Goal: Task Accomplishment & Management: Manage account settings

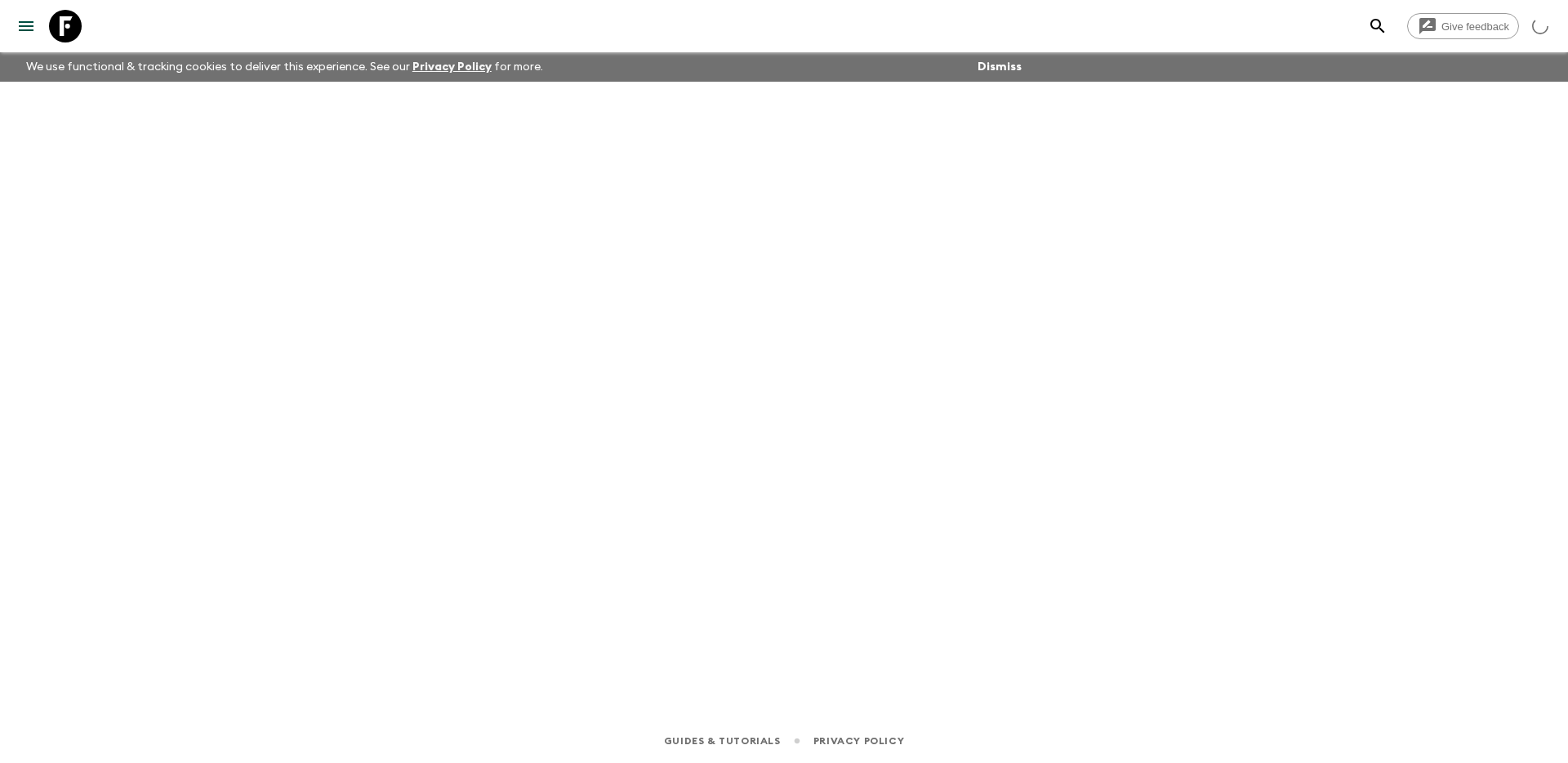
click at [17, 32] on icon "menu" at bounding box center [26, 26] width 20 height 20
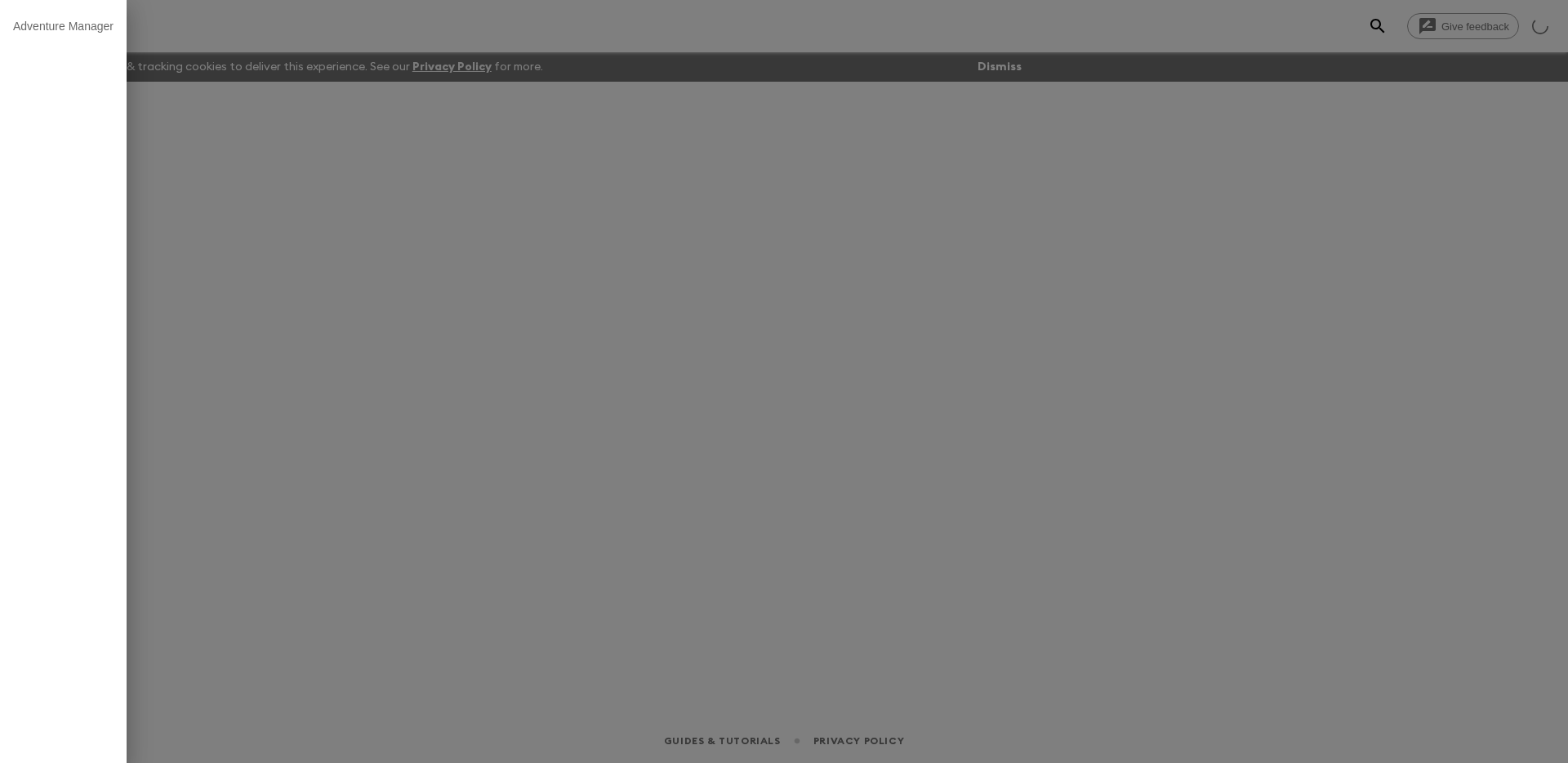
click at [75, 18] on li "Adventure Manager" at bounding box center [63, 26] width 126 height 39
click at [219, 160] on div at bounding box center [784, 381] width 1568 height 763
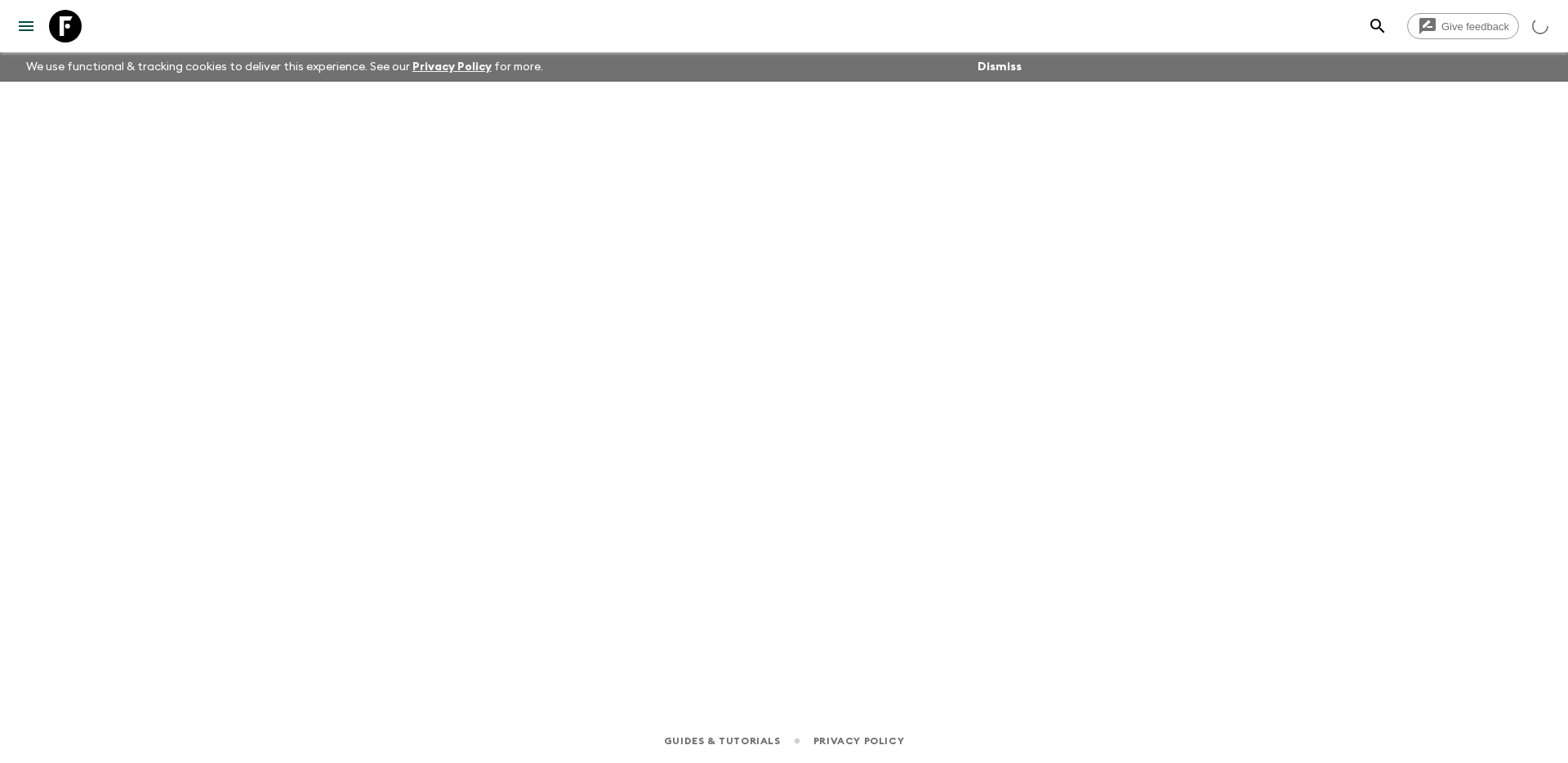
click at [56, 20] on icon at bounding box center [65, 26] width 32 height 32
click at [312, 357] on div at bounding box center [784, 377] width 1045 height 591
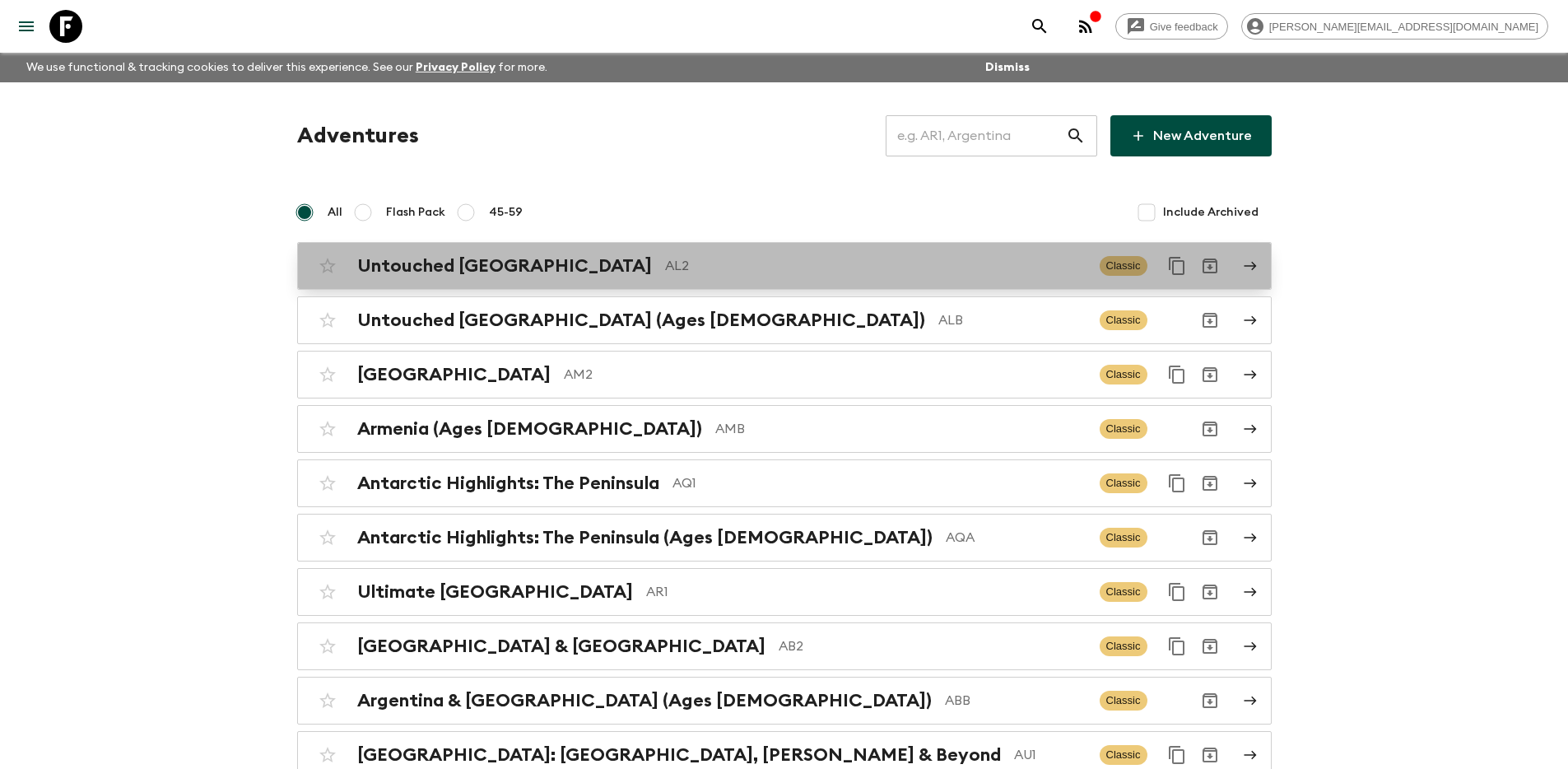
click at [706, 251] on div "Untouched Albania AL2 Classic" at bounding box center [752, 266] width 882 height 33
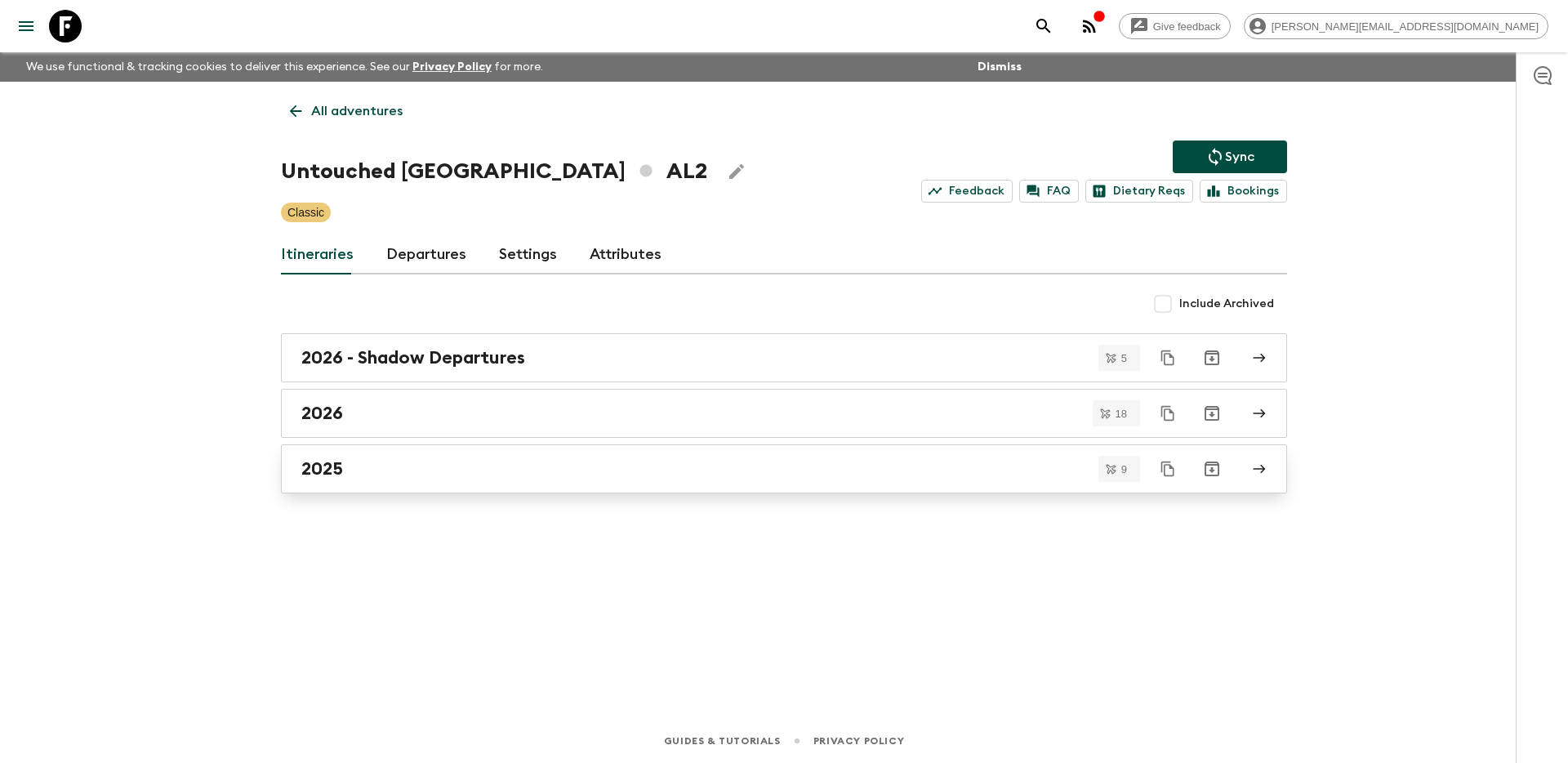
click at [545, 468] on div "2025" at bounding box center [768, 469] width 934 height 22
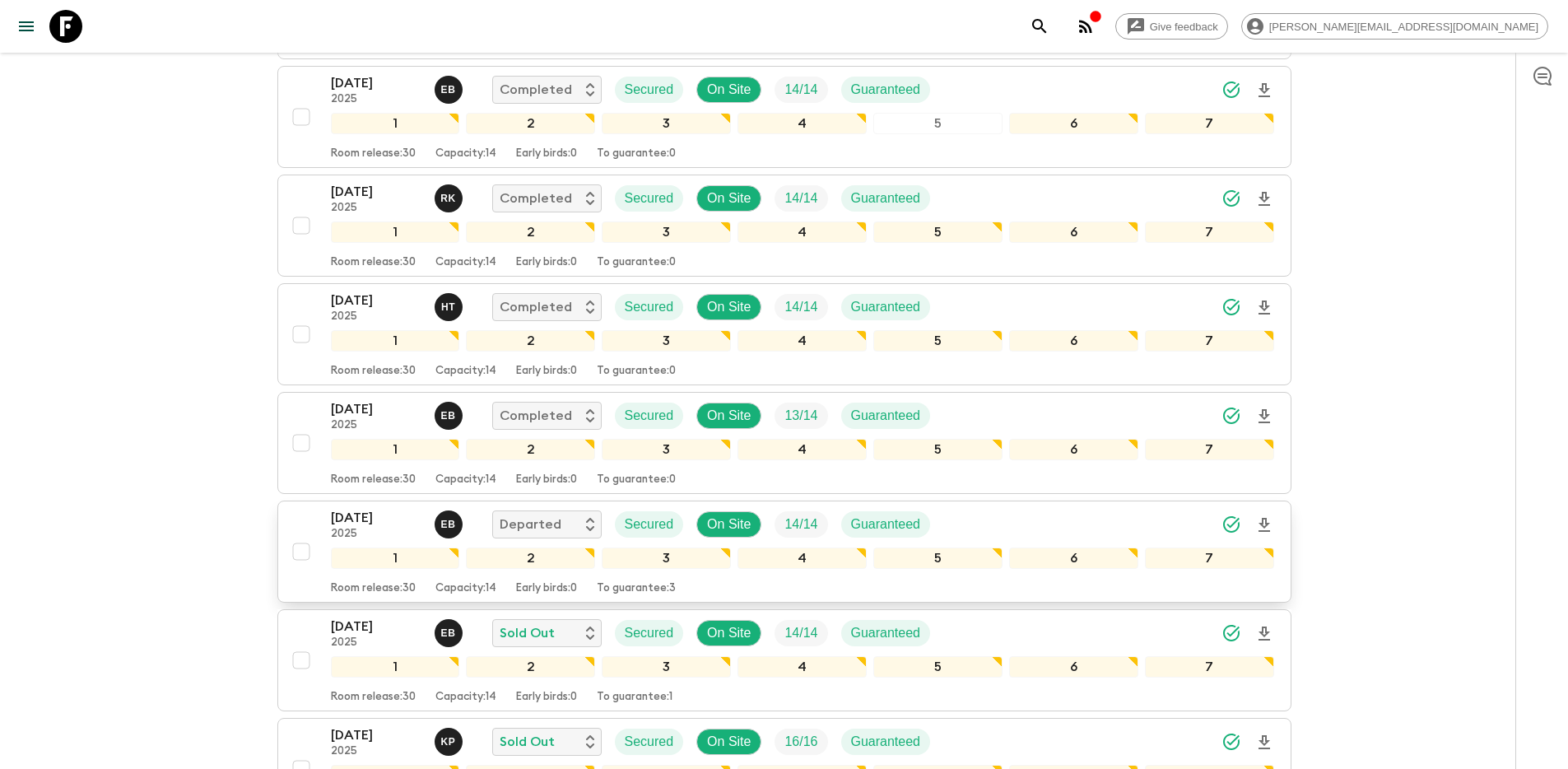
scroll to position [424, 0]
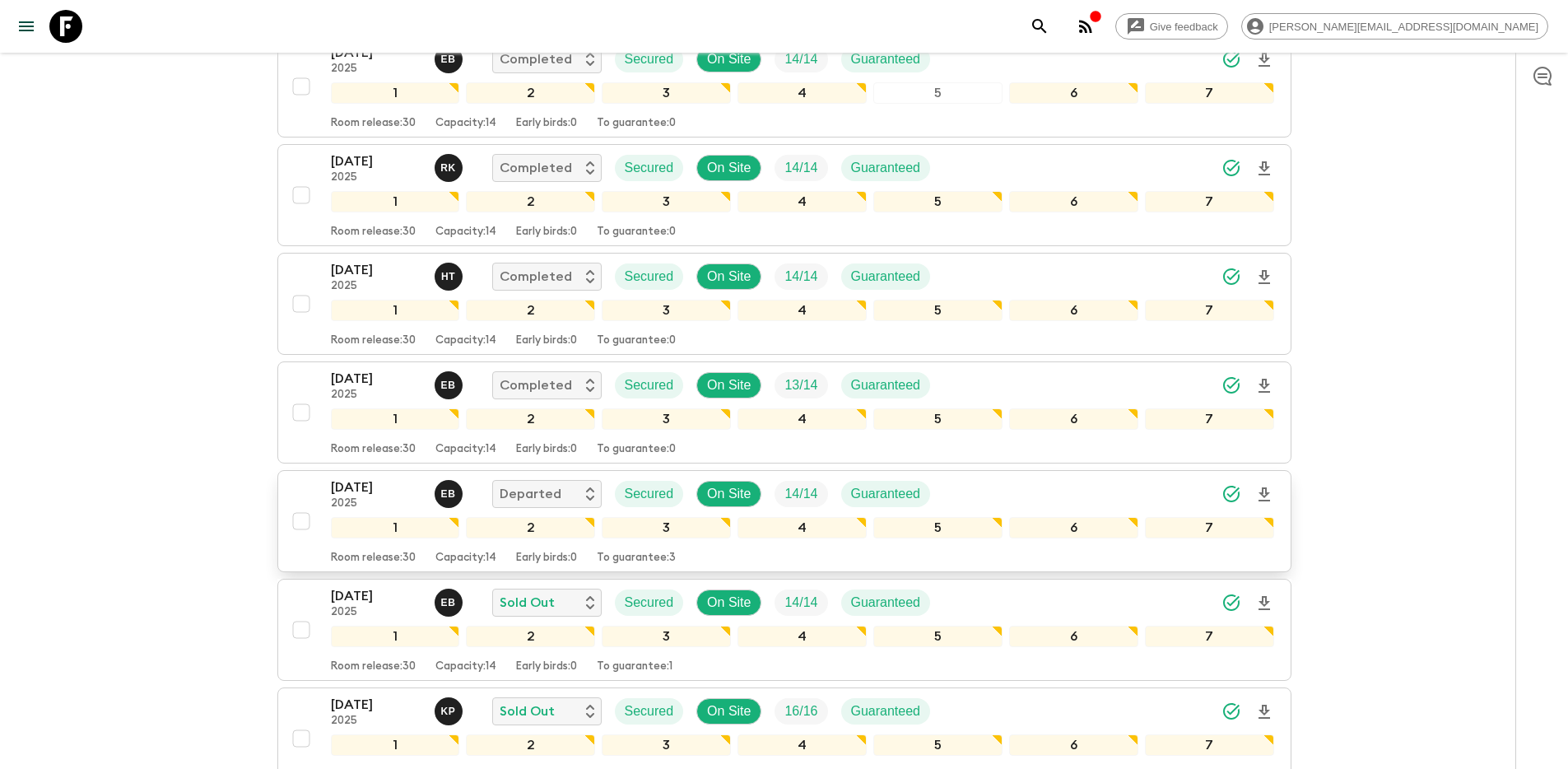
click at [294, 492] on div "14 Sep 2025 2025 E B Departed Secured On Site 14 / 14 Guaranteed 1 2 3 4 5 6 7 …" at bounding box center [779, 520] width 990 height 88
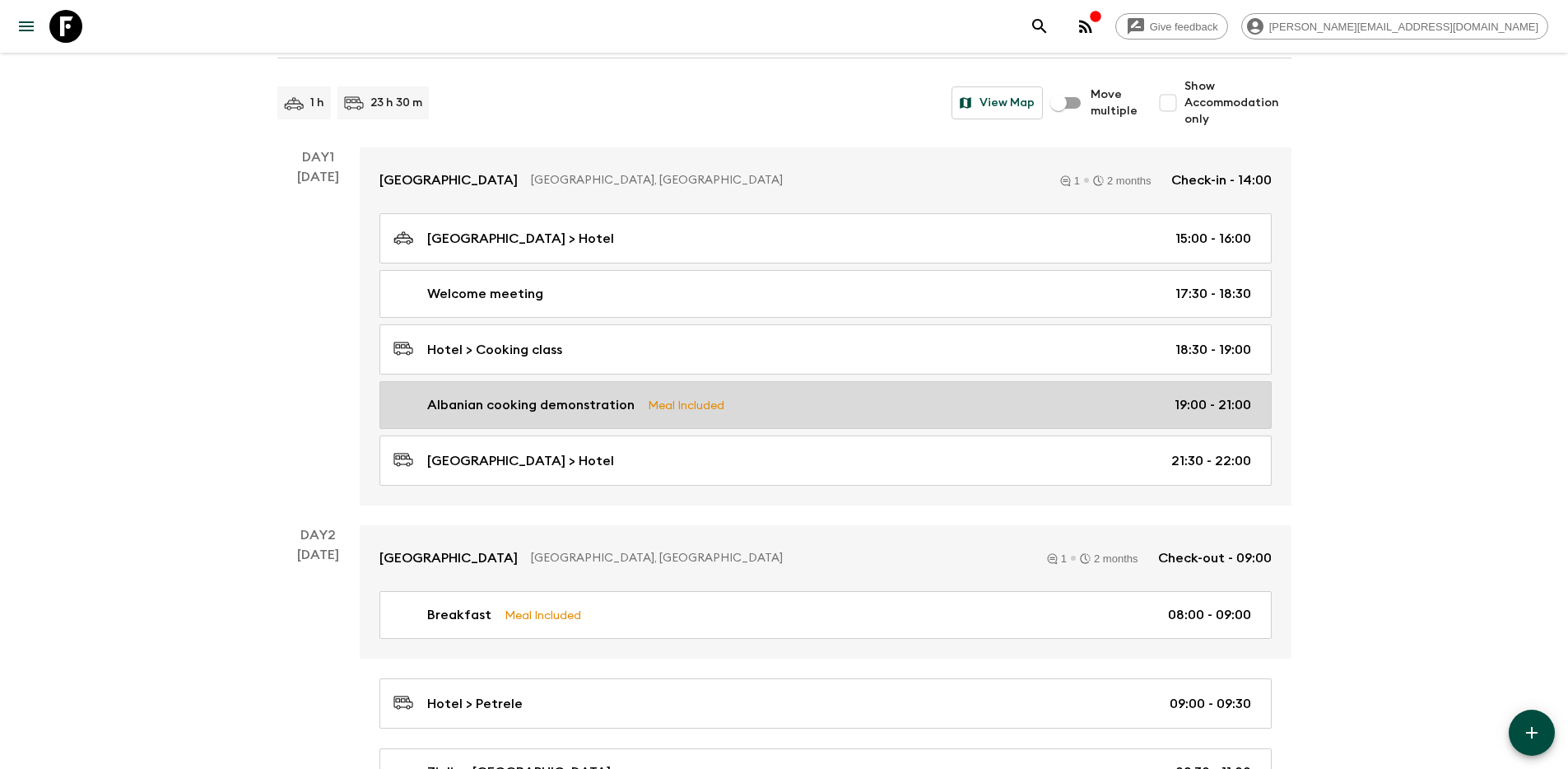
scroll to position [213, 0]
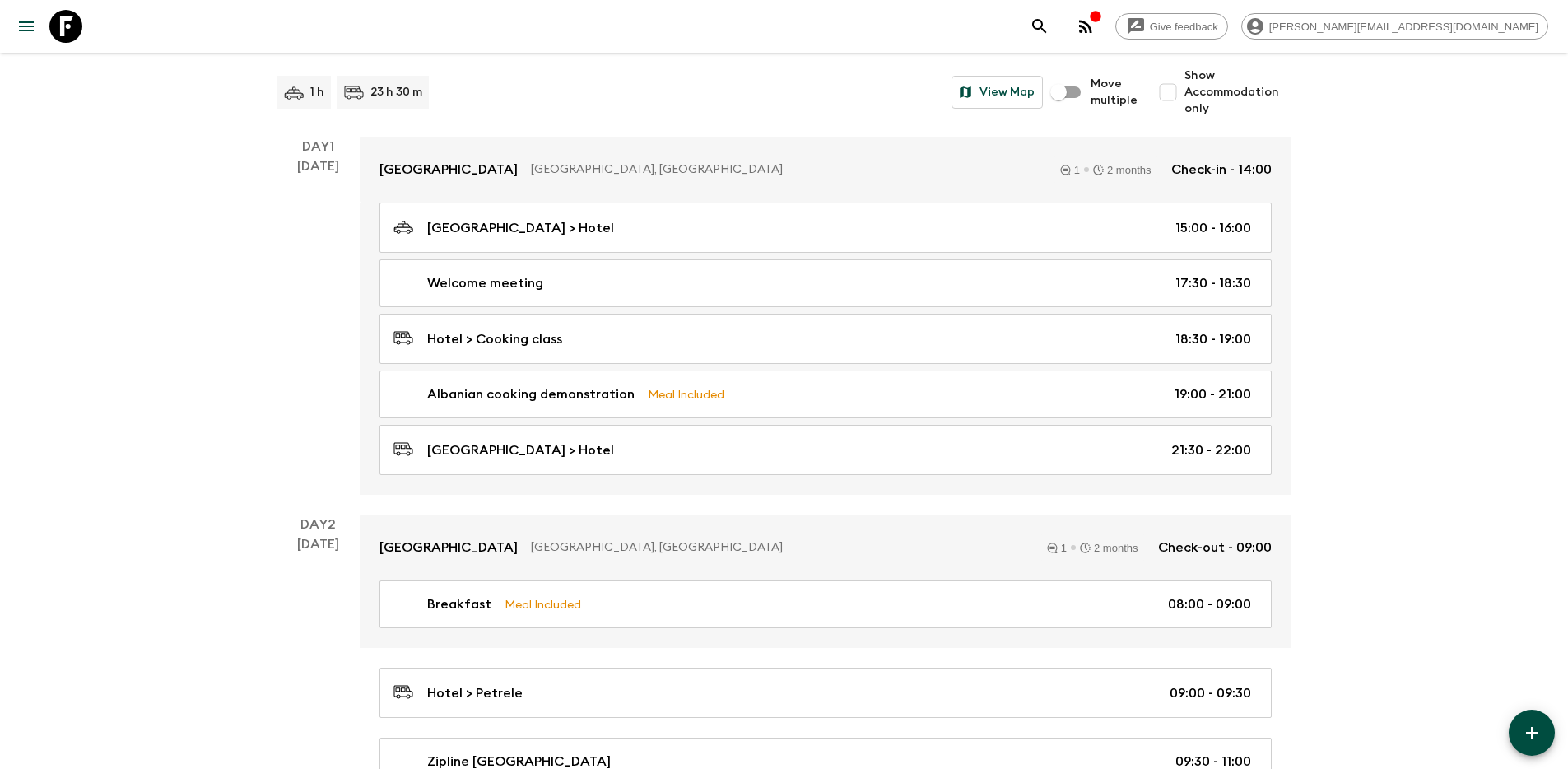
click at [1174, 96] on input "Show Accommodation only" at bounding box center [1168, 92] width 33 height 33
checkbox input "true"
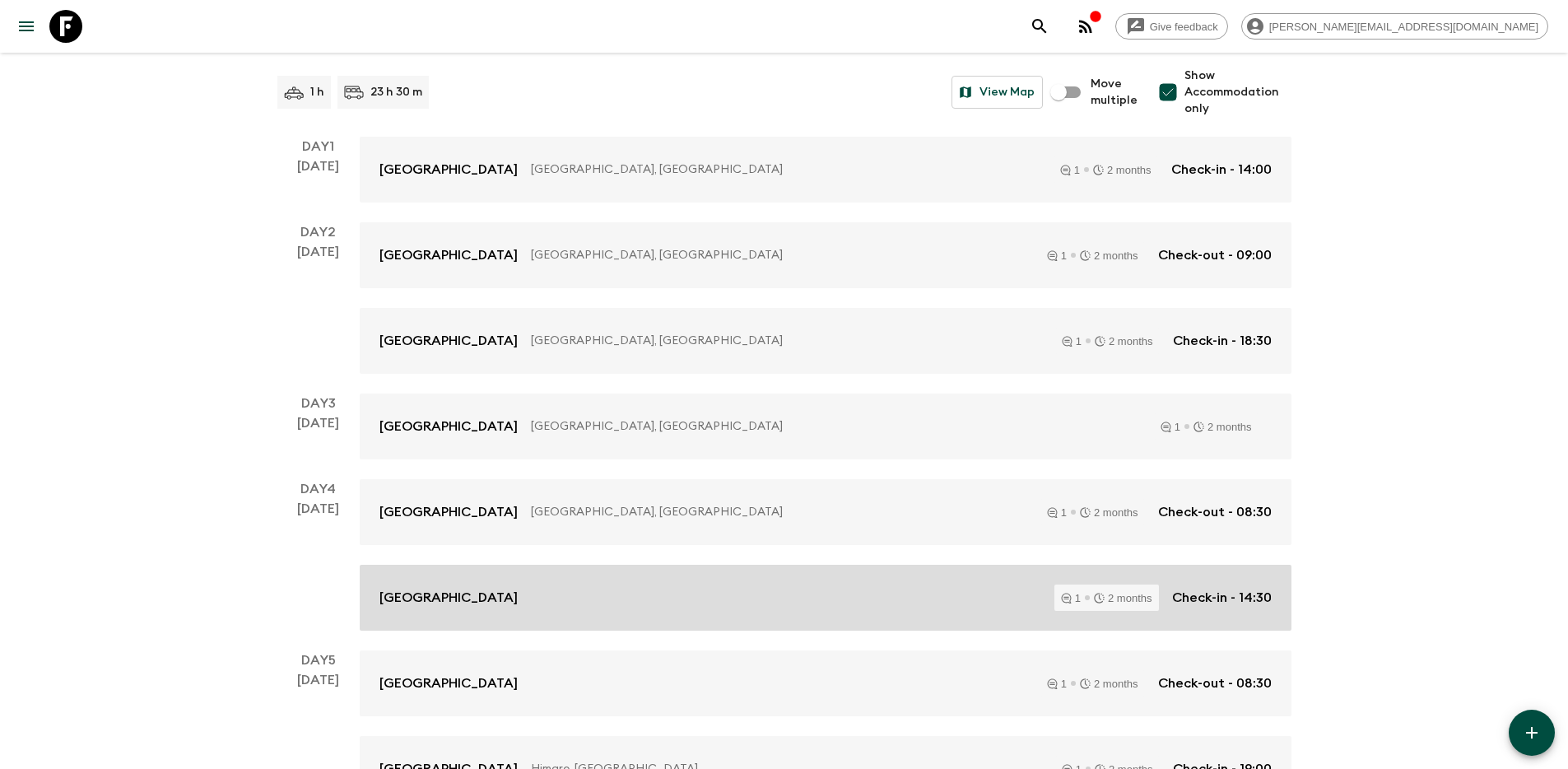
click at [645, 586] on div "Hotel Rose Garden 1 2 months Check-in - 14:30" at bounding box center [825, 597] width 892 height 26
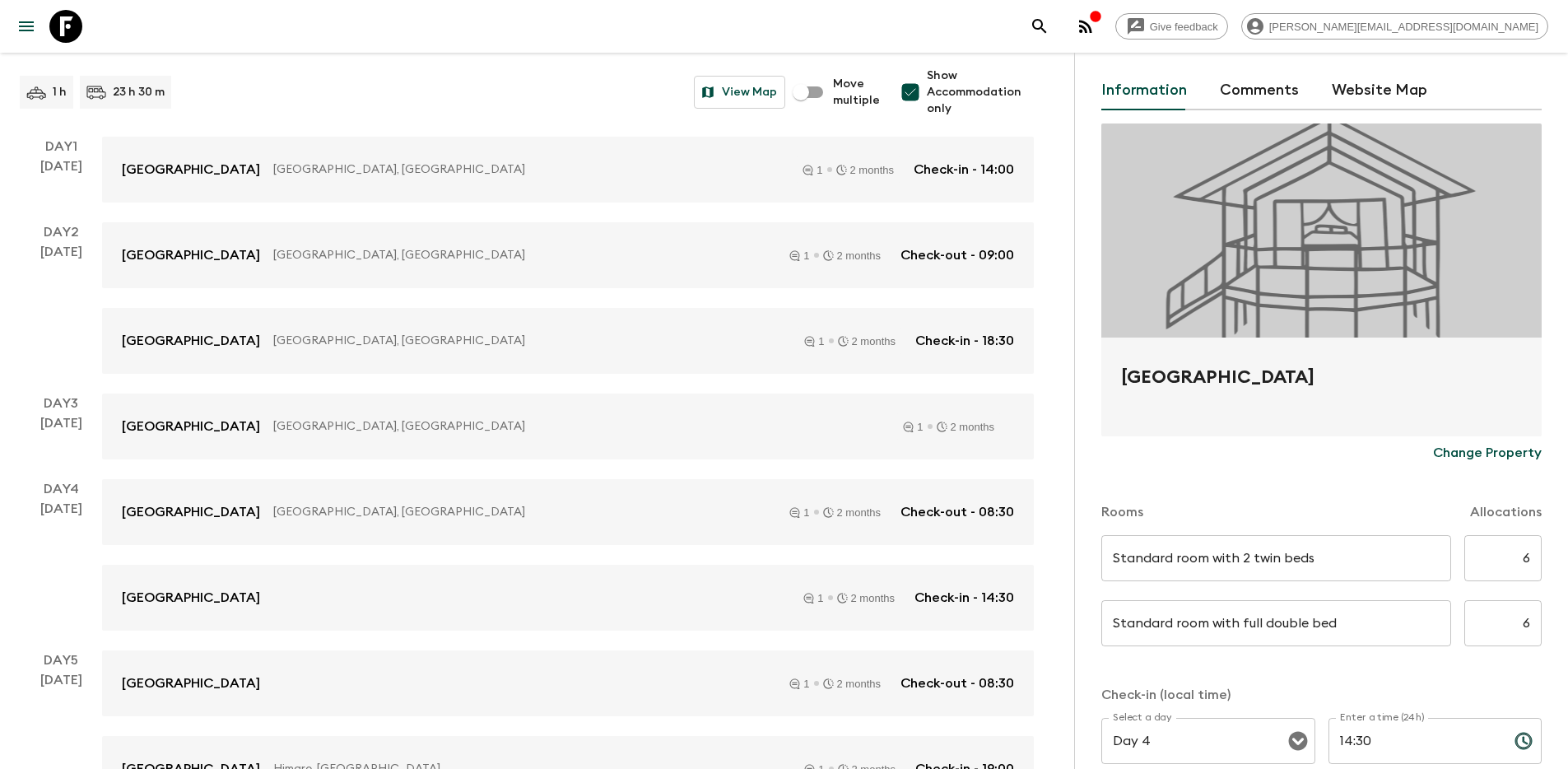
scroll to position [87, 0]
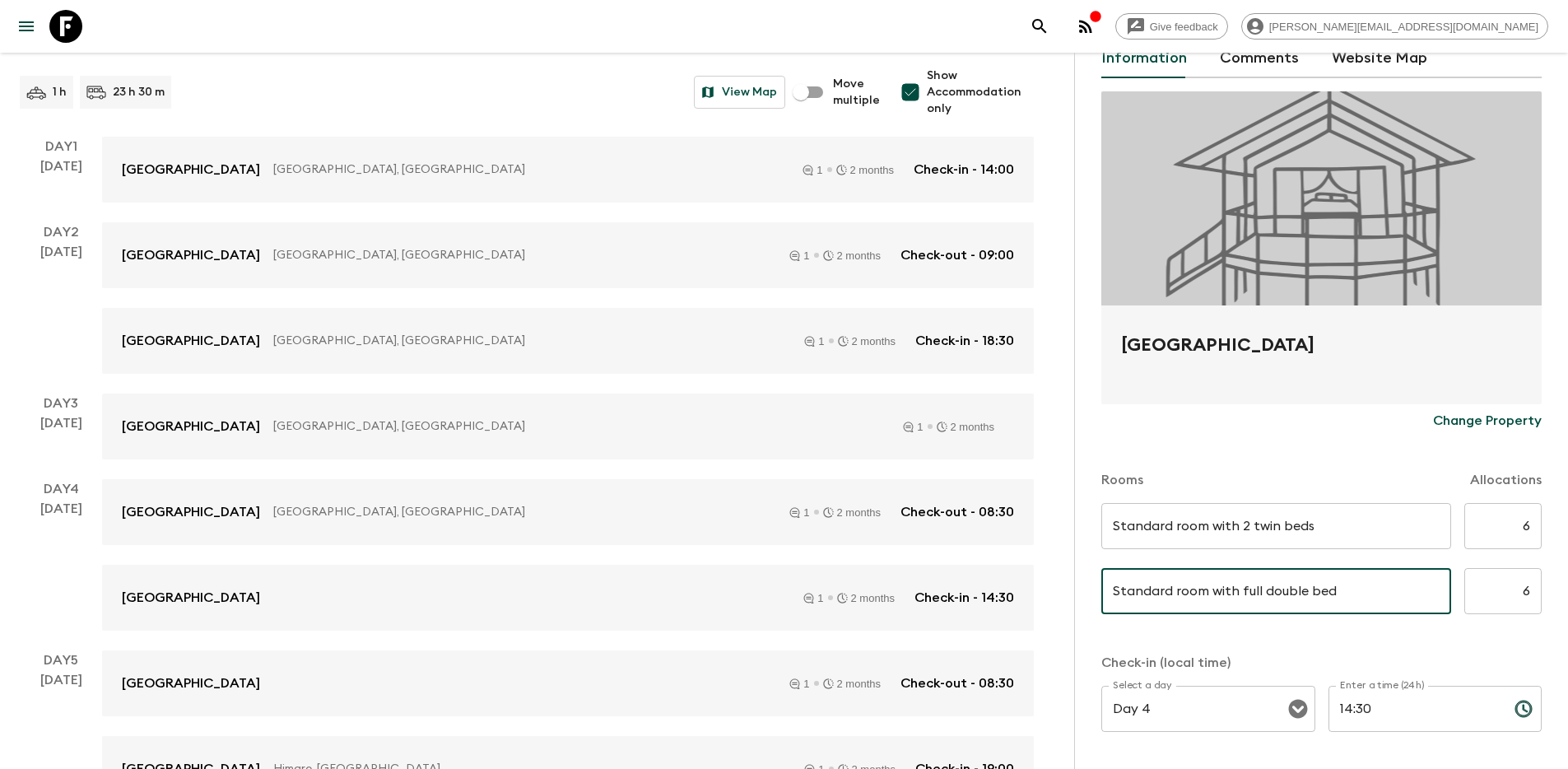
drag, startPoint x: 1267, startPoint y: 595, endPoint x: 1338, endPoint y: 602, distance: 71.3
click at [1338, 602] on input "Standard room with full double bed" at bounding box center [1276, 590] width 350 height 46
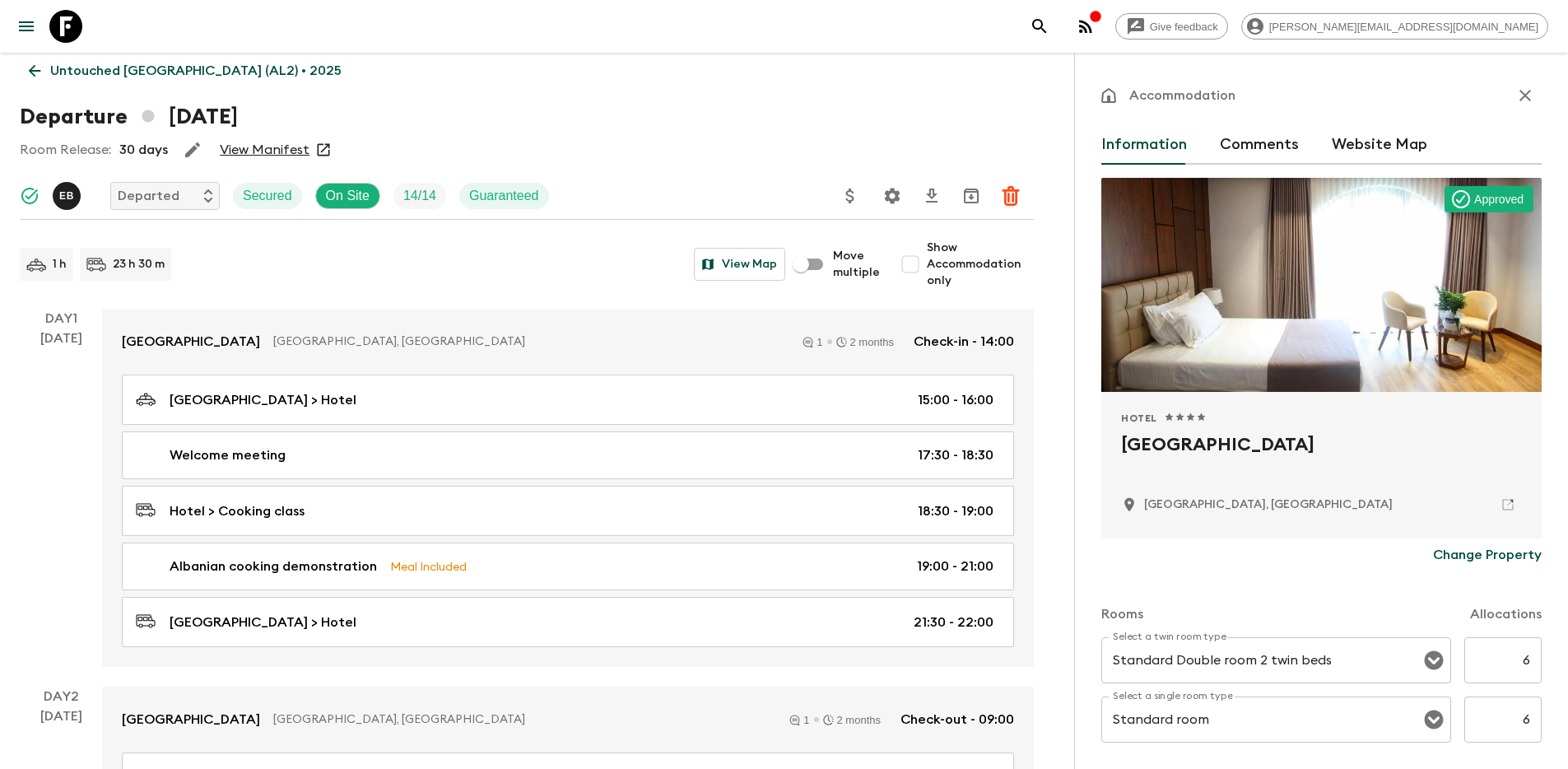
scroll to position [43, 0]
click at [812, 264] on input "Move multiple" at bounding box center [801, 261] width 94 height 32
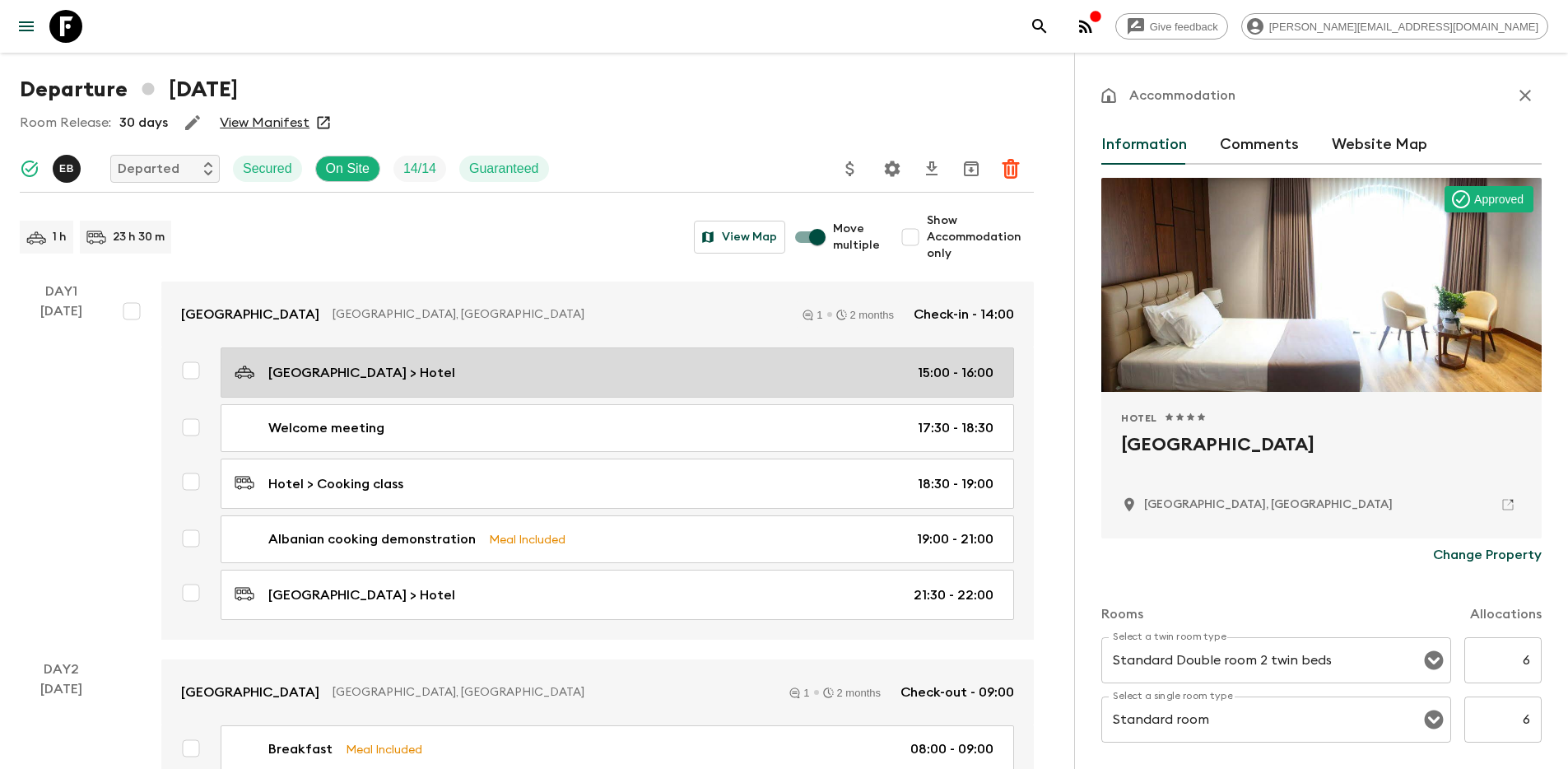
scroll to position [168, 0]
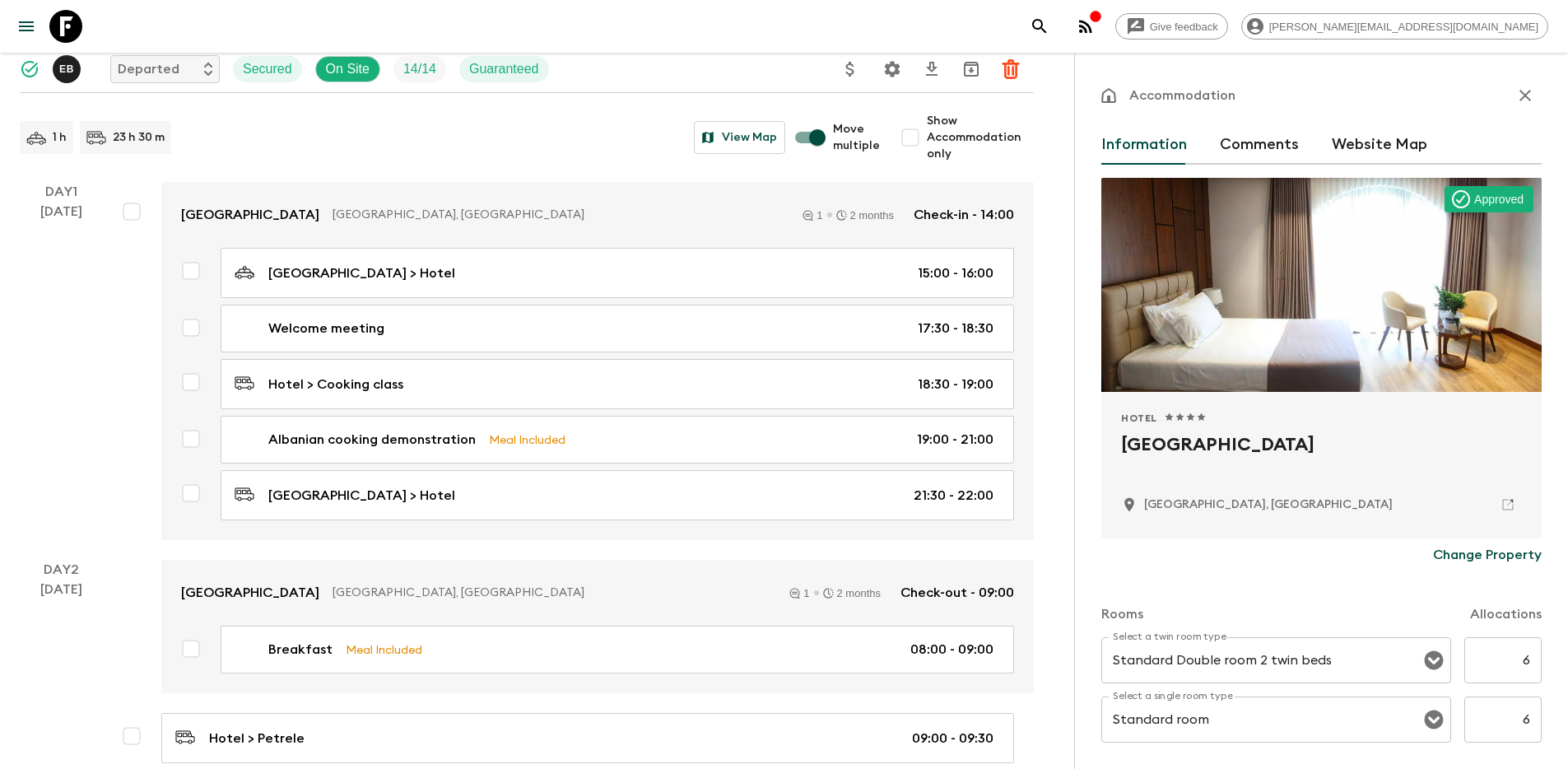
click at [818, 137] on input "Move multiple" at bounding box center [818, 137] width 94 height 32
checkbox input "false"
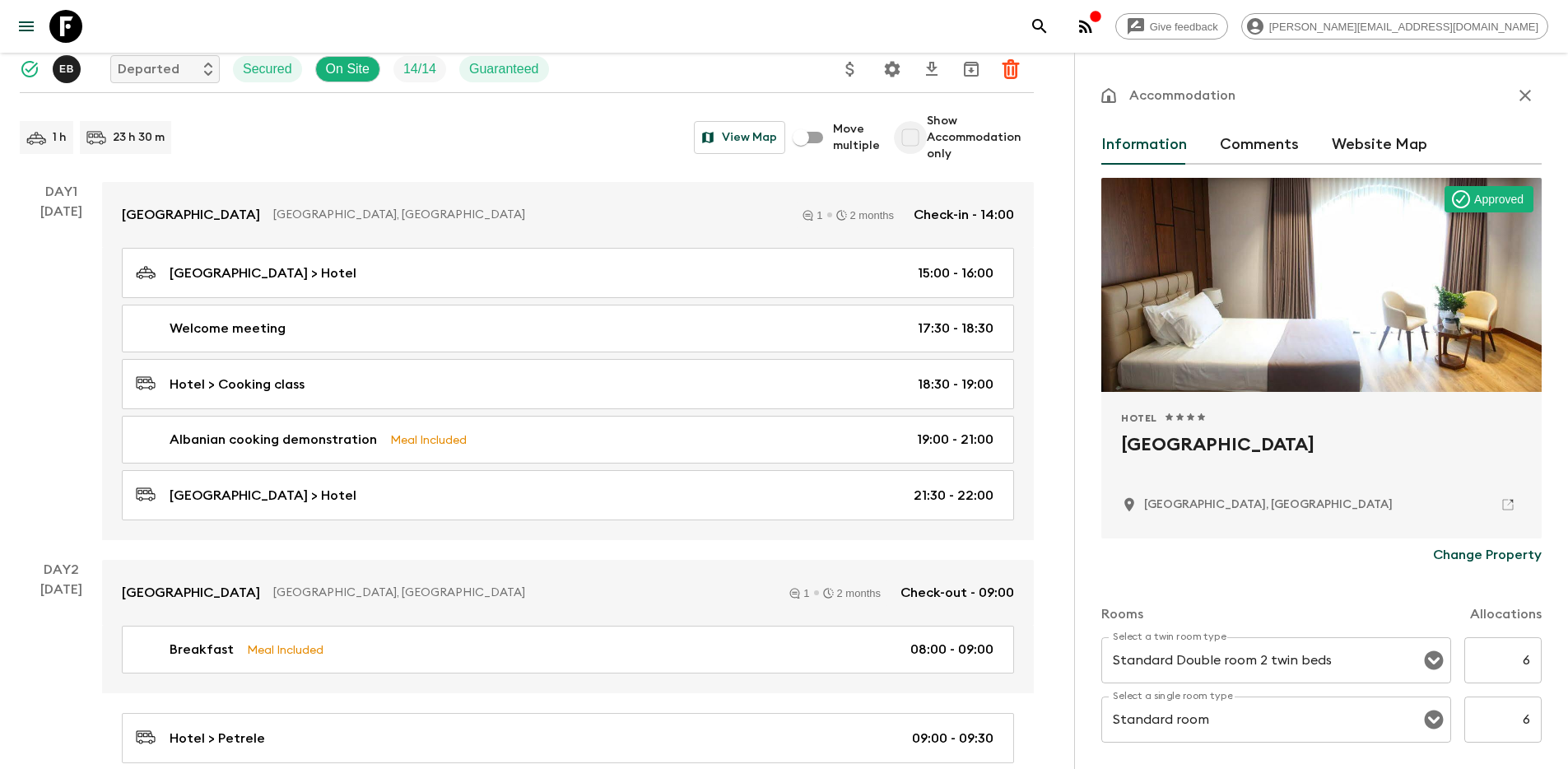
click at [906, 134] on input "Show Accommodation only" at bounding box center [910, 137] width 33 height 33
checkbox input "true"
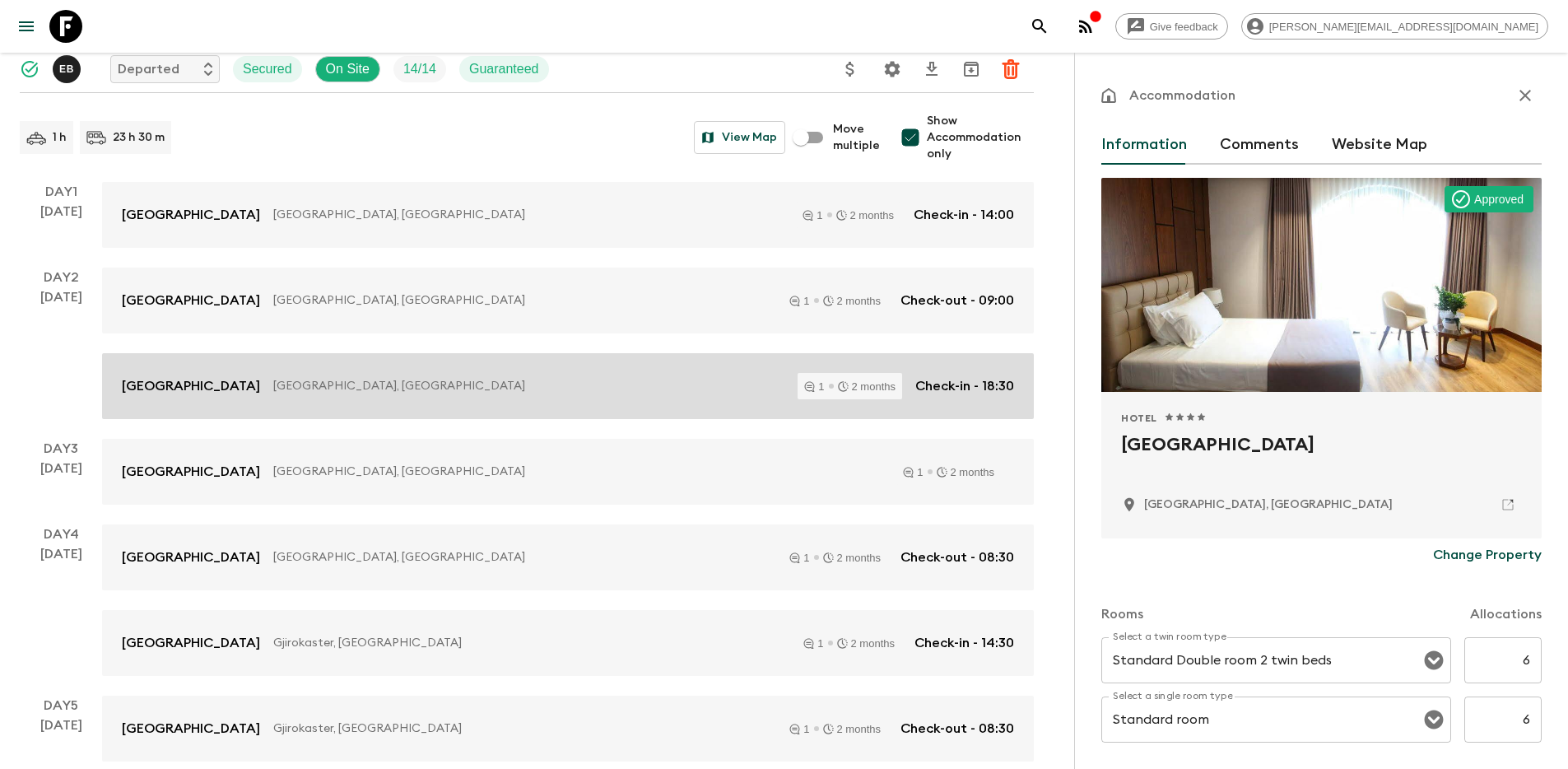
click at [434, 391] on p "[GEOGRAPHIC_DATA], [GEOGRAPHIC_DATA]" at bounding box center [529, 386] width 512 height 16
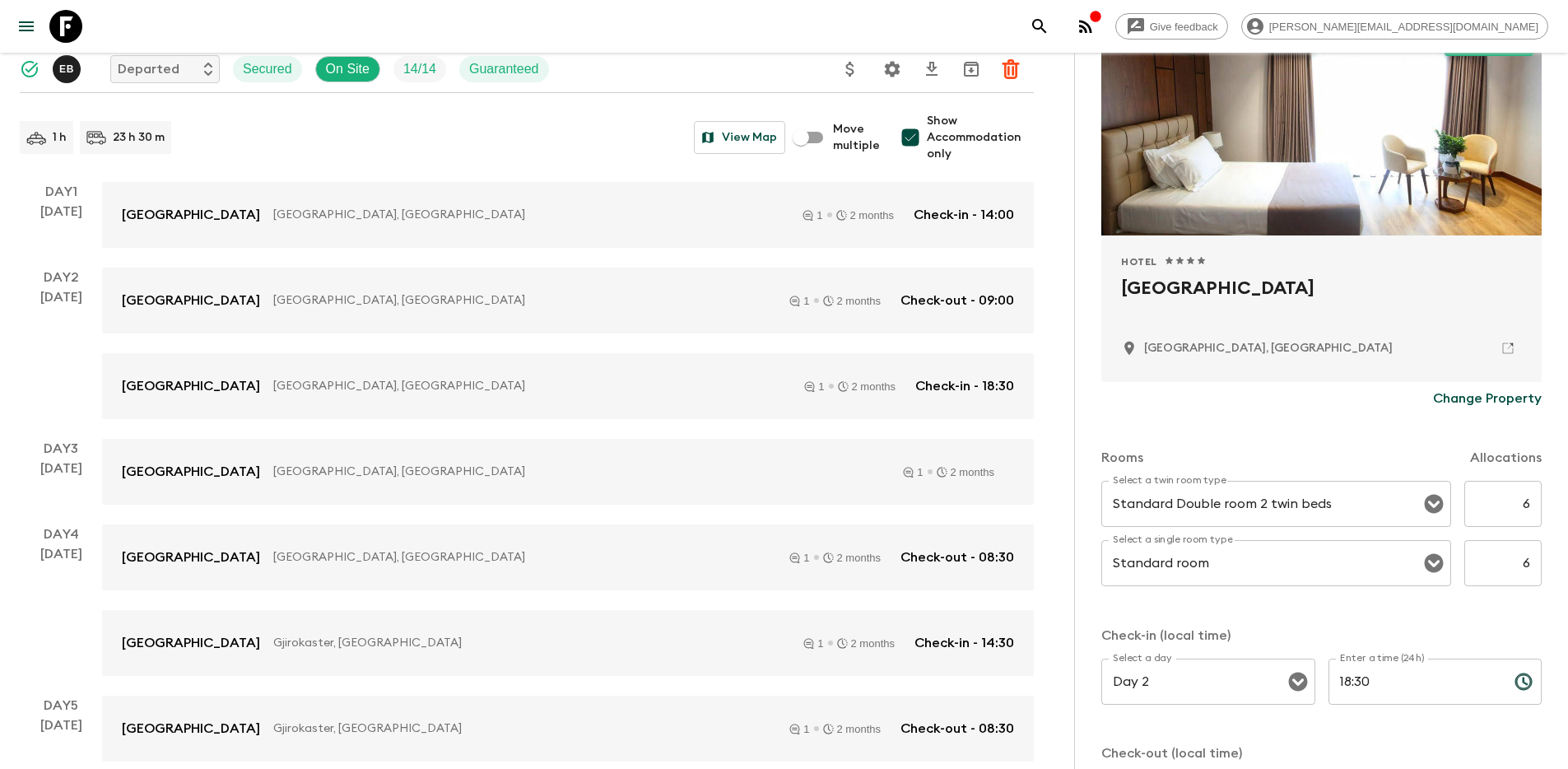
scroll to position [159, 0]
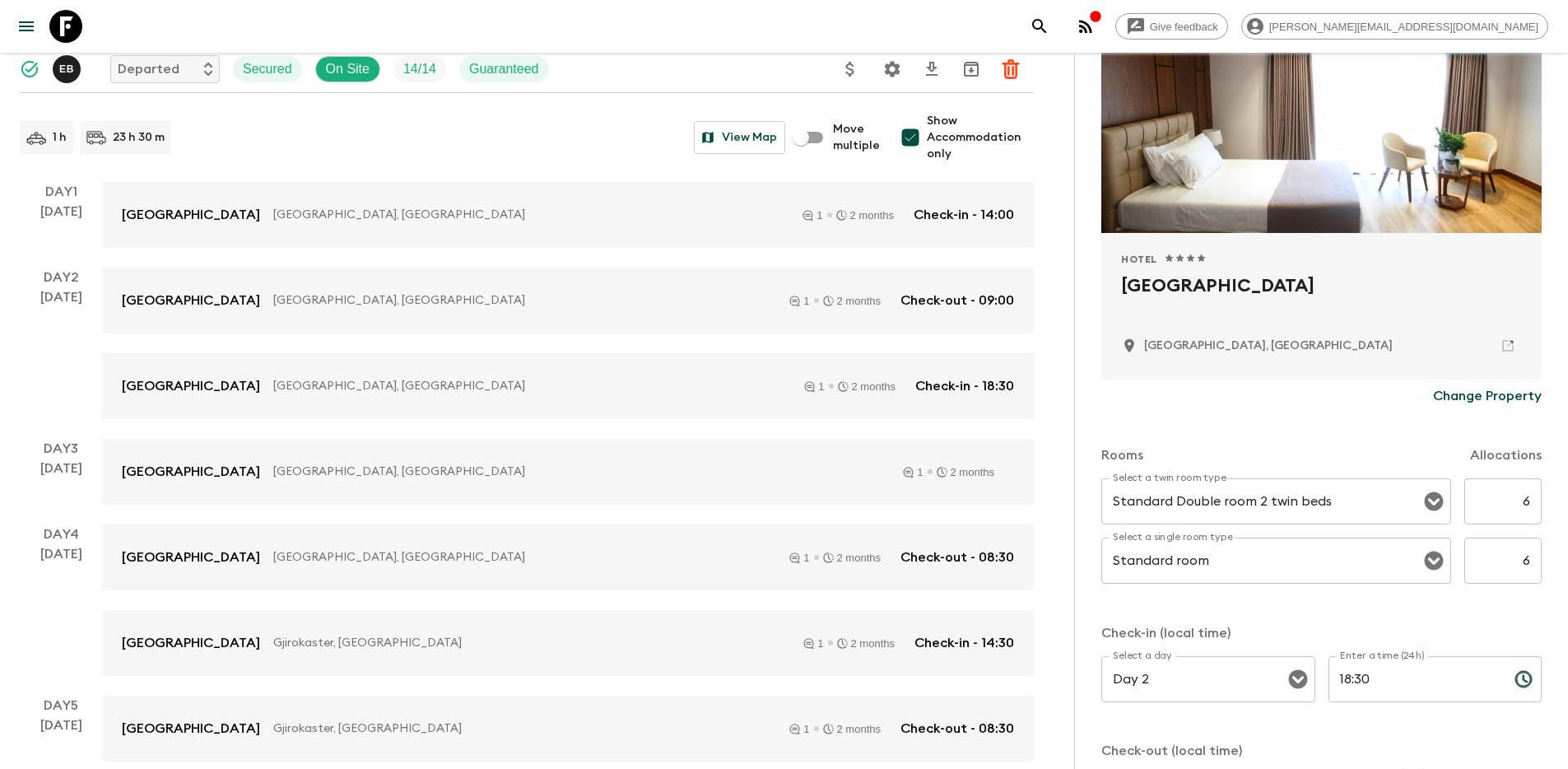
click at [1455, 394] on p "Change Property" at bounding box center [1488, 396] width 108 height 20
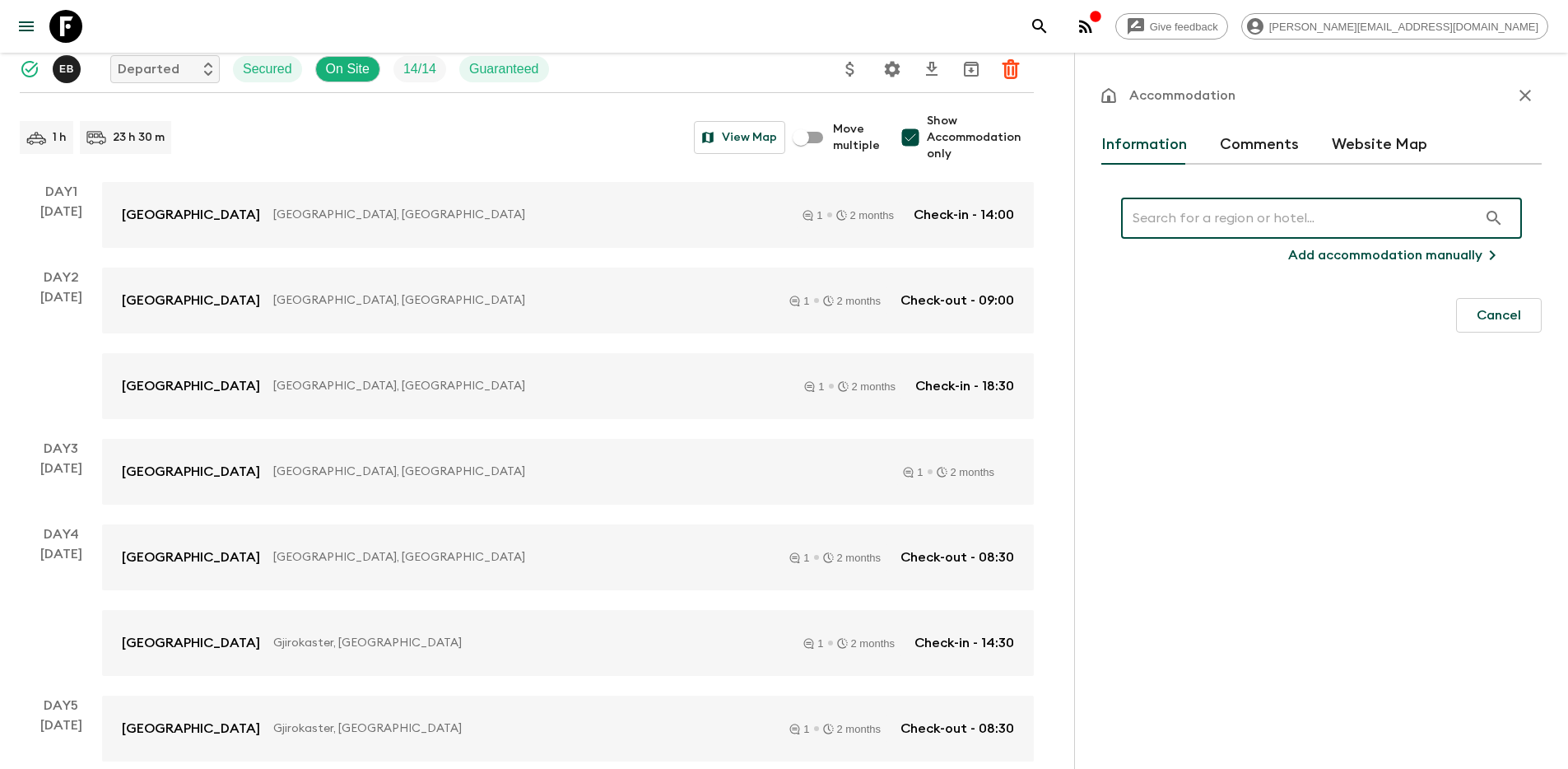
scroll to position [0, 0]
click at [1186, 223] on input "text" at bounding box center [1300, 218] width 356 height 46
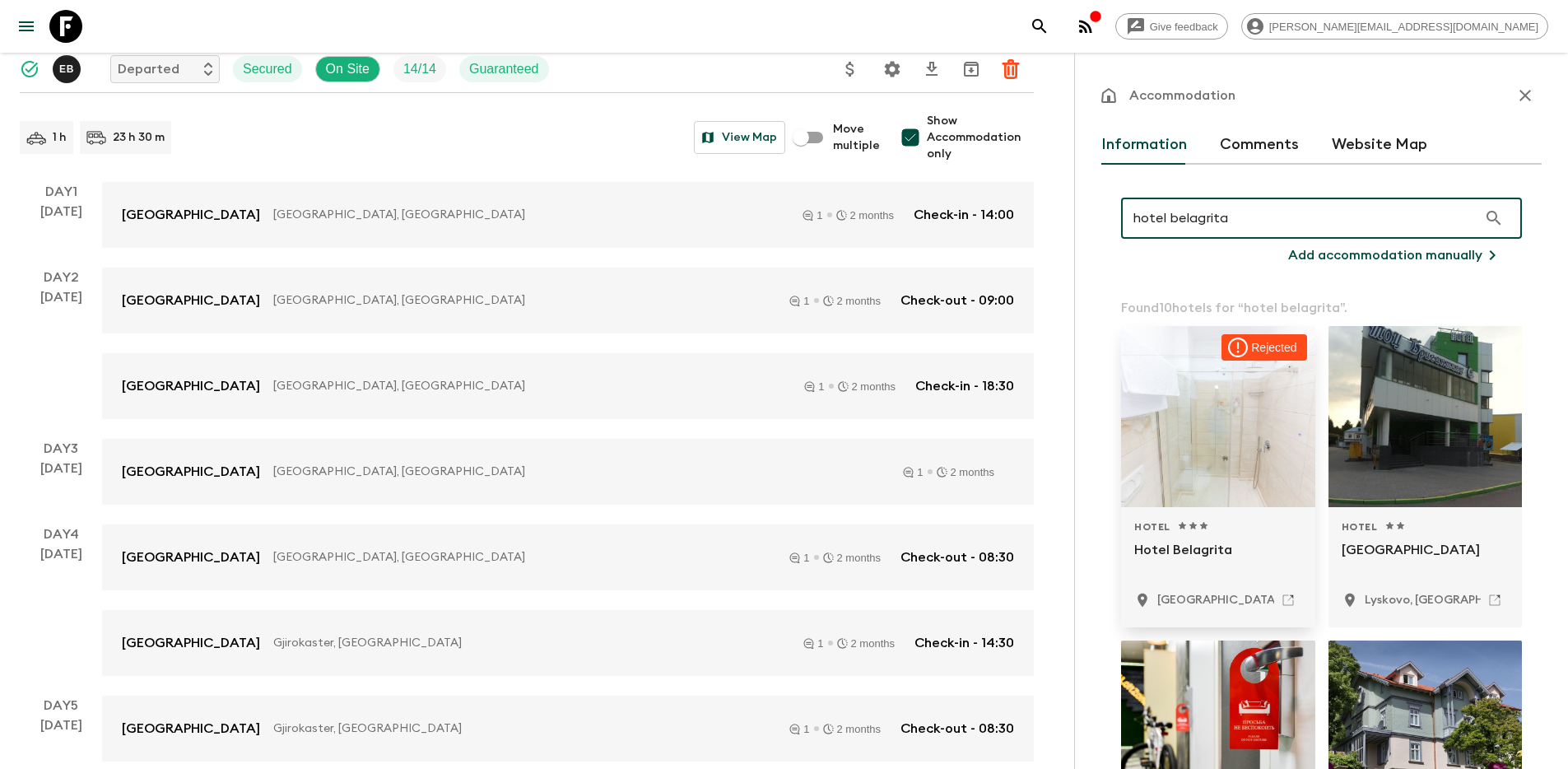
type input "hotel belagrita"
click at [1244, 445] on div at bounding box center [1218, 417] width 194 height 181
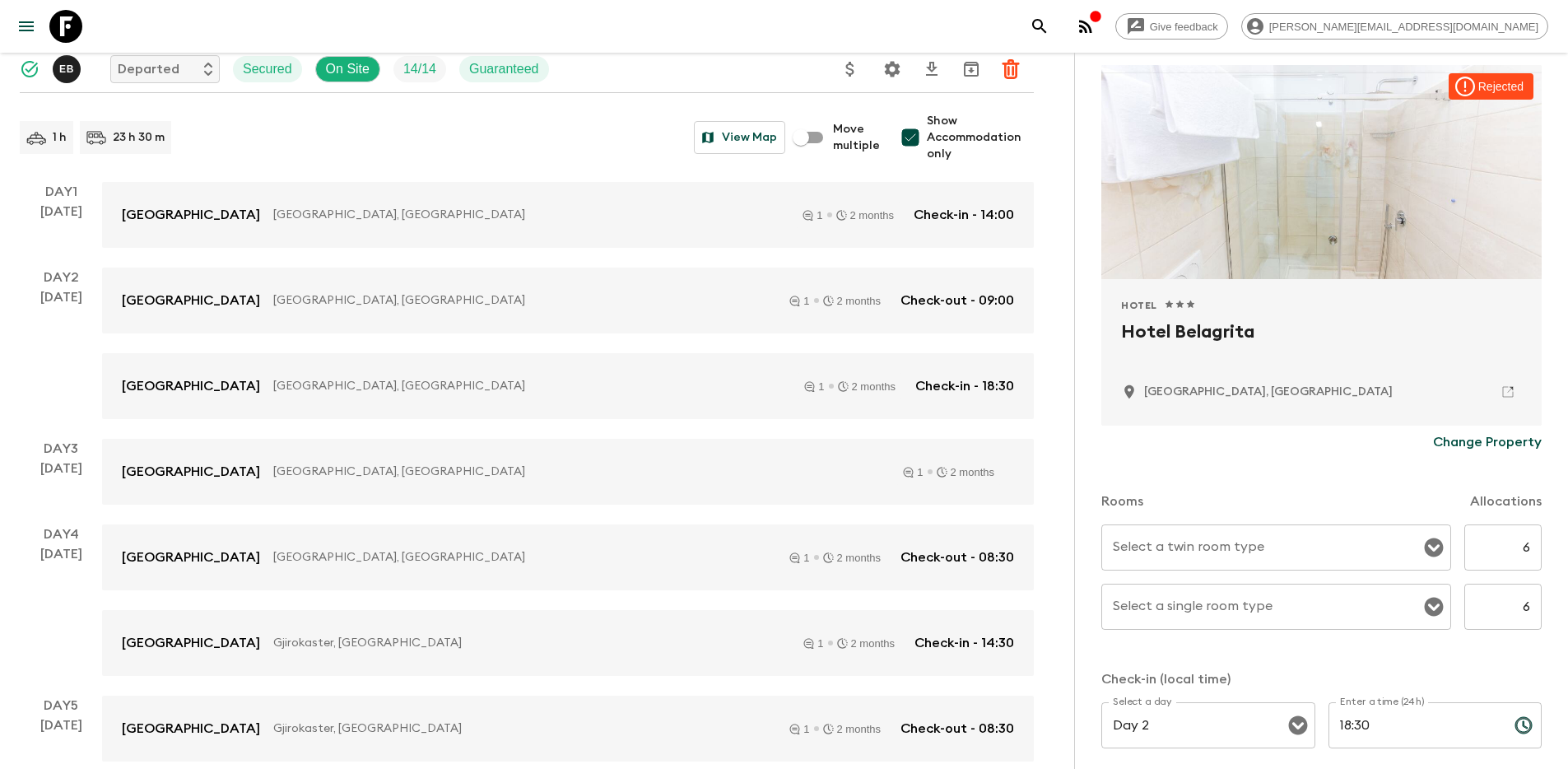
scroll to position [208, 0]
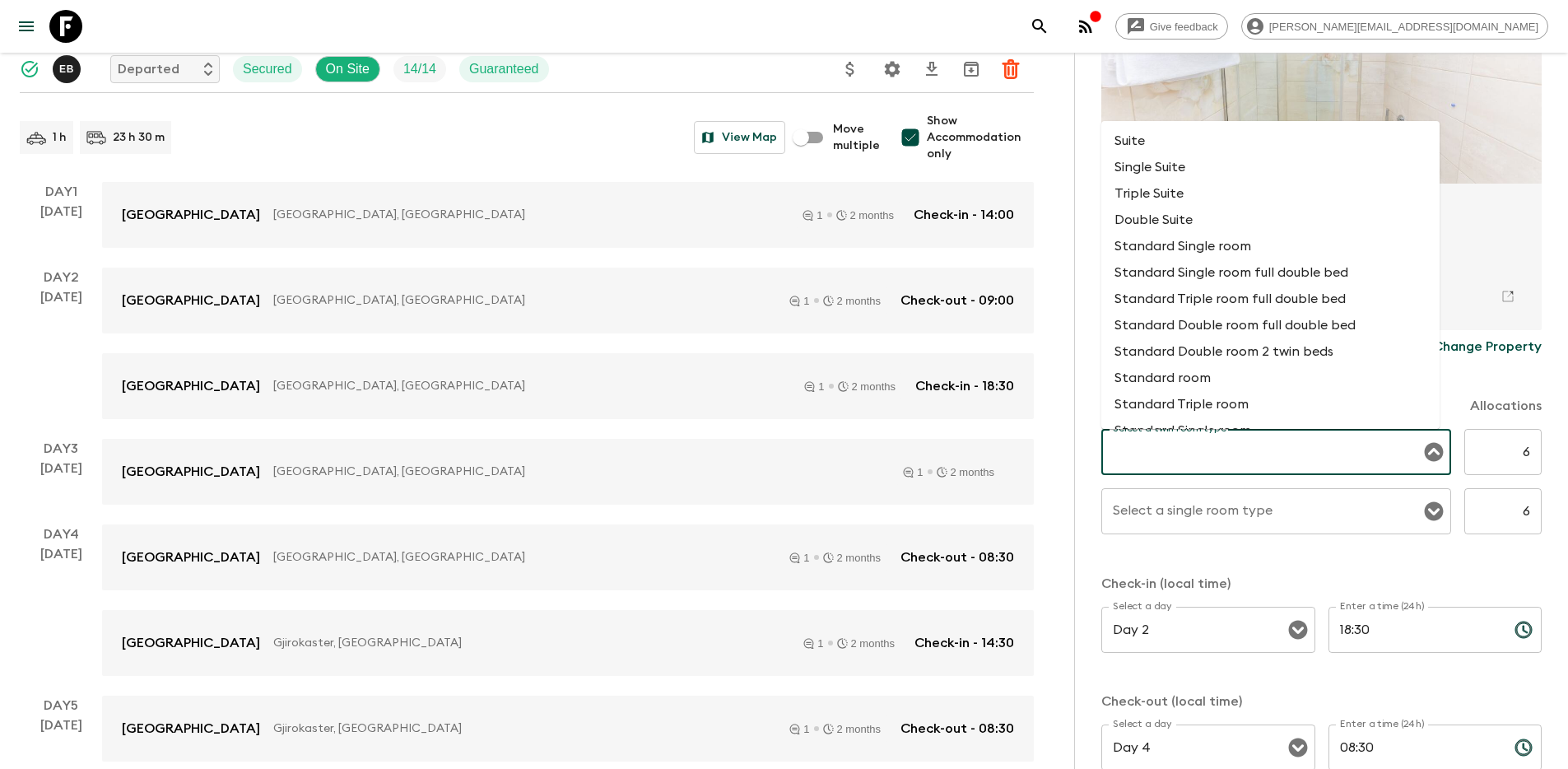
click at [1329, 458] on input "Select a twin room type" at bounding box center [1263, 452] width 310 height 32
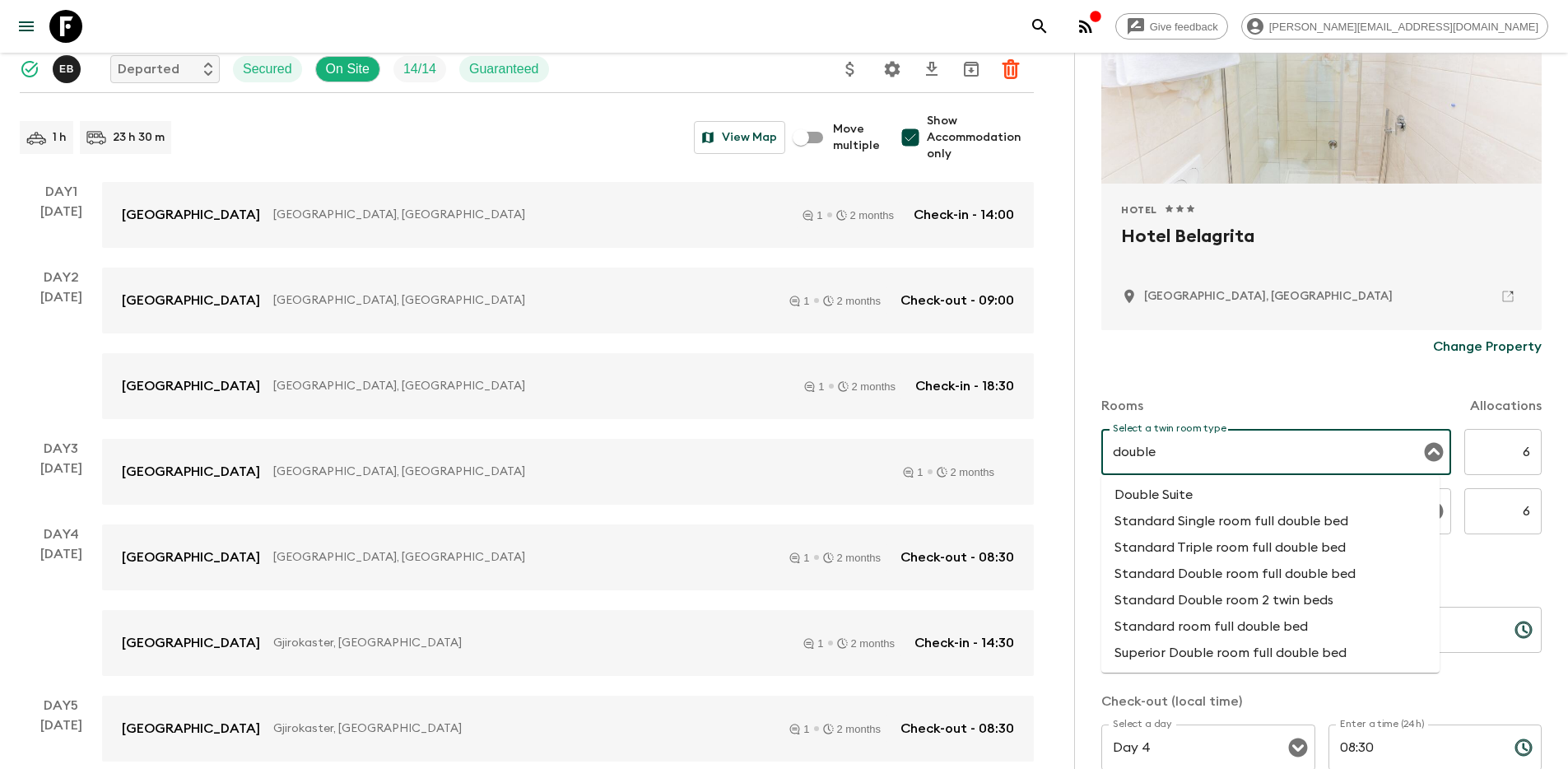
click at [1247, 604] on li "Standard Double room 2 twin beds" at bounding box center [1271, 599] width 338 height 26
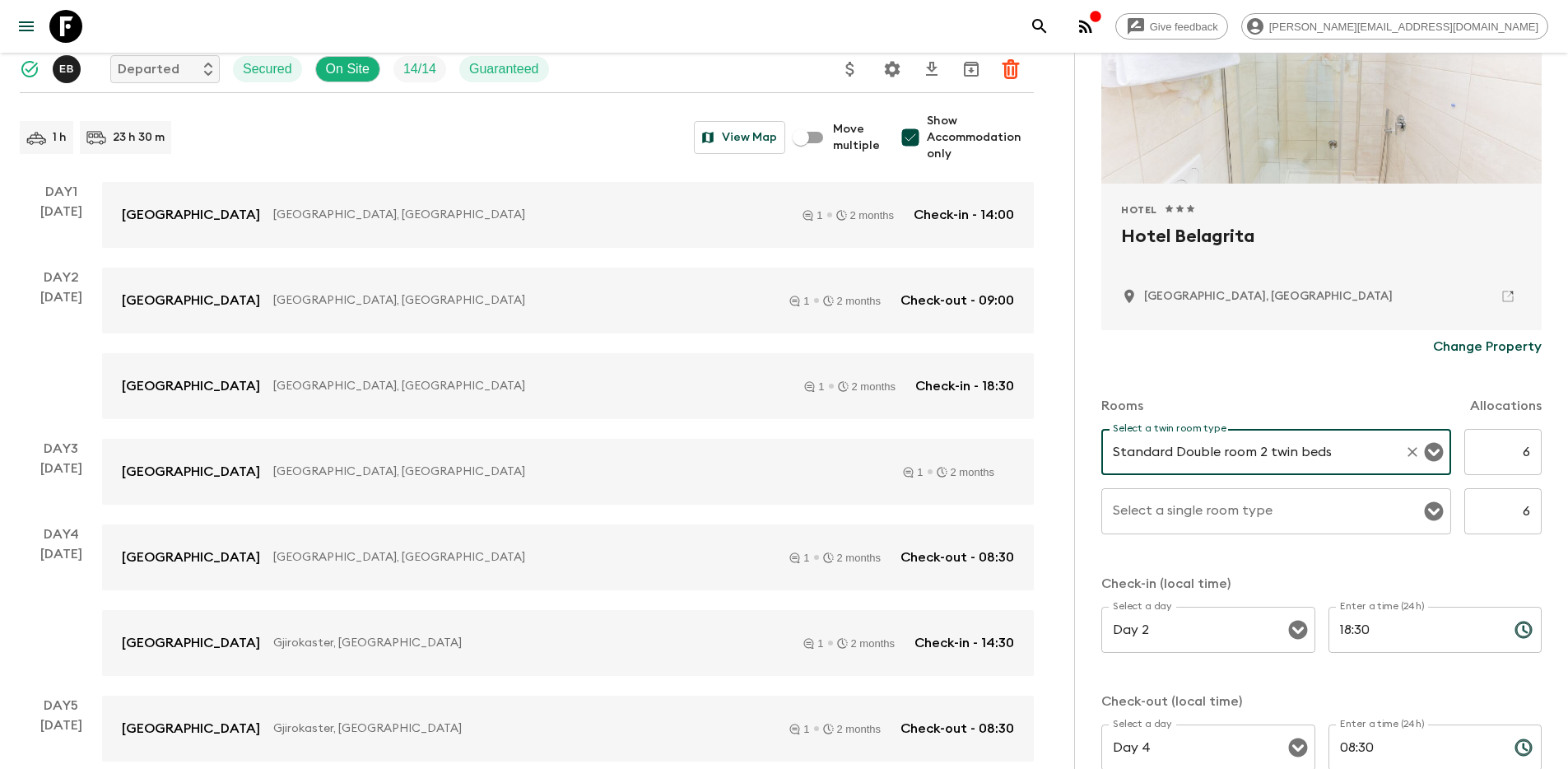
type input "Standard Double room 2 twin beds"
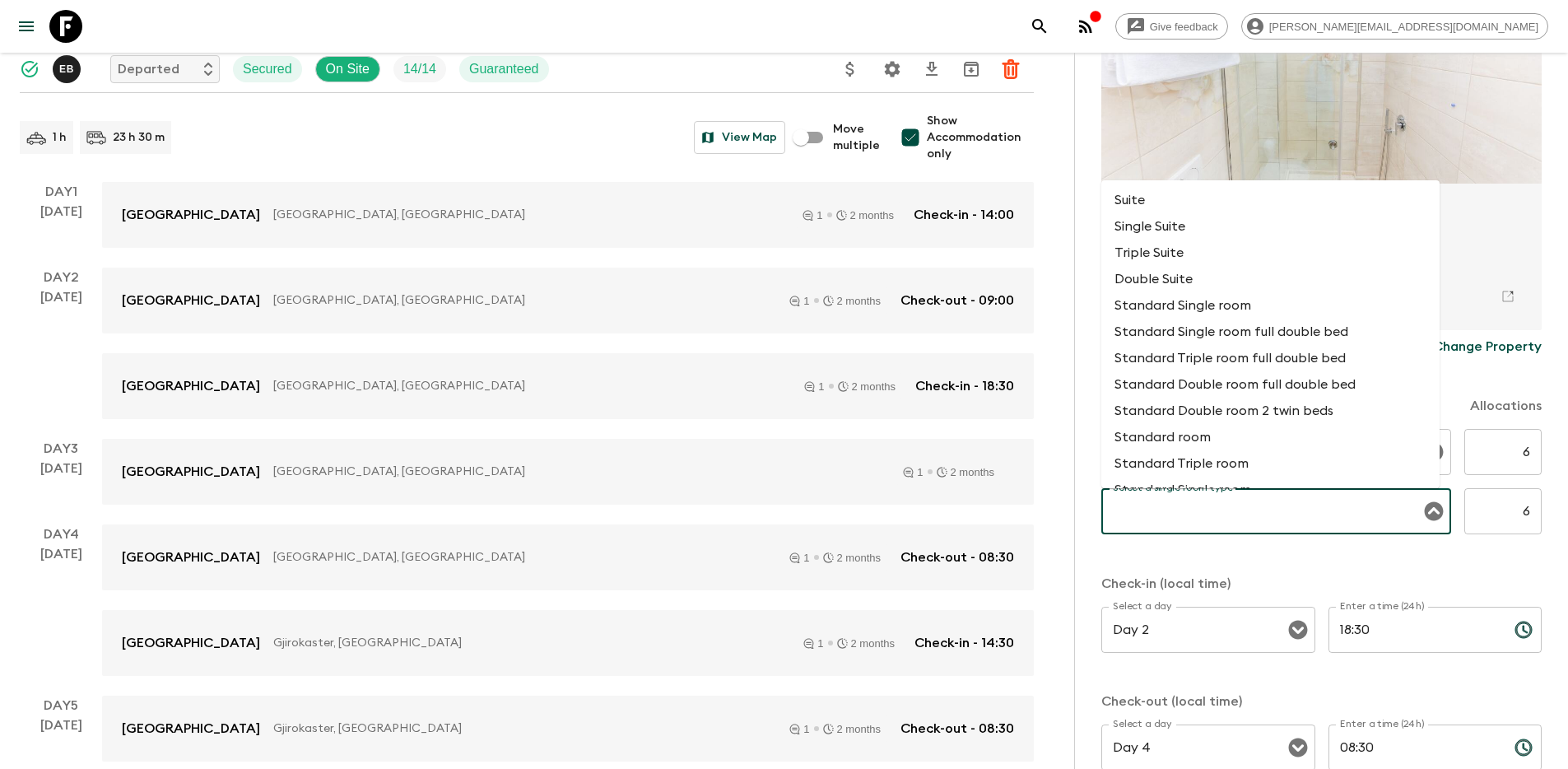
click at [1215, 508] on div "Select a single room type Select a single room type" at bounding box center [1276, 511] width 350 height 46
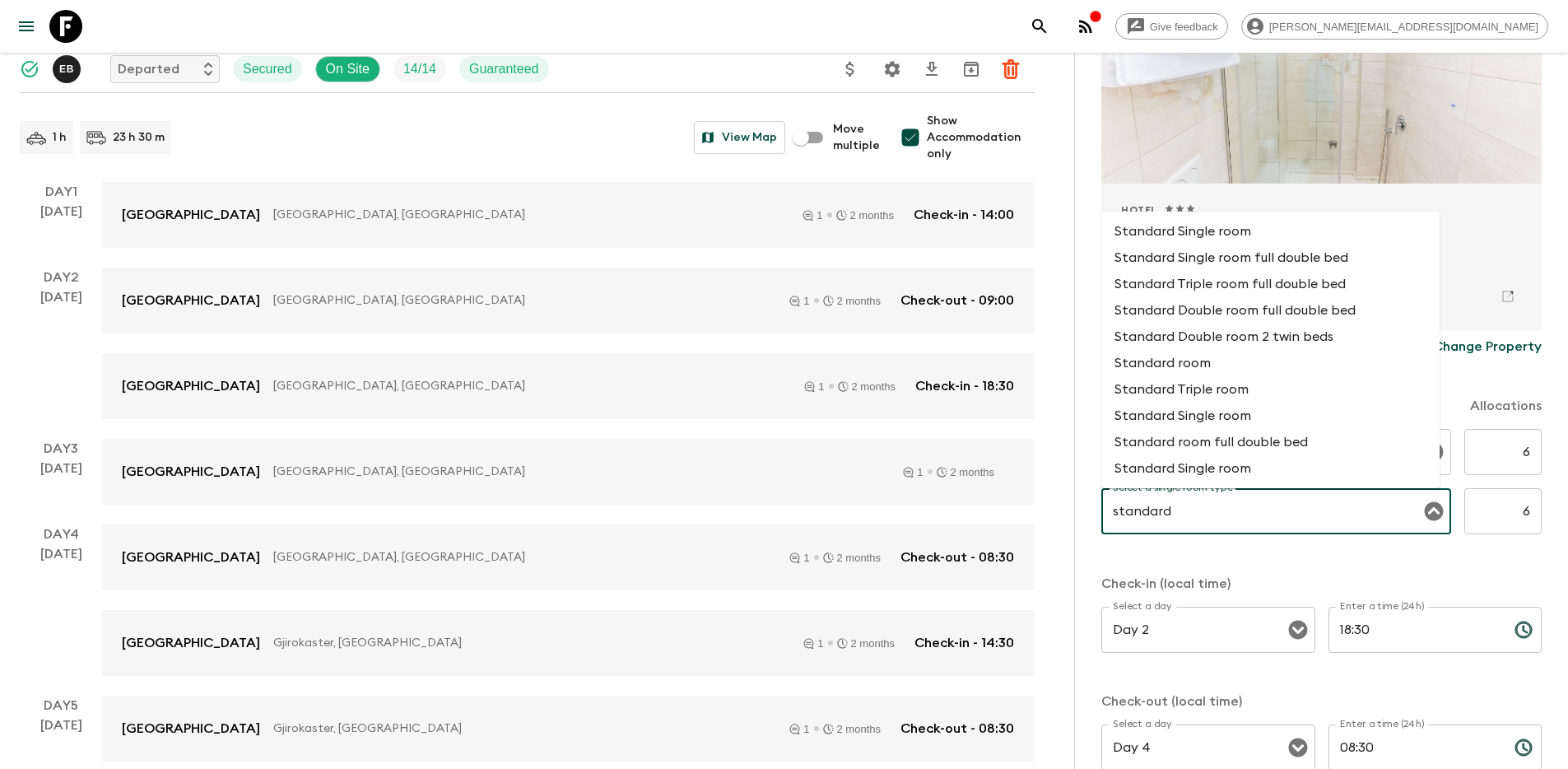
click at [1251, 364] on li "Standard room" at bounding box center [1271, 362] width 338 height 26
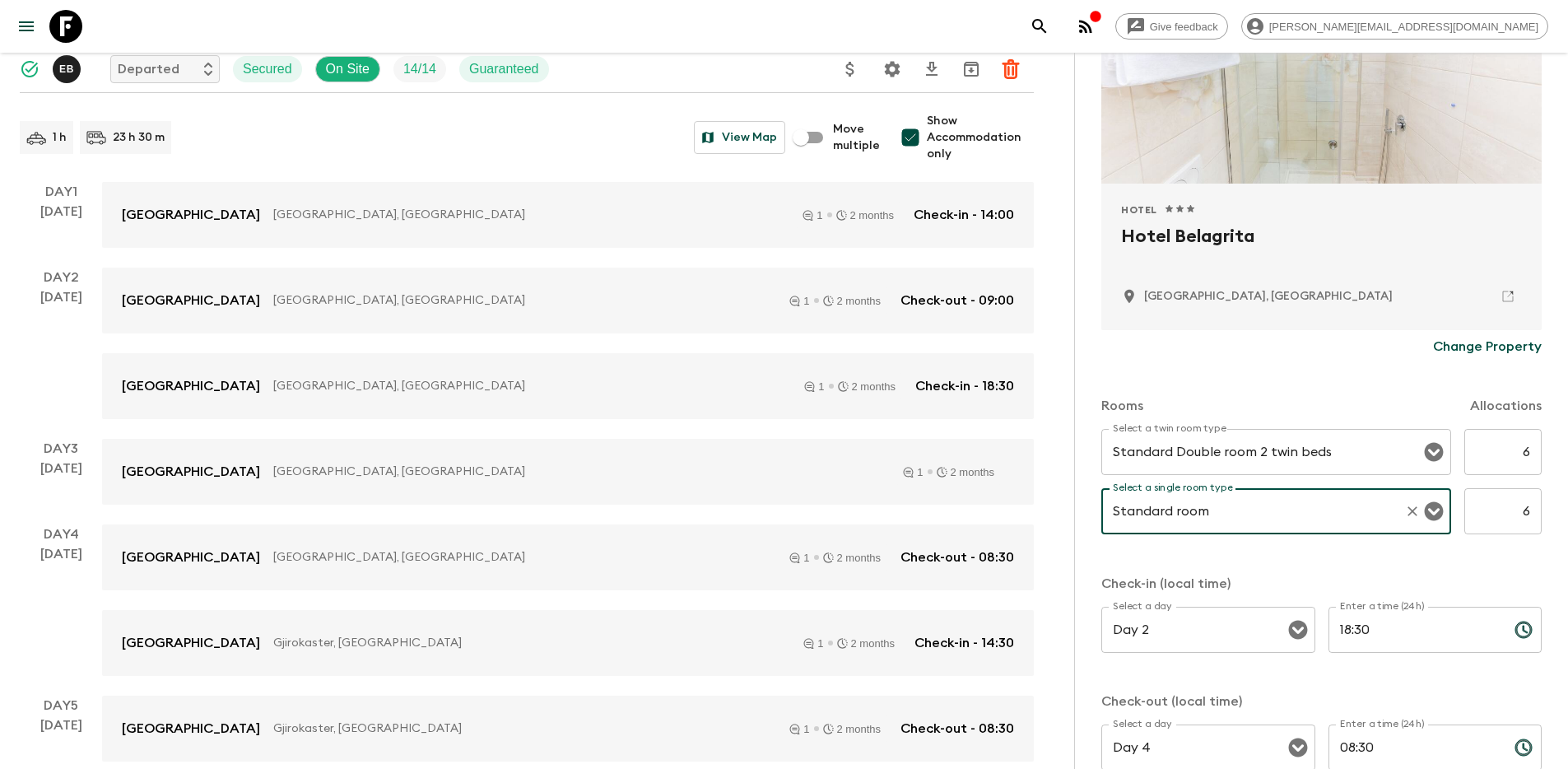
type input "Standard room"
click at [1468, 570] on div "Rooms Allocations Select a twin room type Standard Double room 2 twin beds Sele…" at bounding box center [1321, 577] width 440 height 427
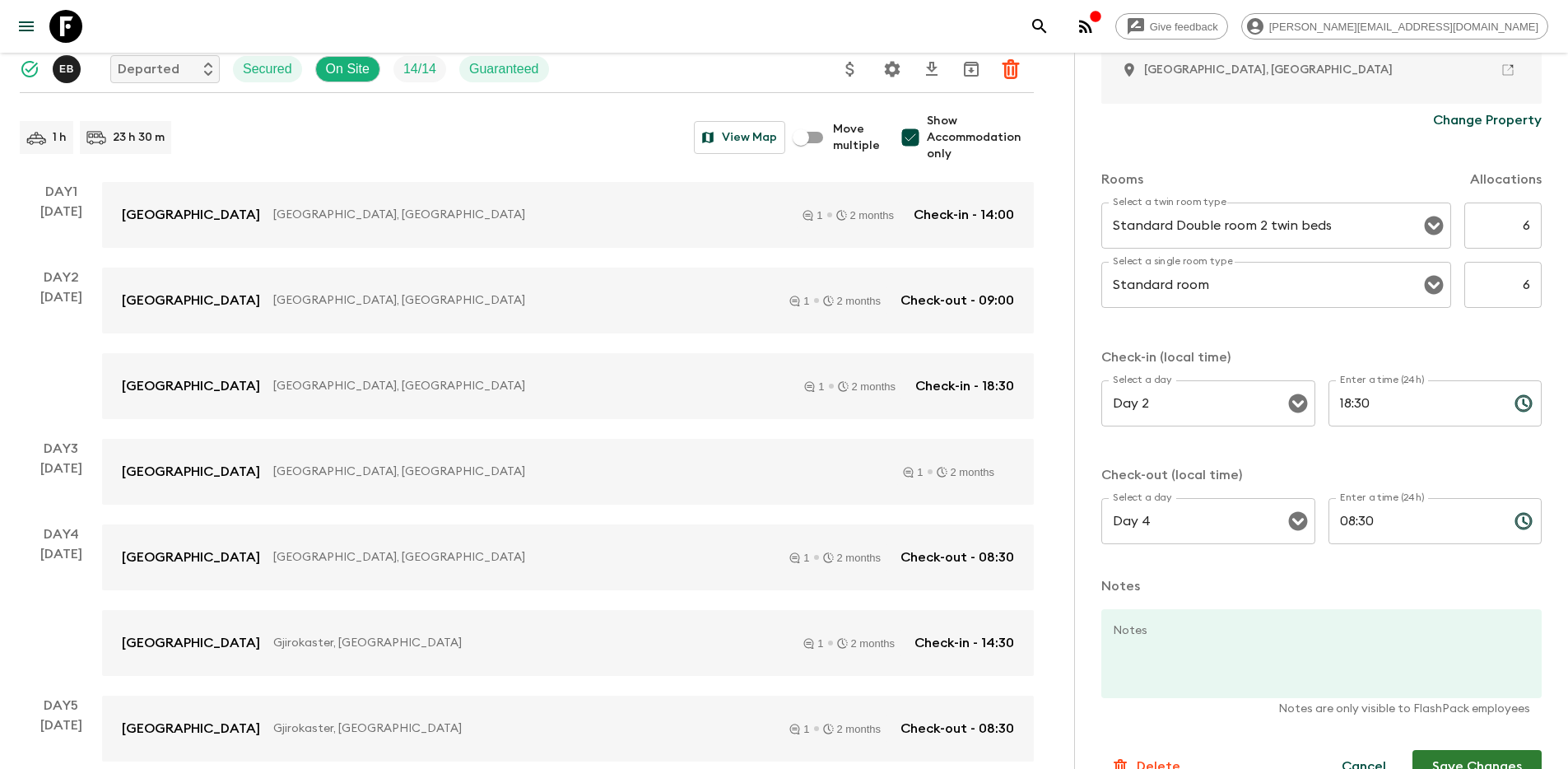
scroll to position [468, 0]
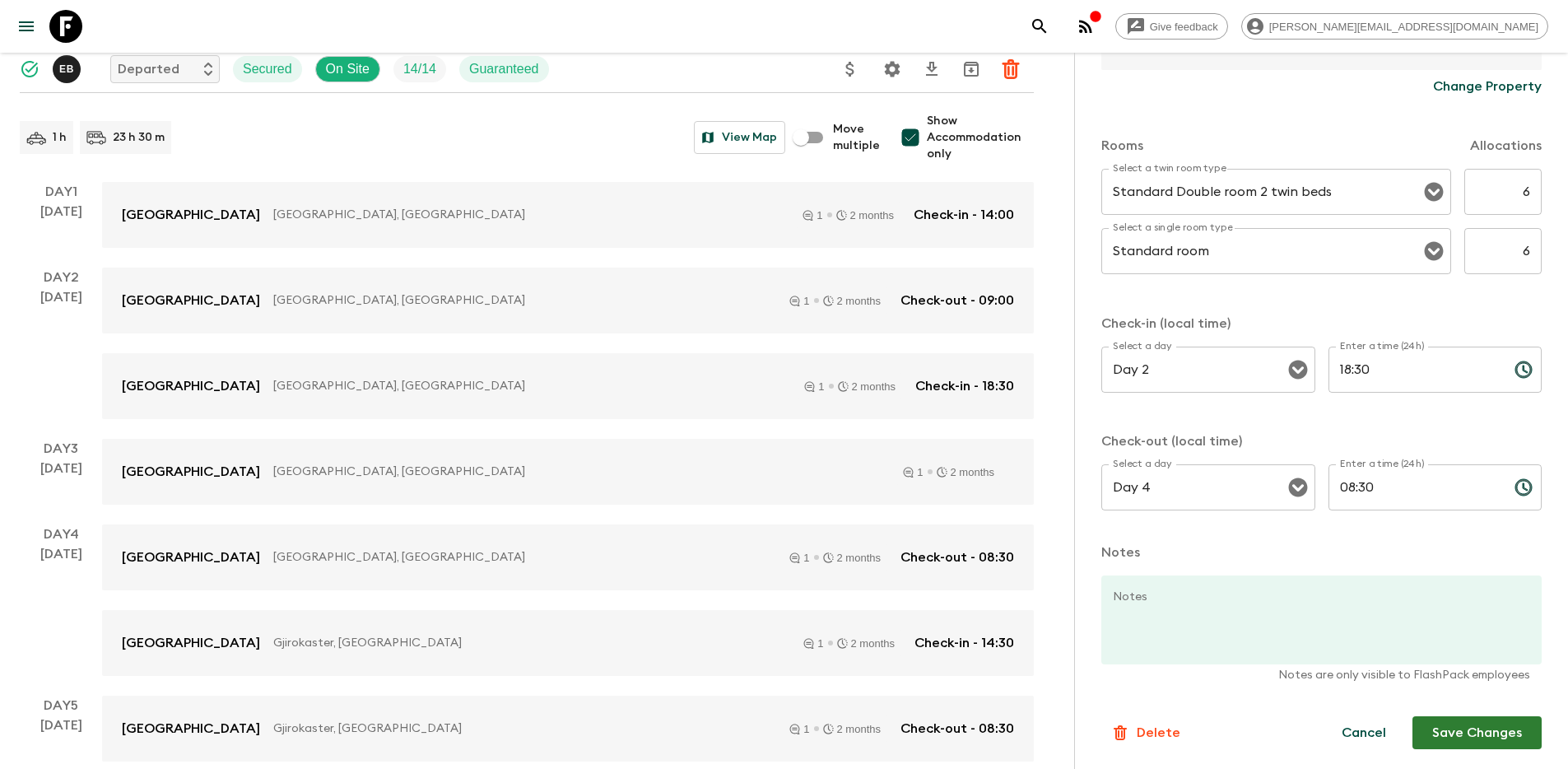
click at [1464, 734] on button "Save Changes" at bounding box center [1477, 732] width 129 height 33
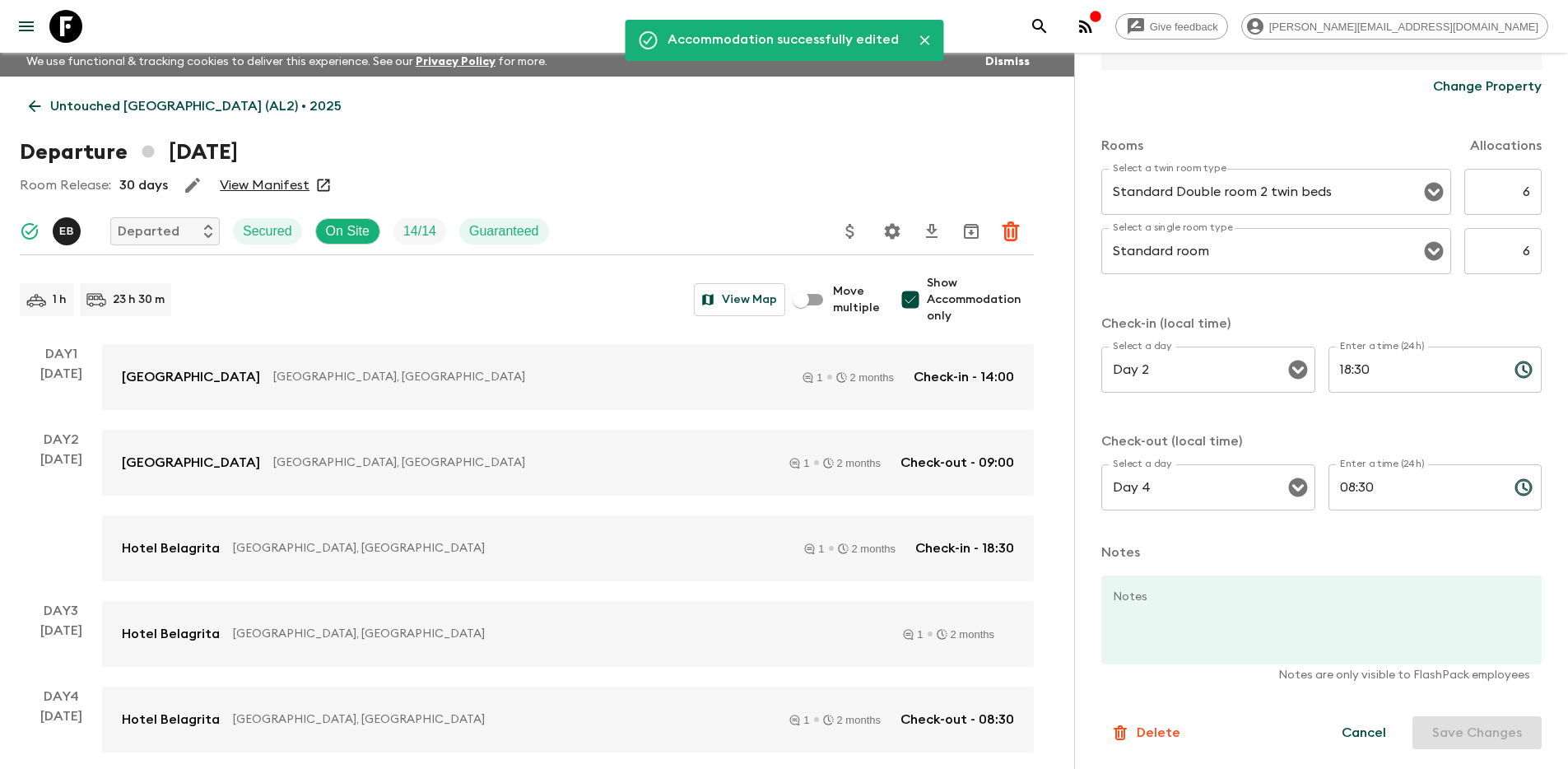
scroll to position [0, 0]
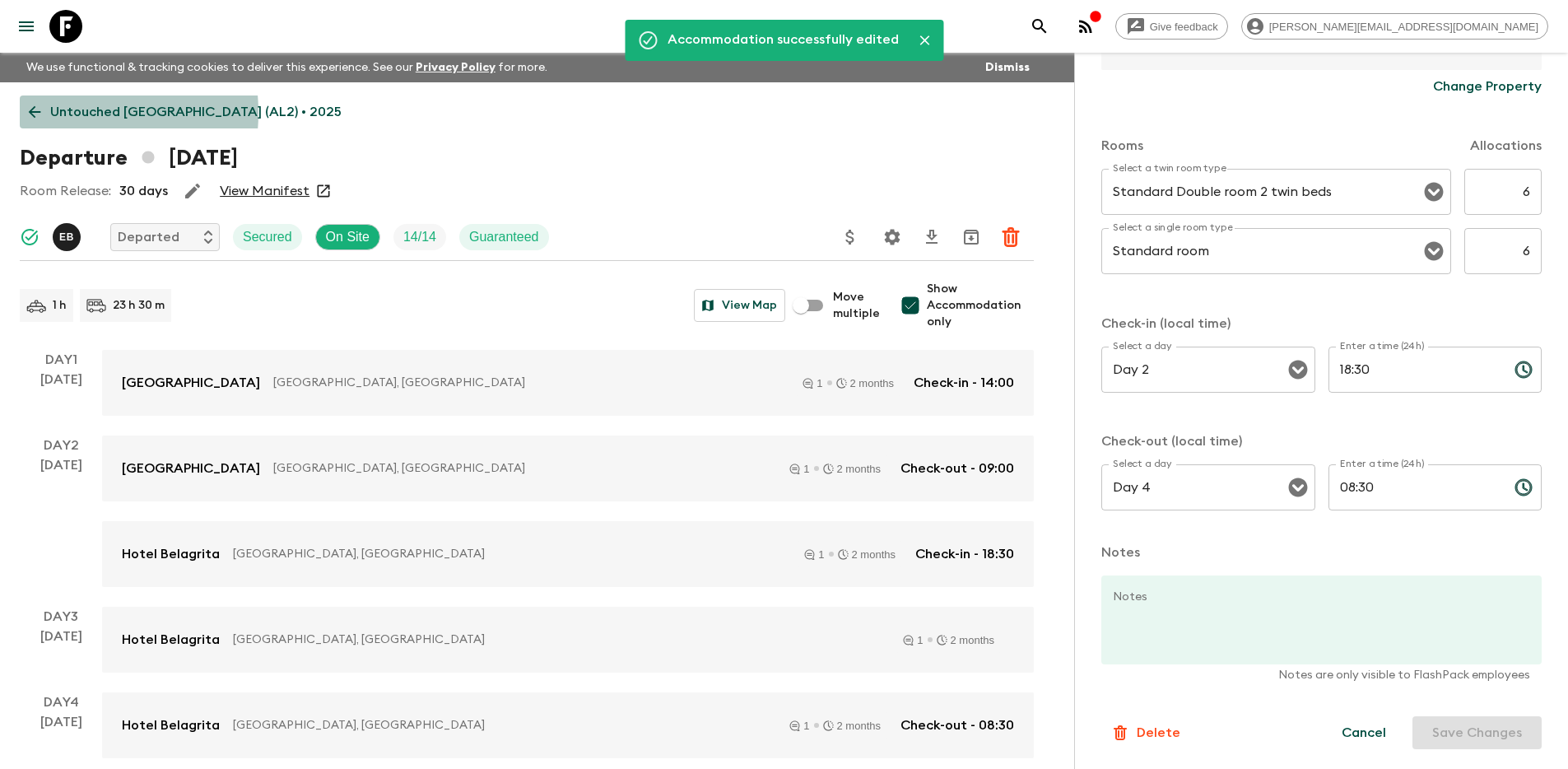
click at [59, 113] on p "Untouched [GEOGRAPHIC_DATA] (AL2) • 2025" at bounding box center [196, 112] width 291 height 20
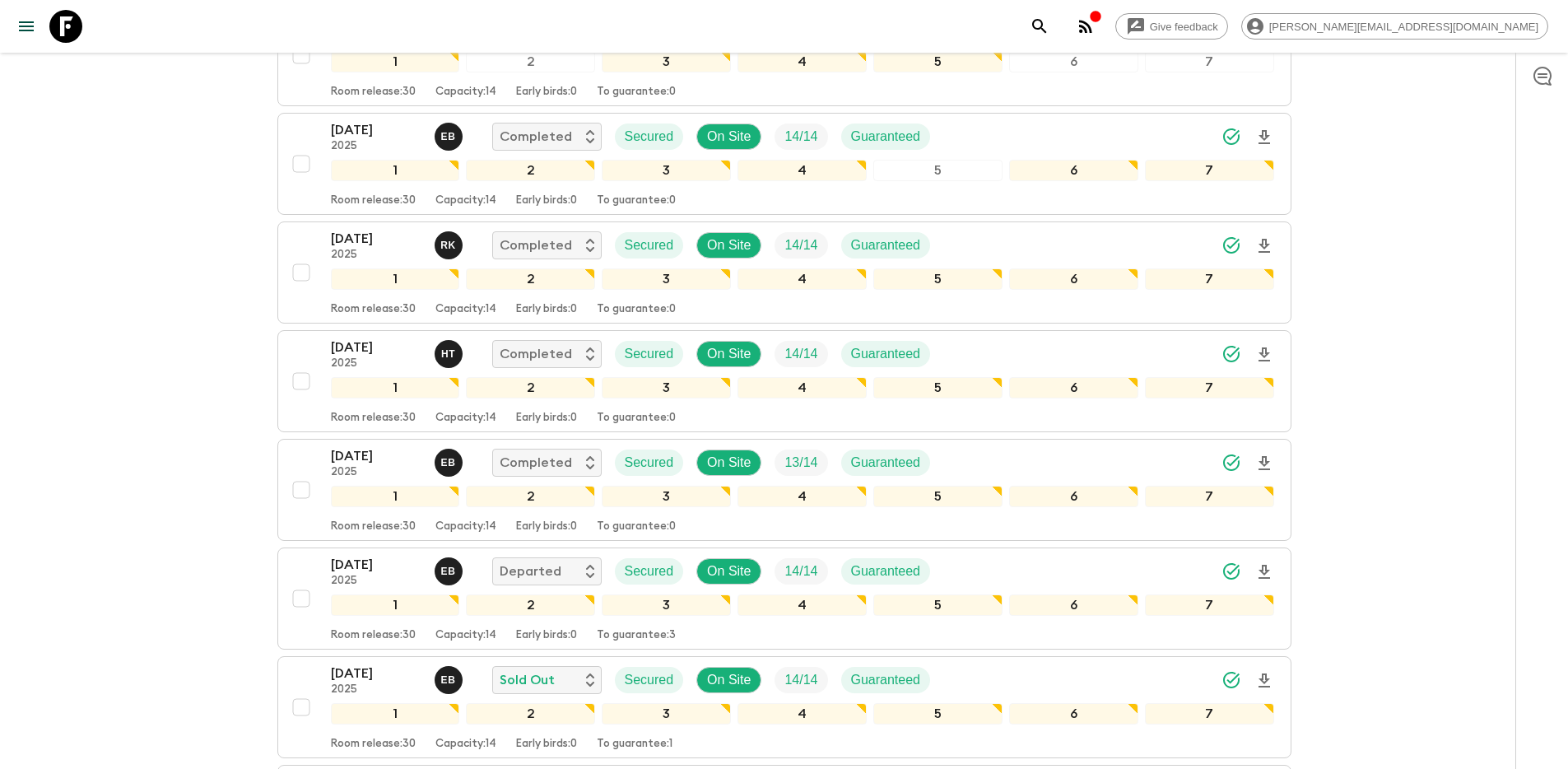
scroll to position [354, 0]
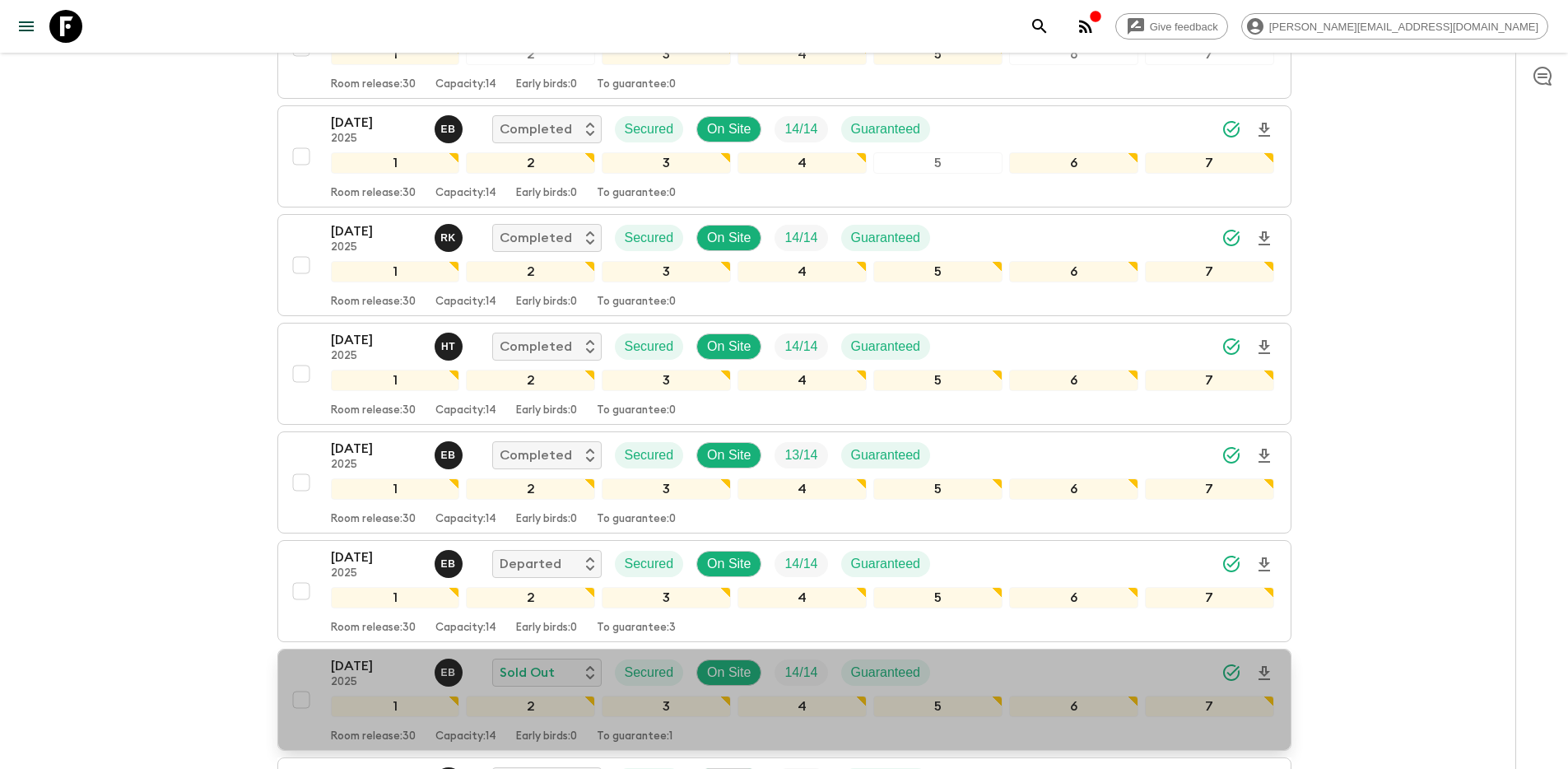
click at [294, 665] on div "[DATE] 2025 E B Sold Out Secured On Site 14 / 14 Guaranteed 1 2 3 4 5 6 7 Room …" at bounding box center [779, 699] width 990 height 88
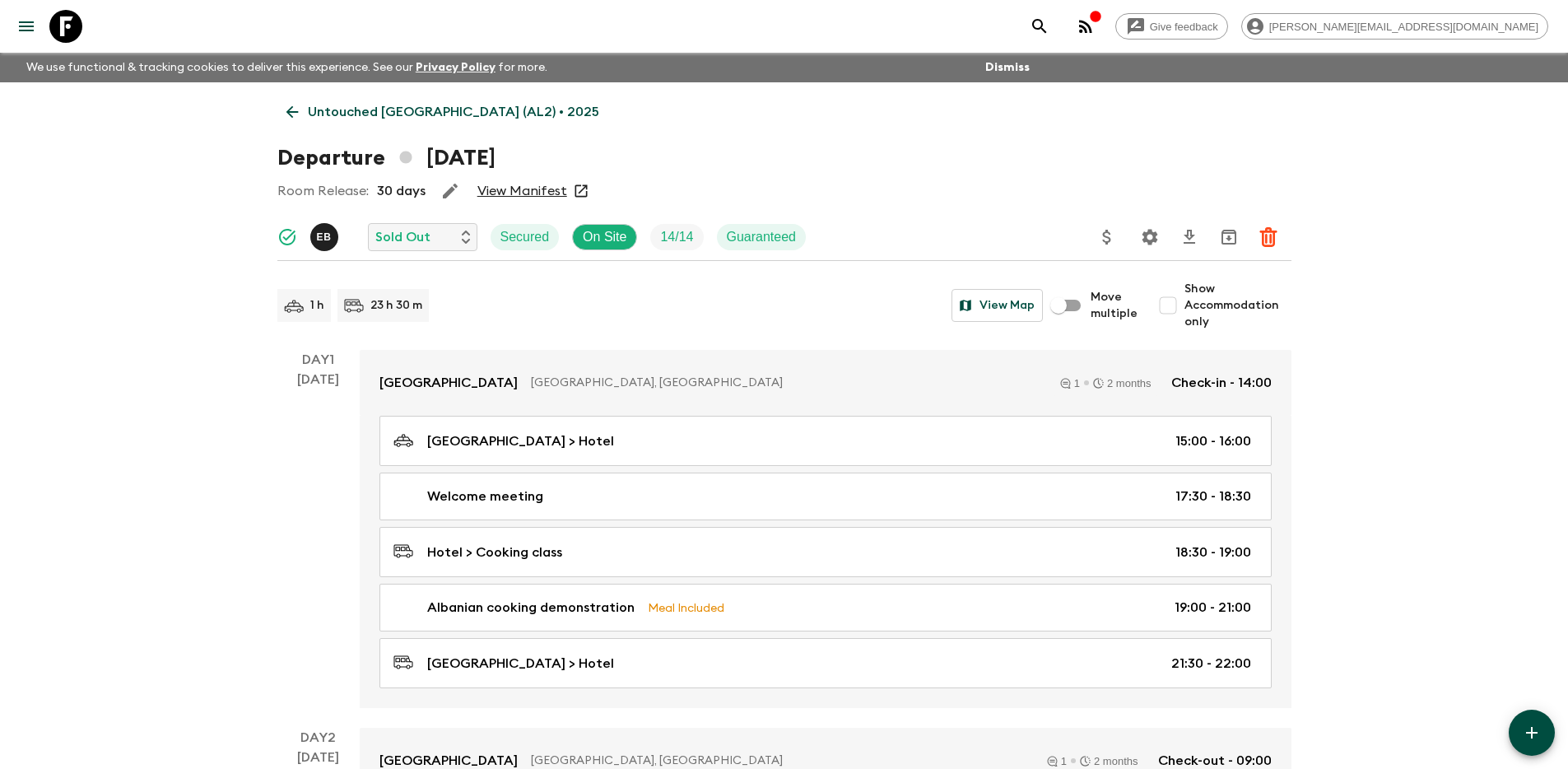
click at [1171, 306] on input "Show Accommodation only" at bounding box center [1168, 305] width 33 height 33
checkbox input "true"
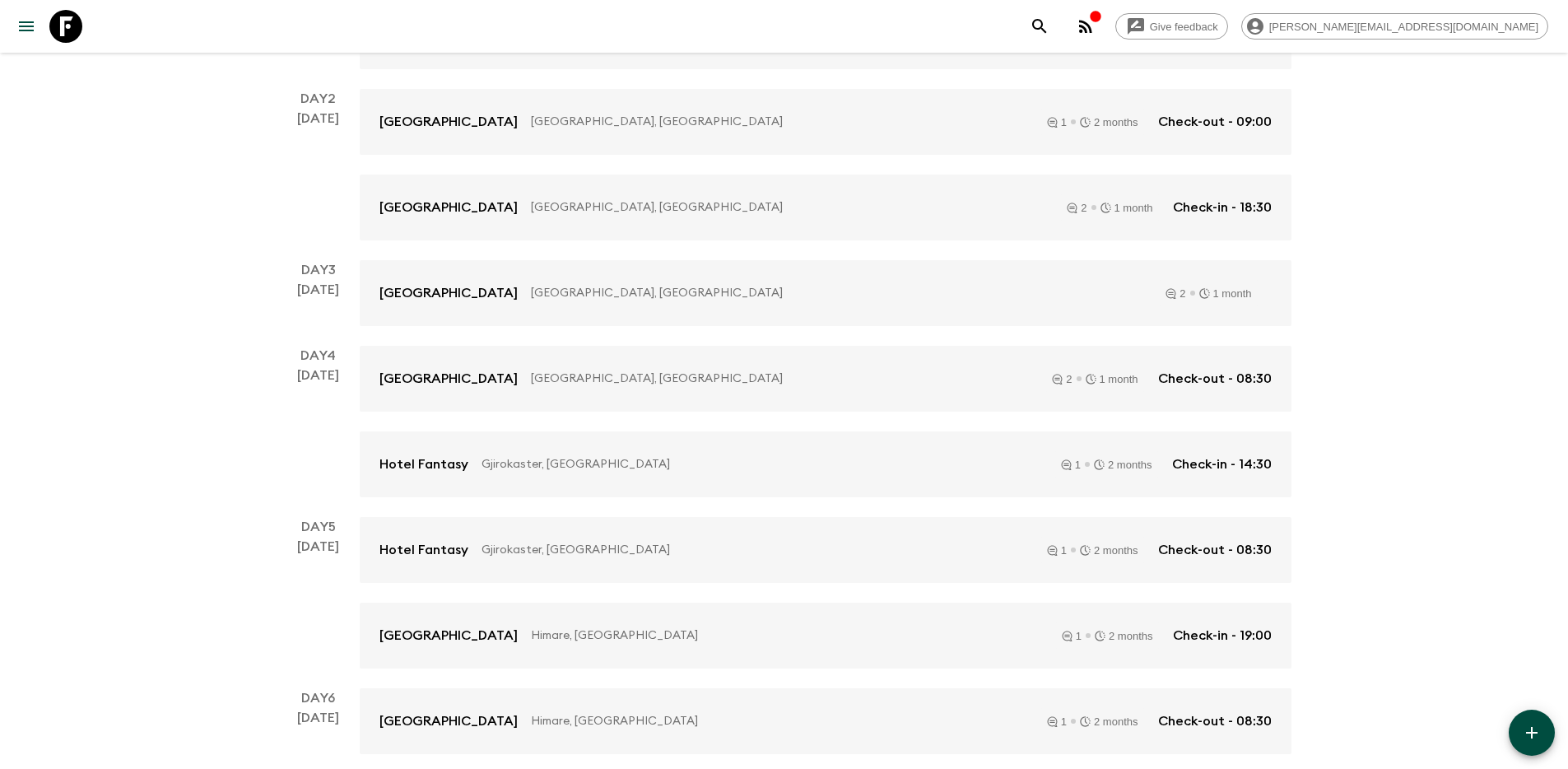
scroll to position [383, 0]
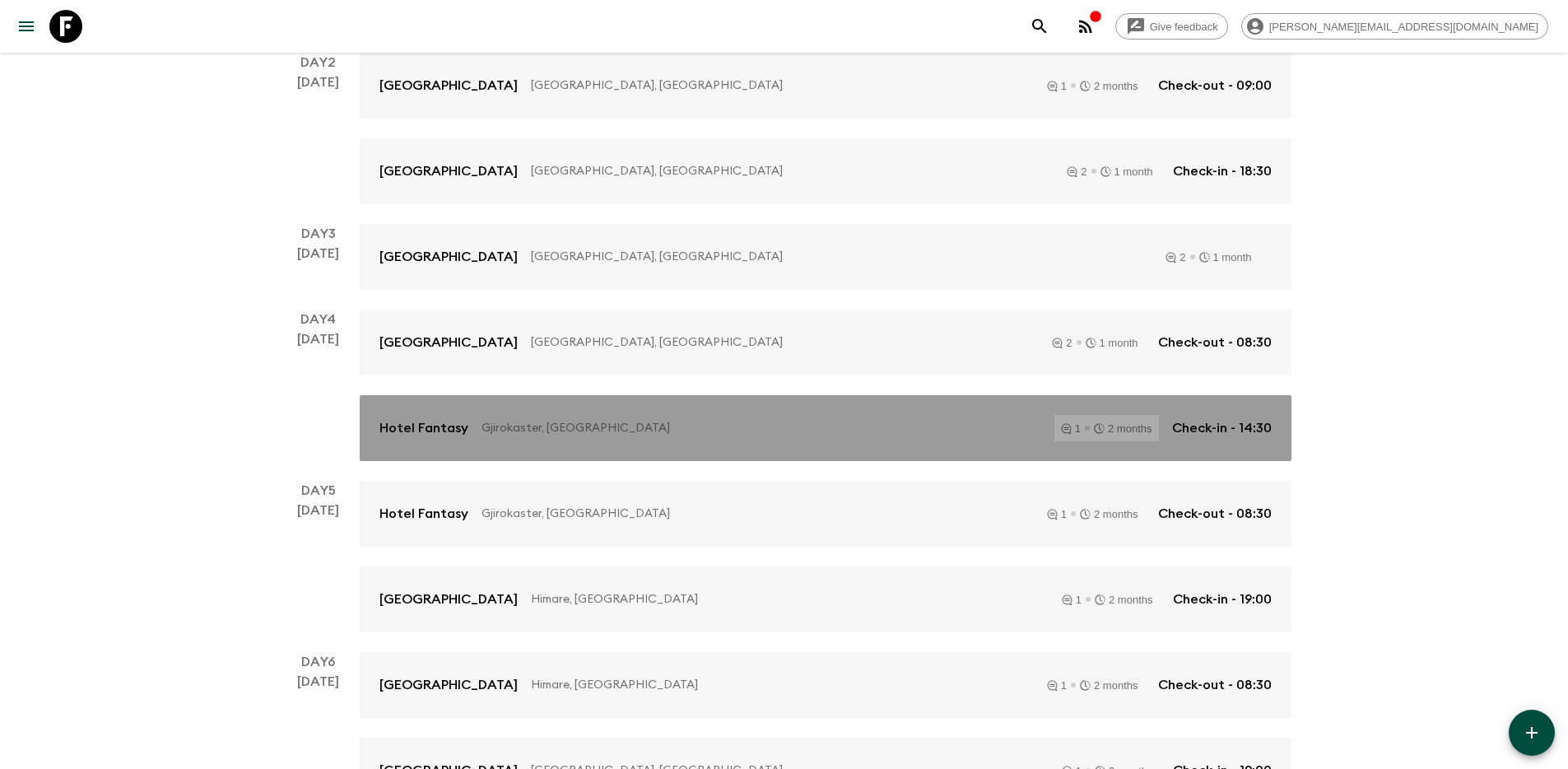
click at [687, 435] on p "Gjirokaster, [GEOGRAPHIC_DATA]" at bounding box center [761, 428] width 559 height 16
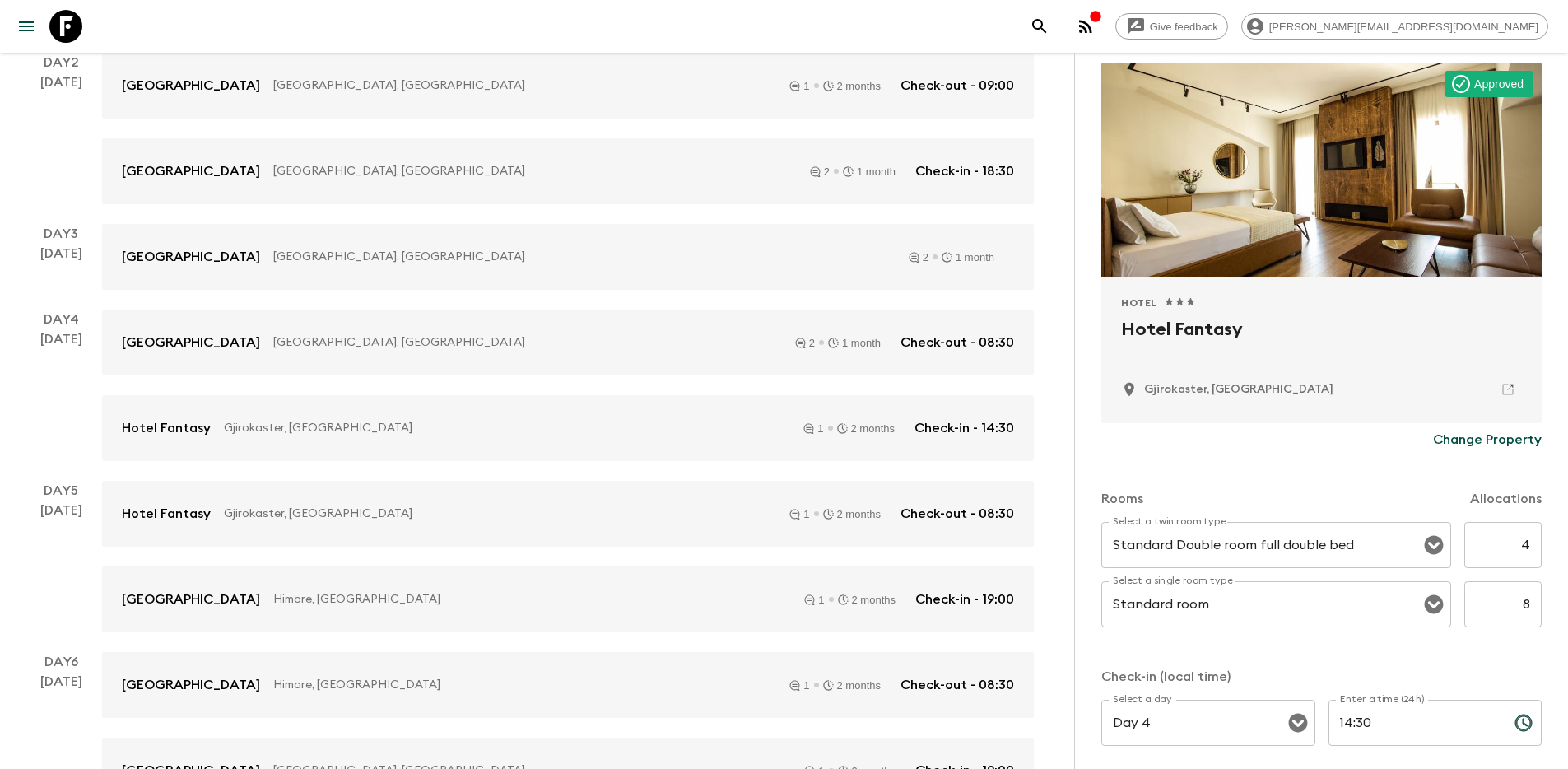
scroll to position [136, 0]
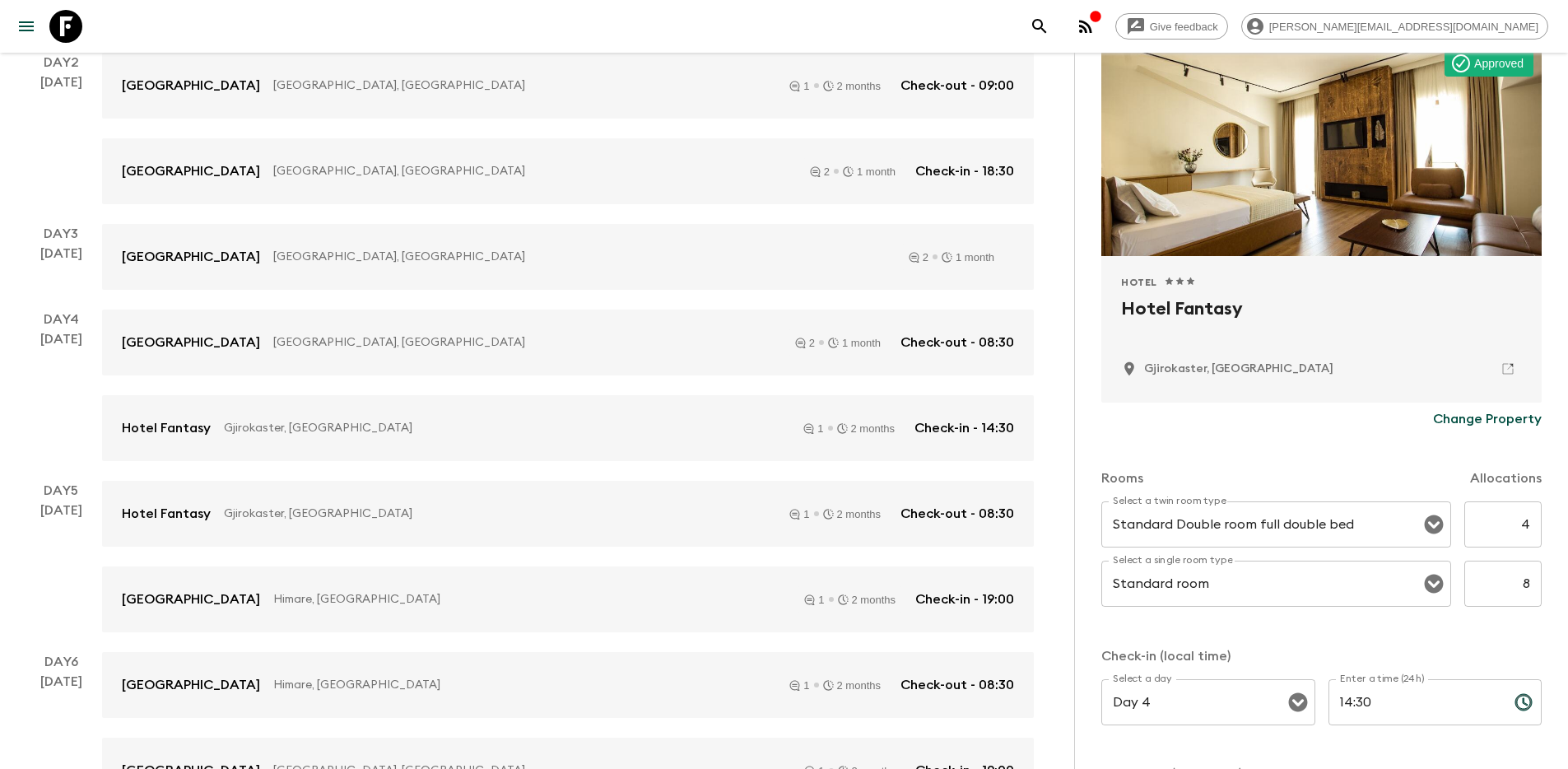
click at [1451, 417] on p "Change Property" at bounding box center [1488, 419] width 108 height 20
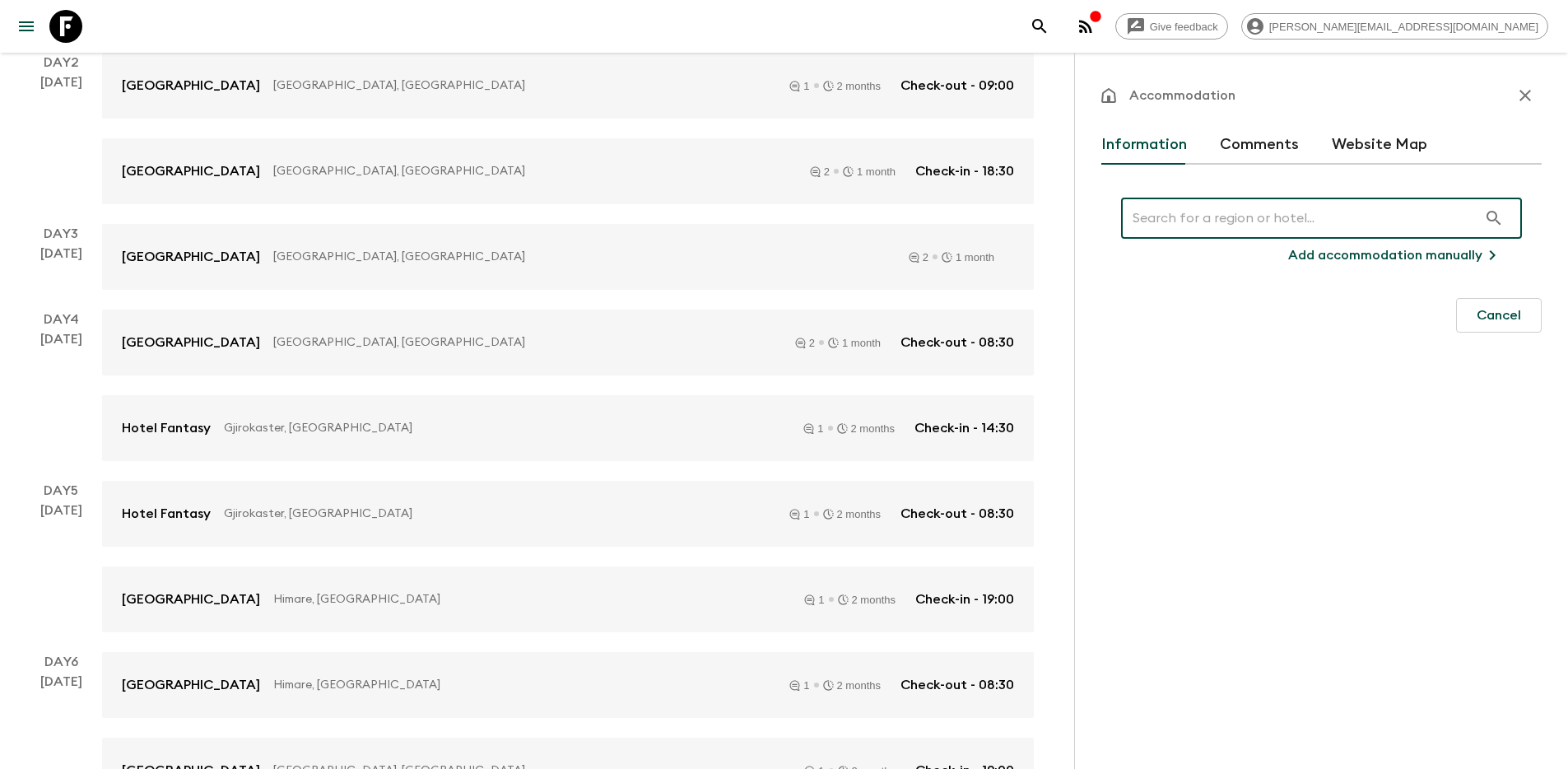
scroll to position [0, 0]
click at [1177, 223] on input "text" at bounding box center [1300, 218] width 356 height 46
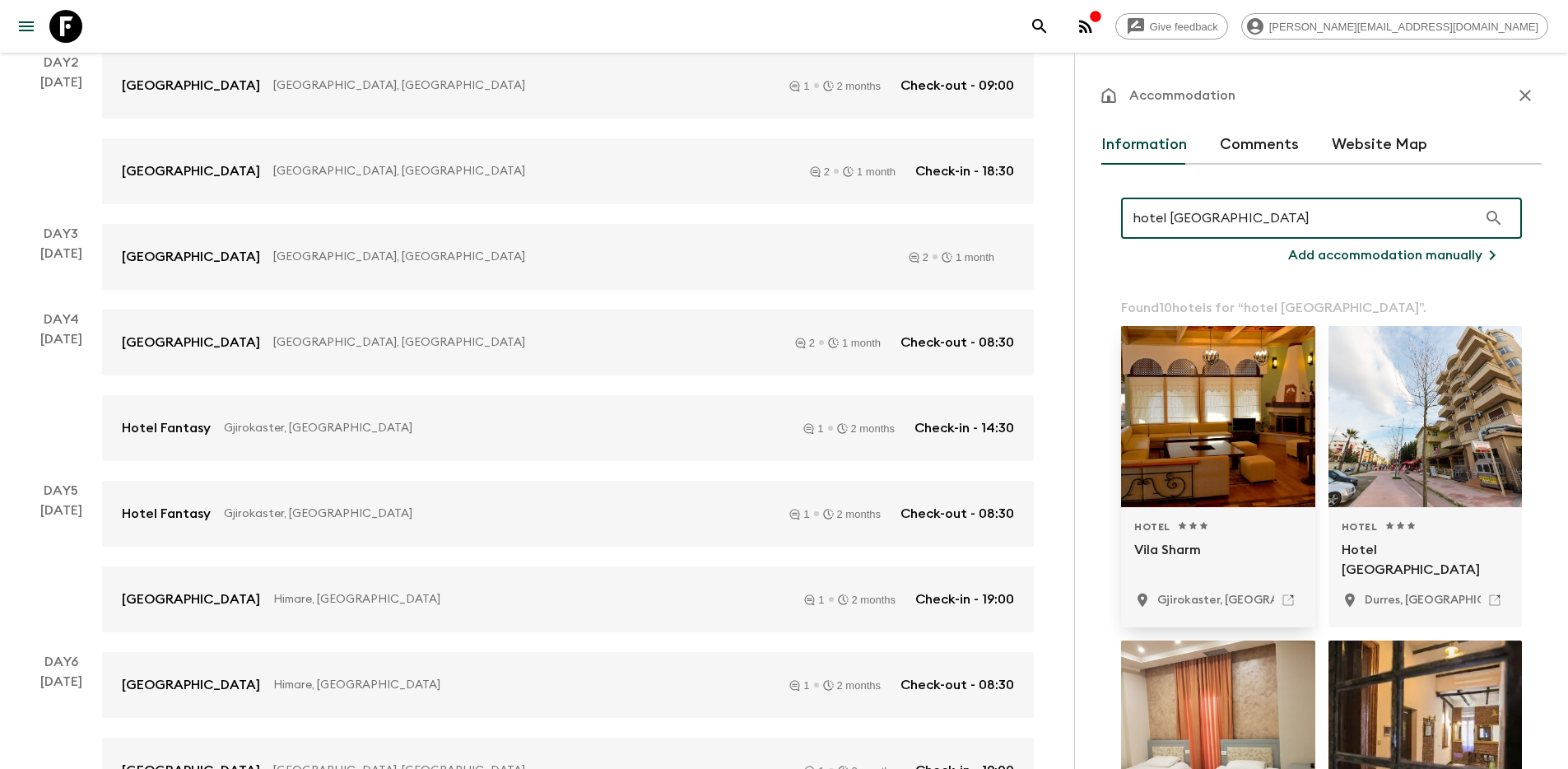
type input "hotel [GEOGRAPHIC_DATA]"
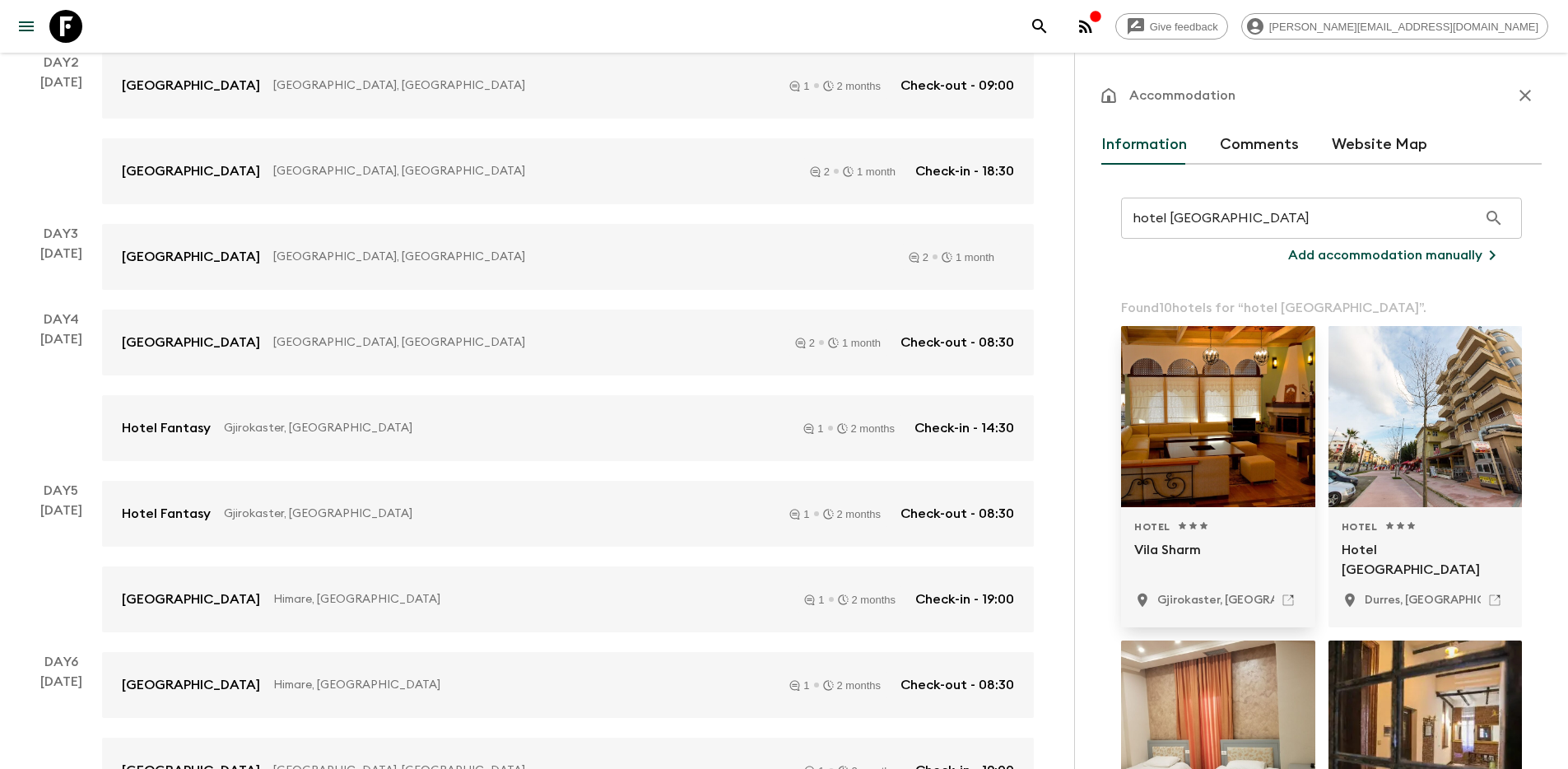
click at [1226, 433] on div at bounding box center [1218, 417] width 194 height 181
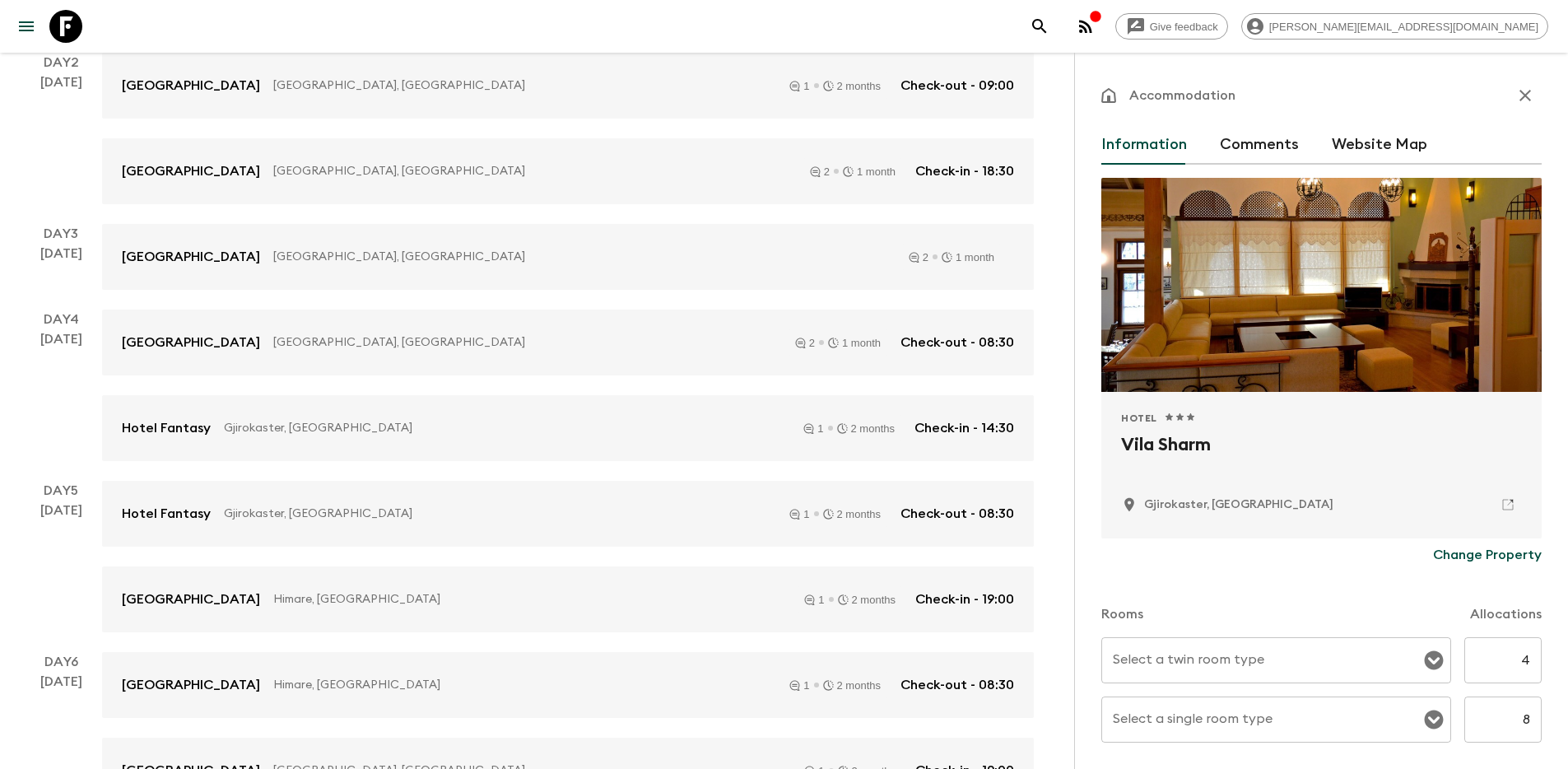
click at [1516, 101] on icon "button" at bounding box center [1526, 96] width 20 height 20
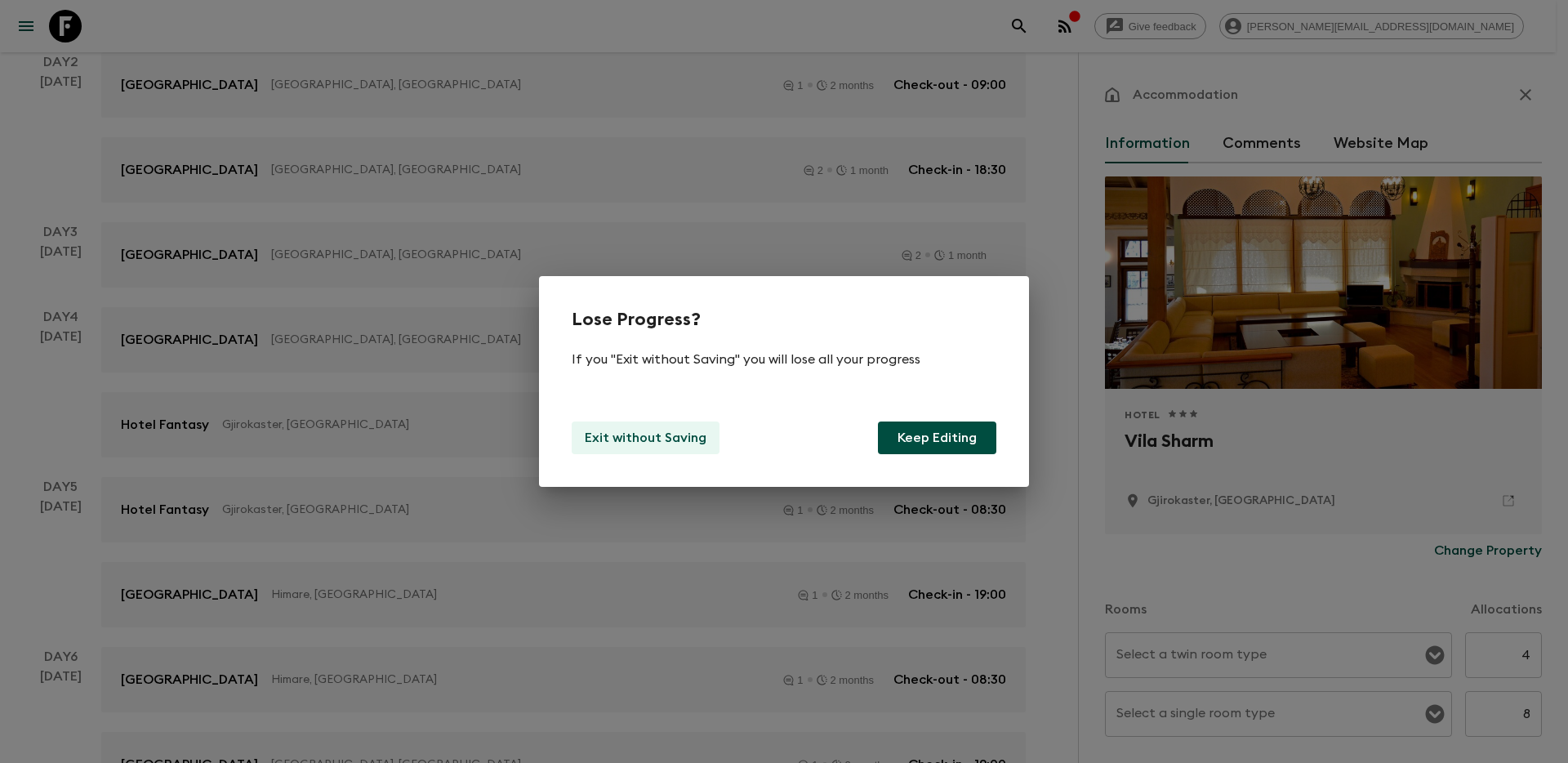
click at [663, 445] on p "Exit without Saving" at bounding box center [645, 438] width 122 height 20
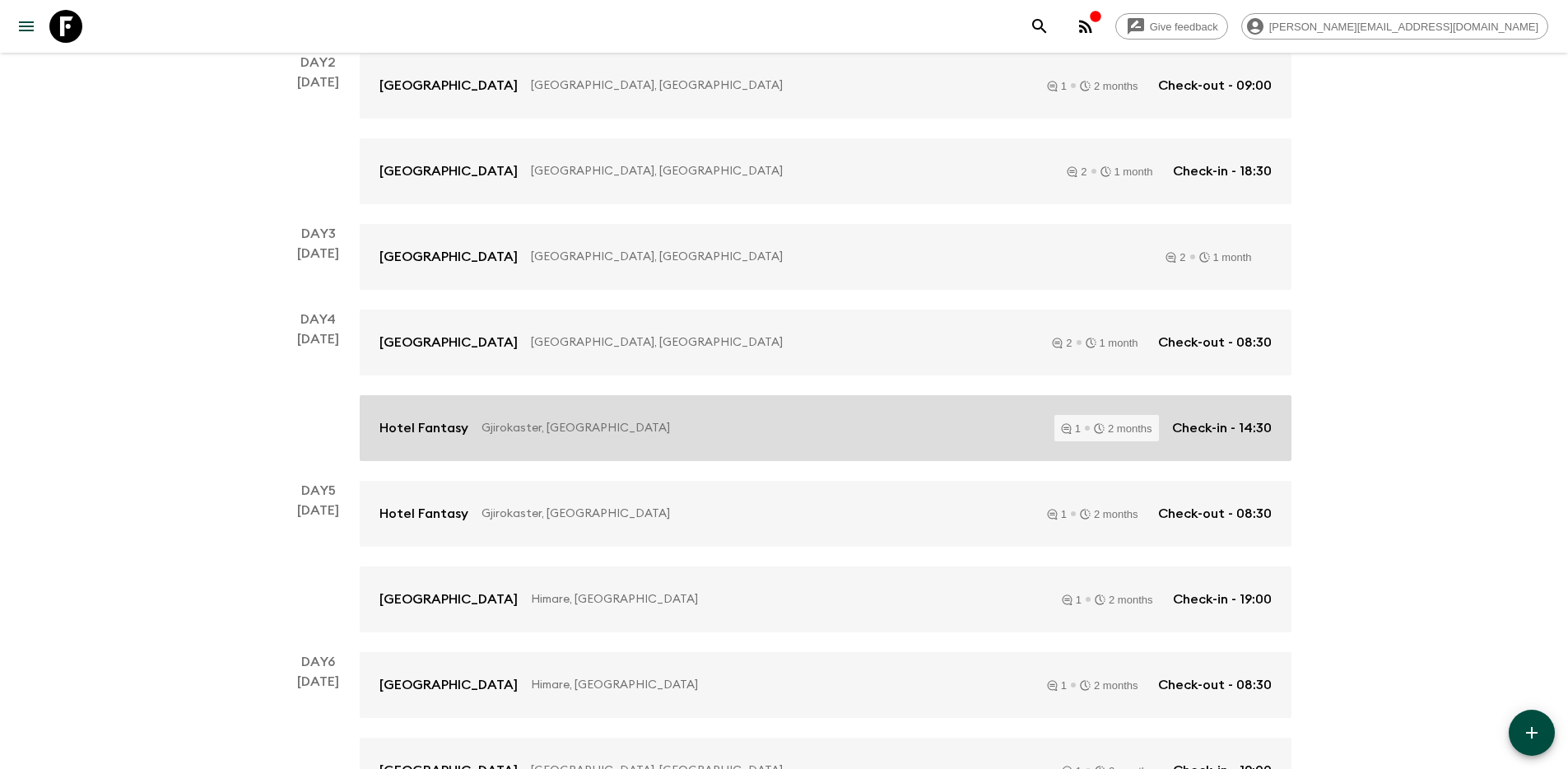
click at [660, 422] on p "Gjirokaster, [GEOGRAPHIC_DATA]" at bounding box center [761, 428] width 559 height 16
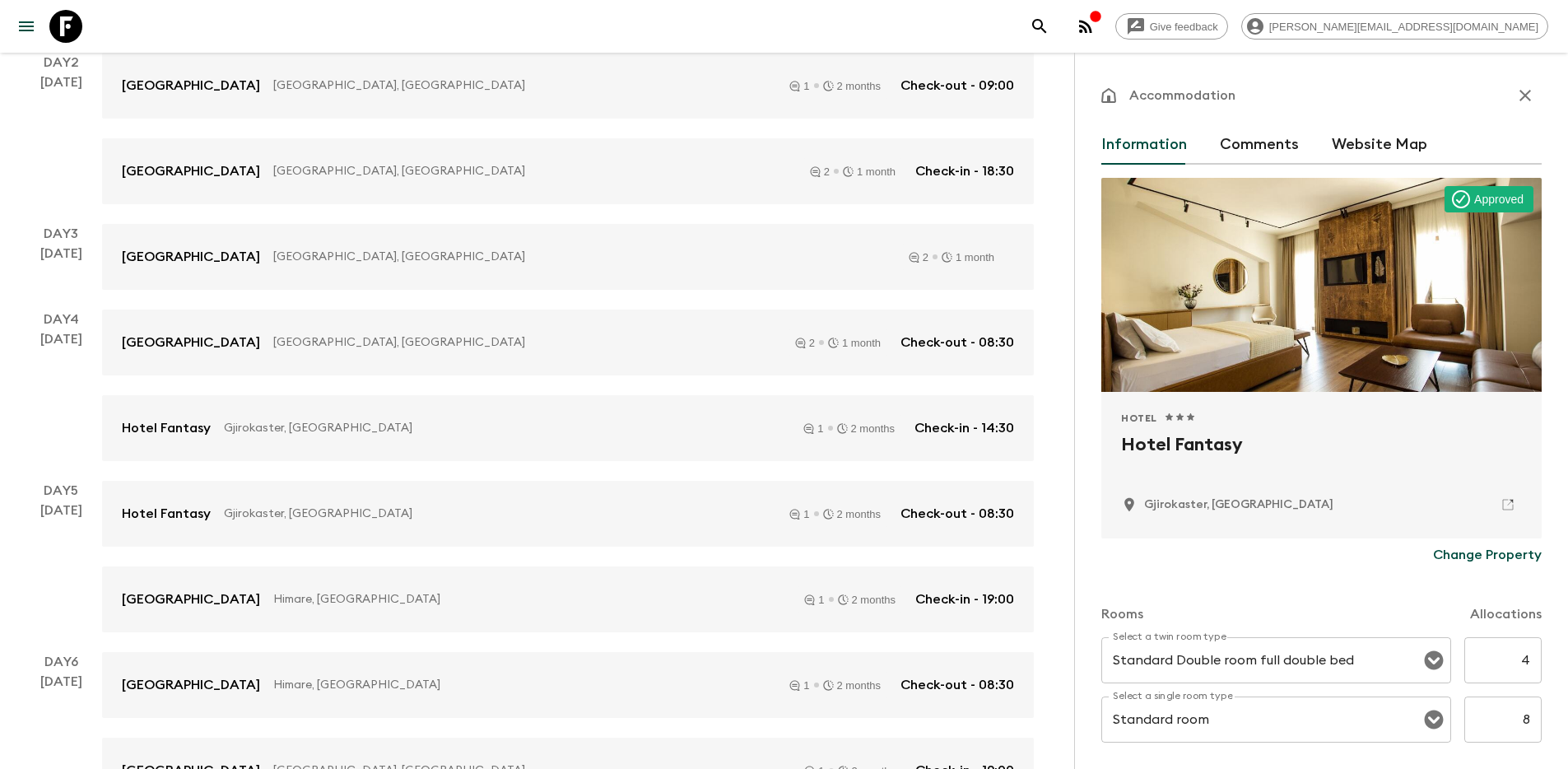
click at [1457, 555] on p "Change Property" at bounding box center [1488, 555] width 108 height 20
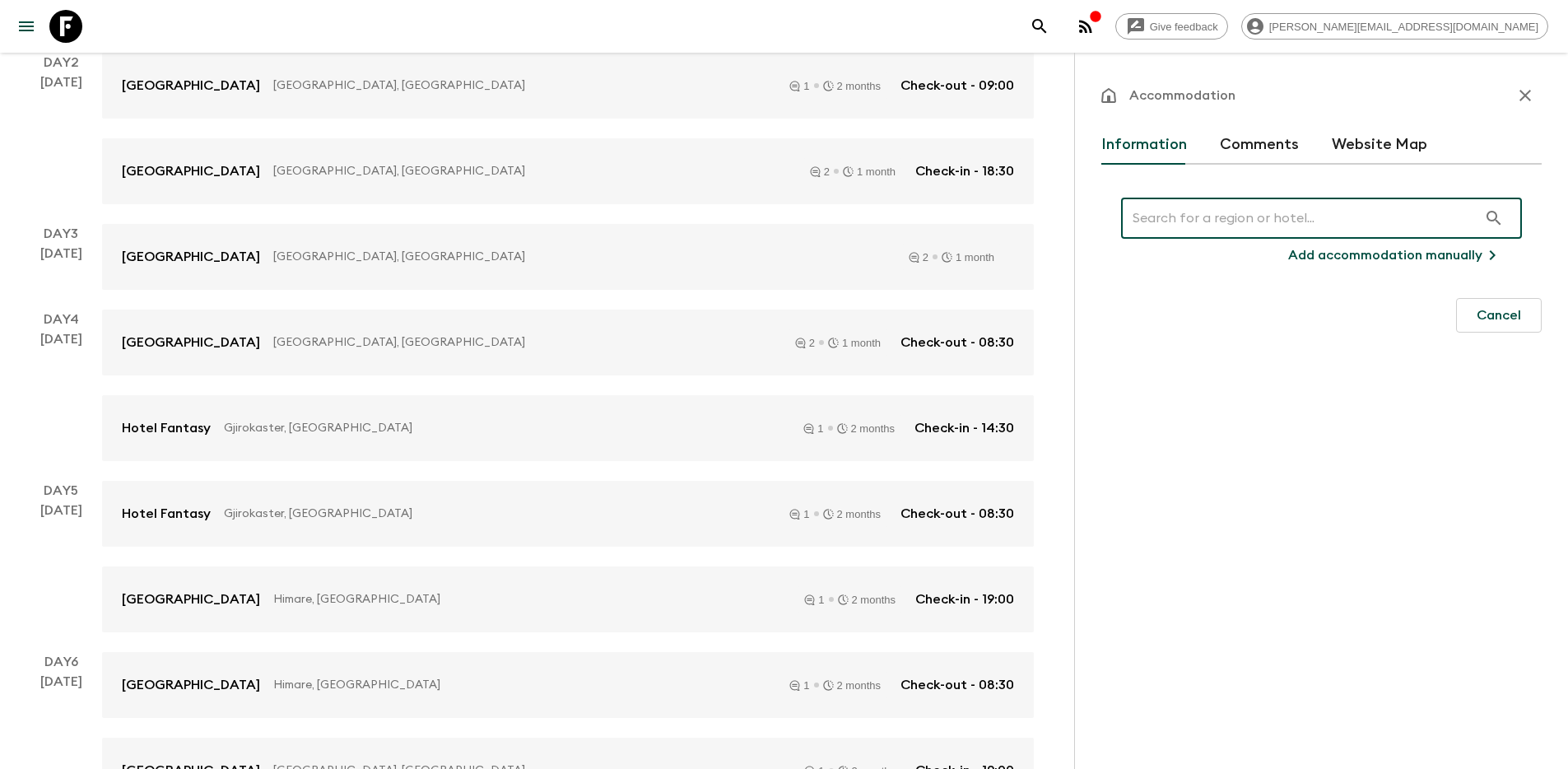
click at [1223, 220] on input "text" at bounding box center [1300, 218] width 356 height 46
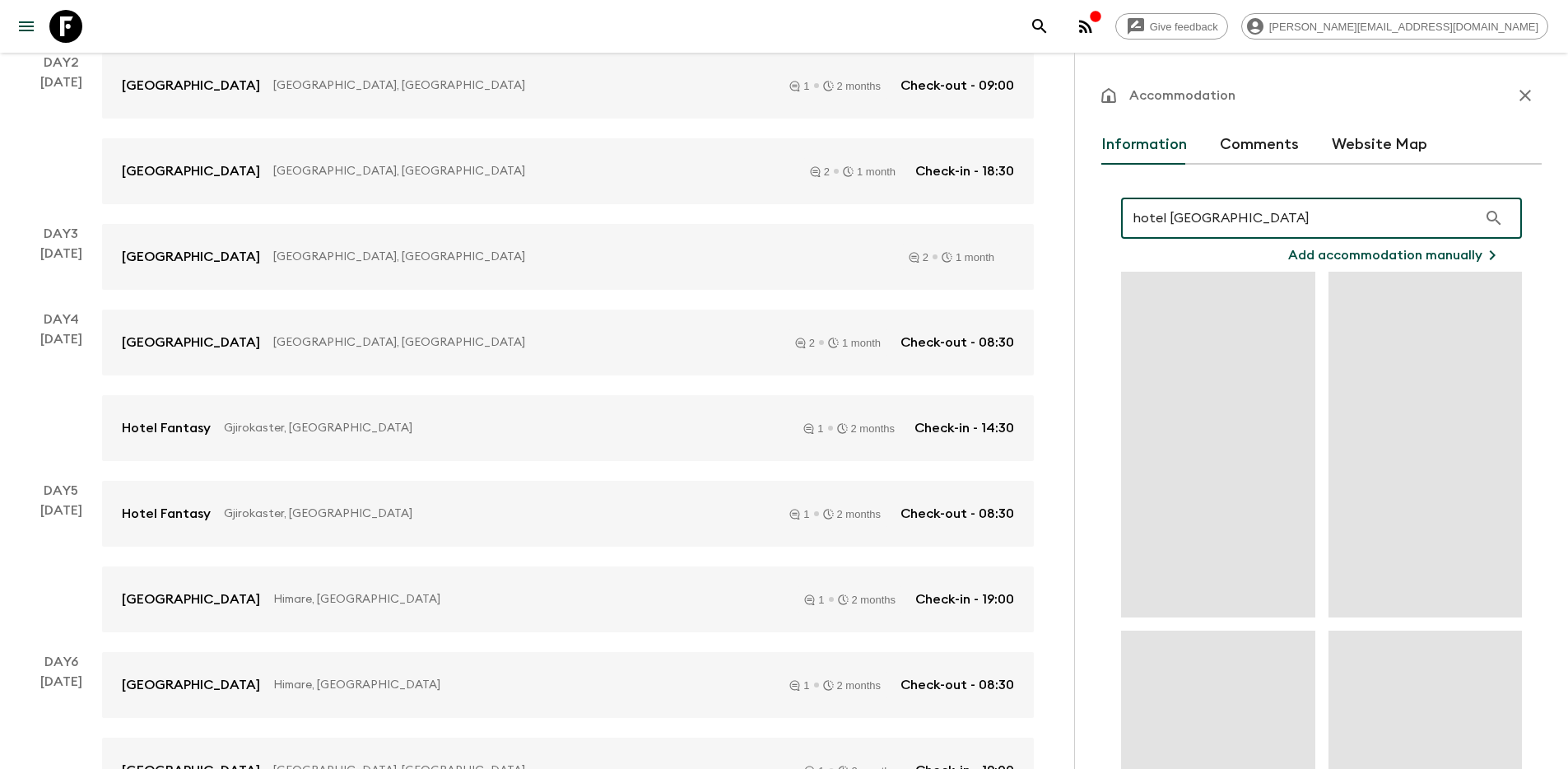
type input "hotel [GEOGRAPHIC_DATA]"
click at [1519, 95] on icon "button" at bounding box center [1525, 95] width 12 height 12
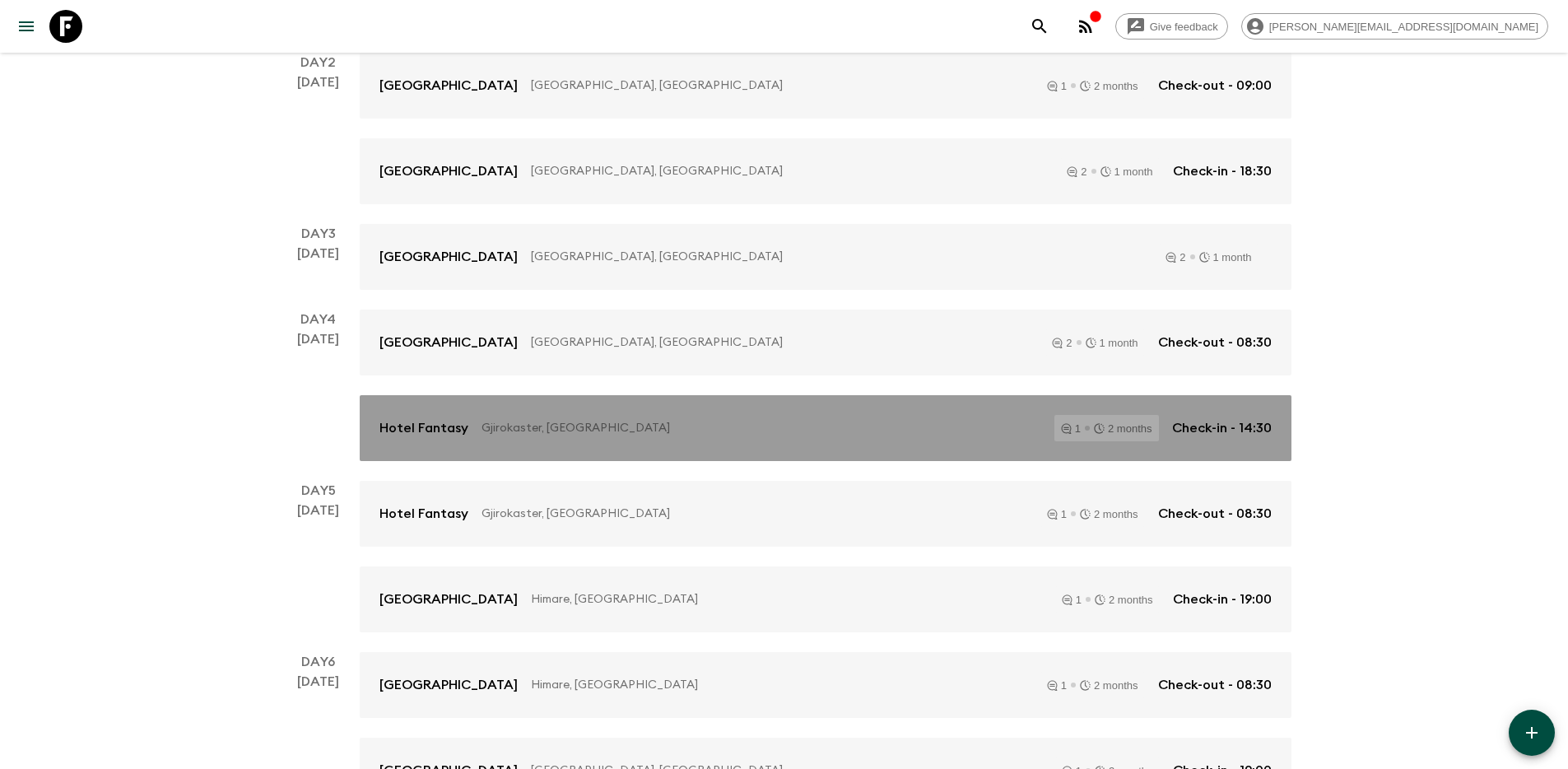
click at [671, 422] on p "Gjirokaster, [GEOGRAPHIC_DATA]" at bounding box center [761, 428] width 559 height 16
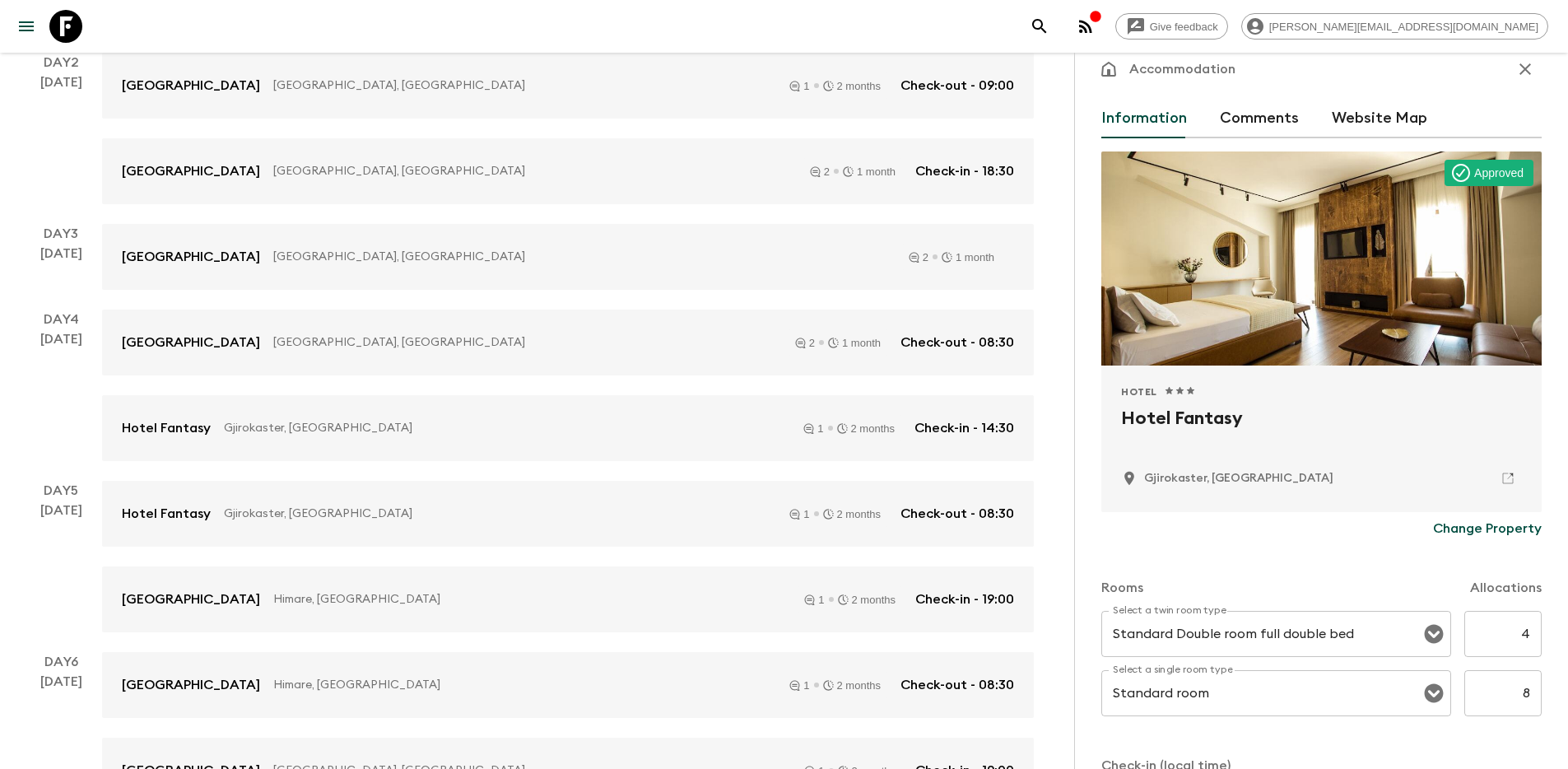
scroll to position [38, 0]
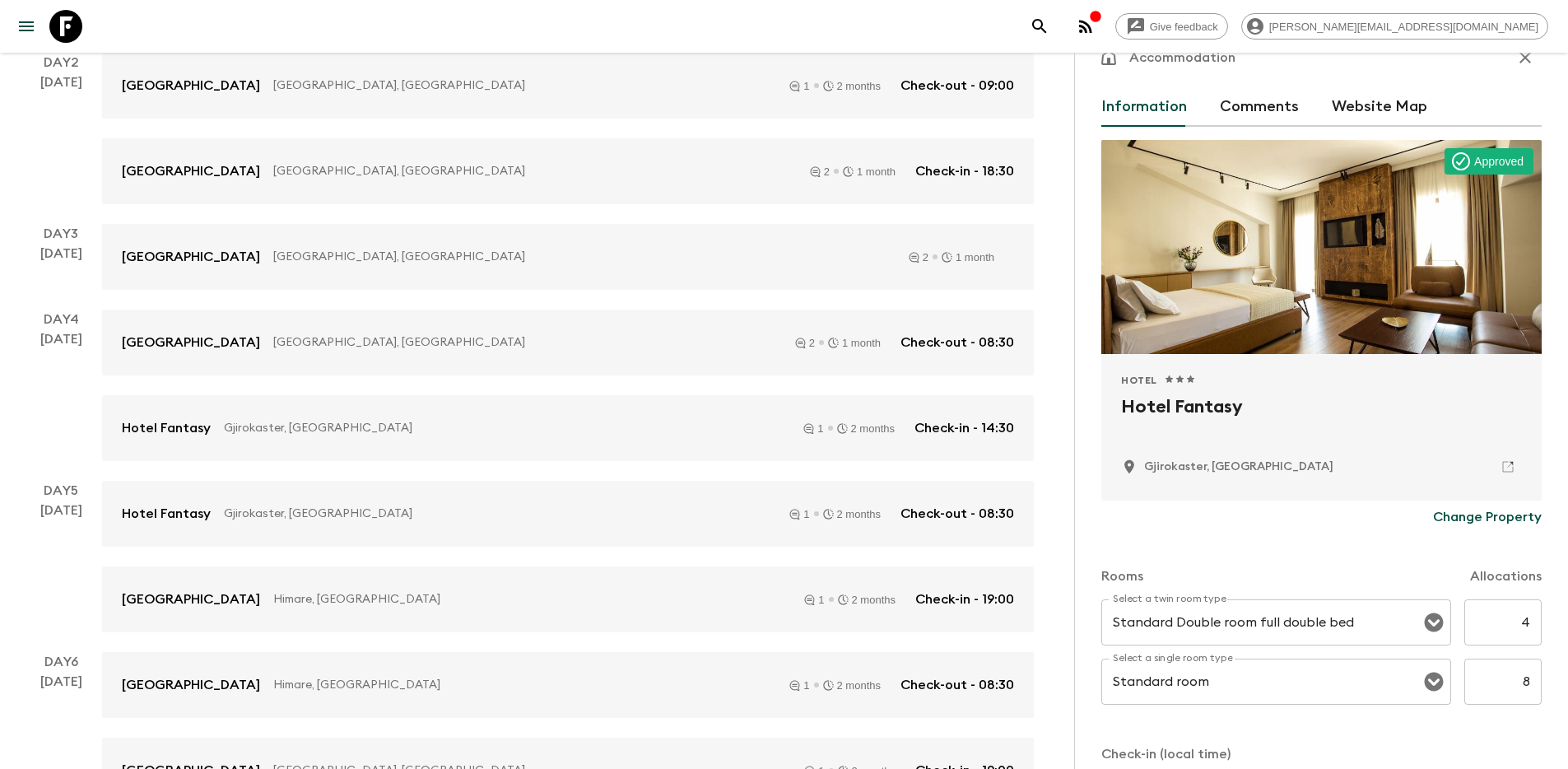
click at [1469, 503] on button "Change Property" at bounding box center [1488, 517] width 108 height 33
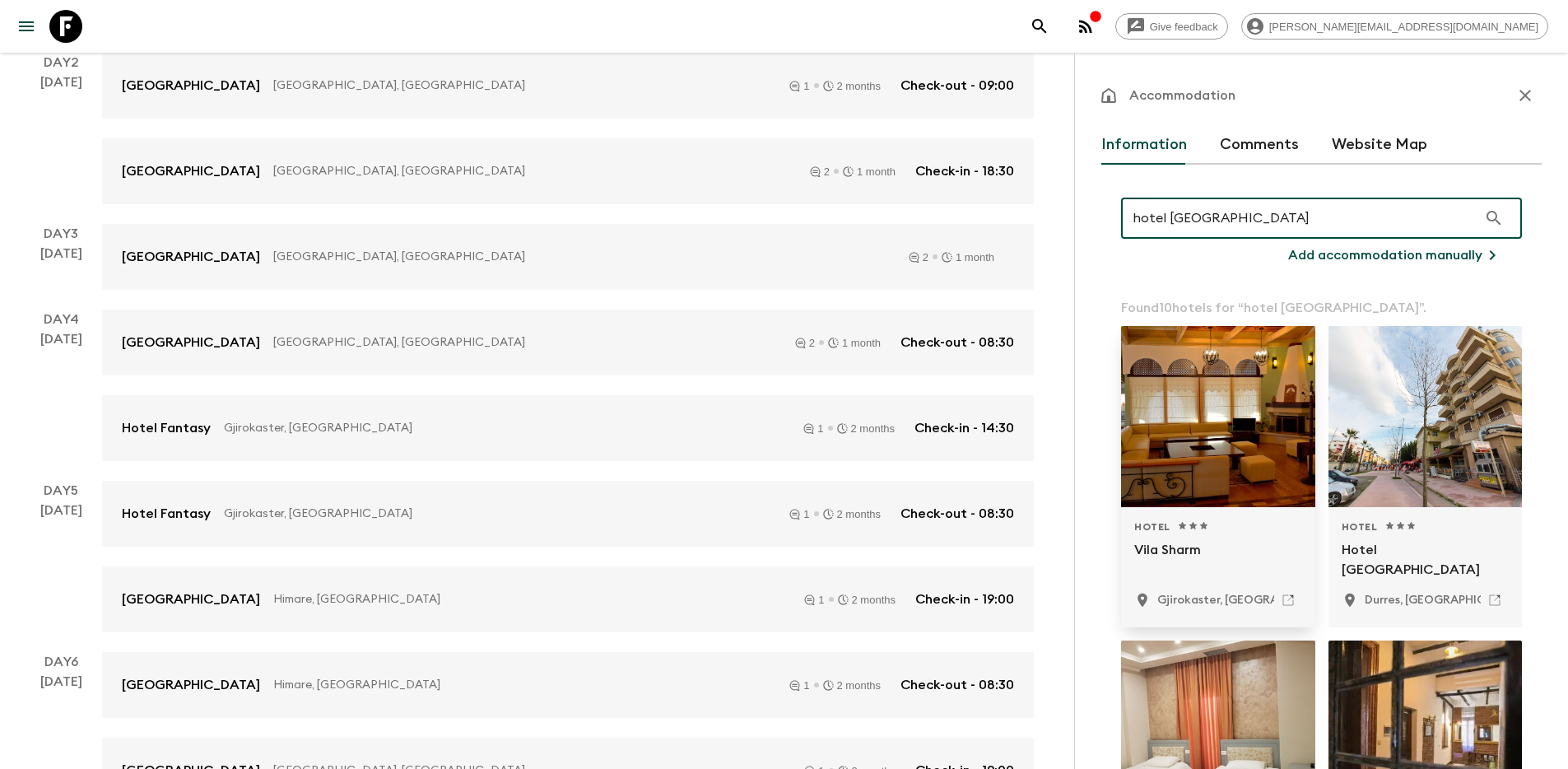
type input "hotel [GEOGRAPHIC_DATA]"
click at [1216, 420] on div at bounding box center [1218, 417] width 194 height 181
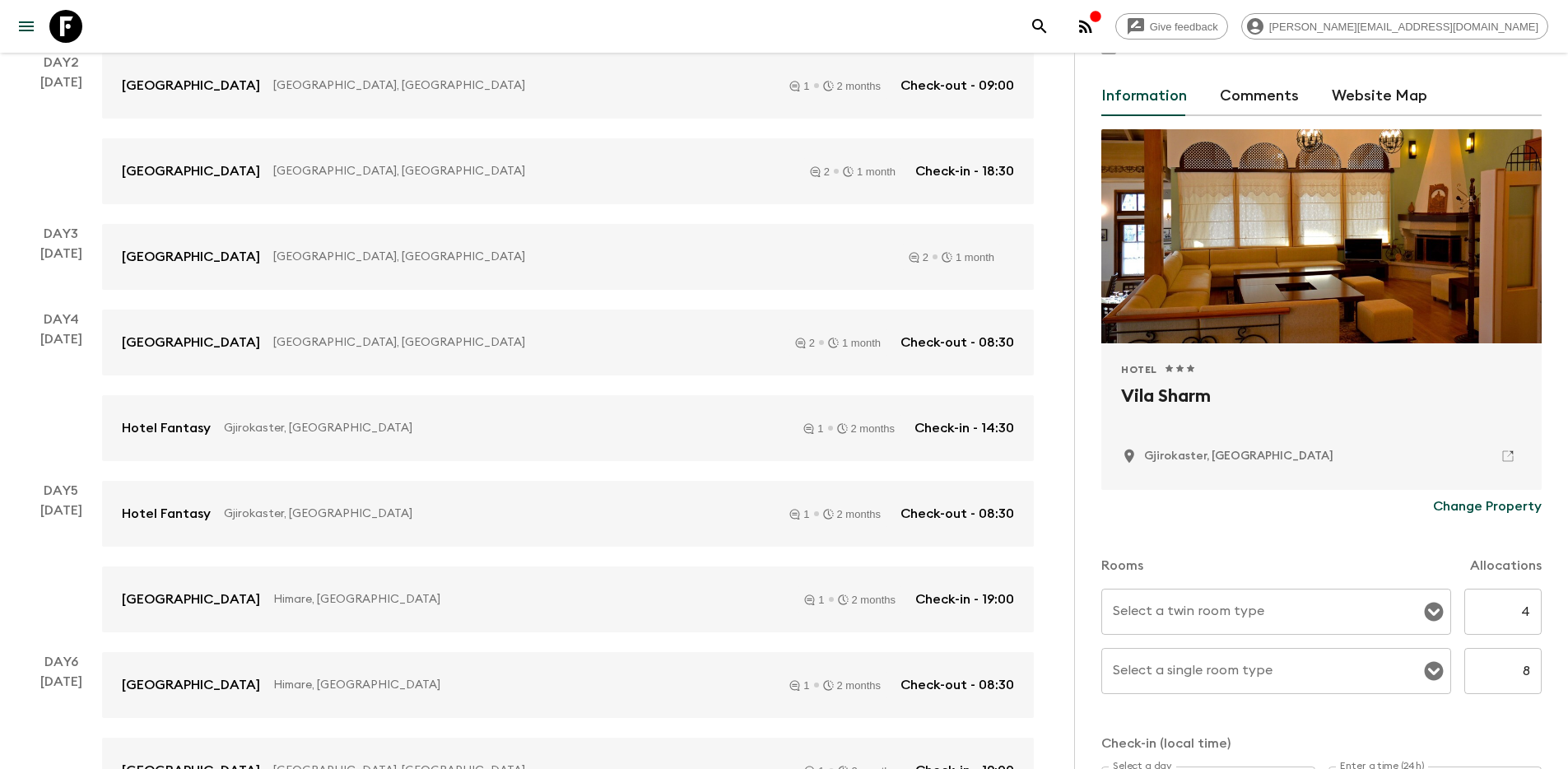
scroll to position [51, 0]
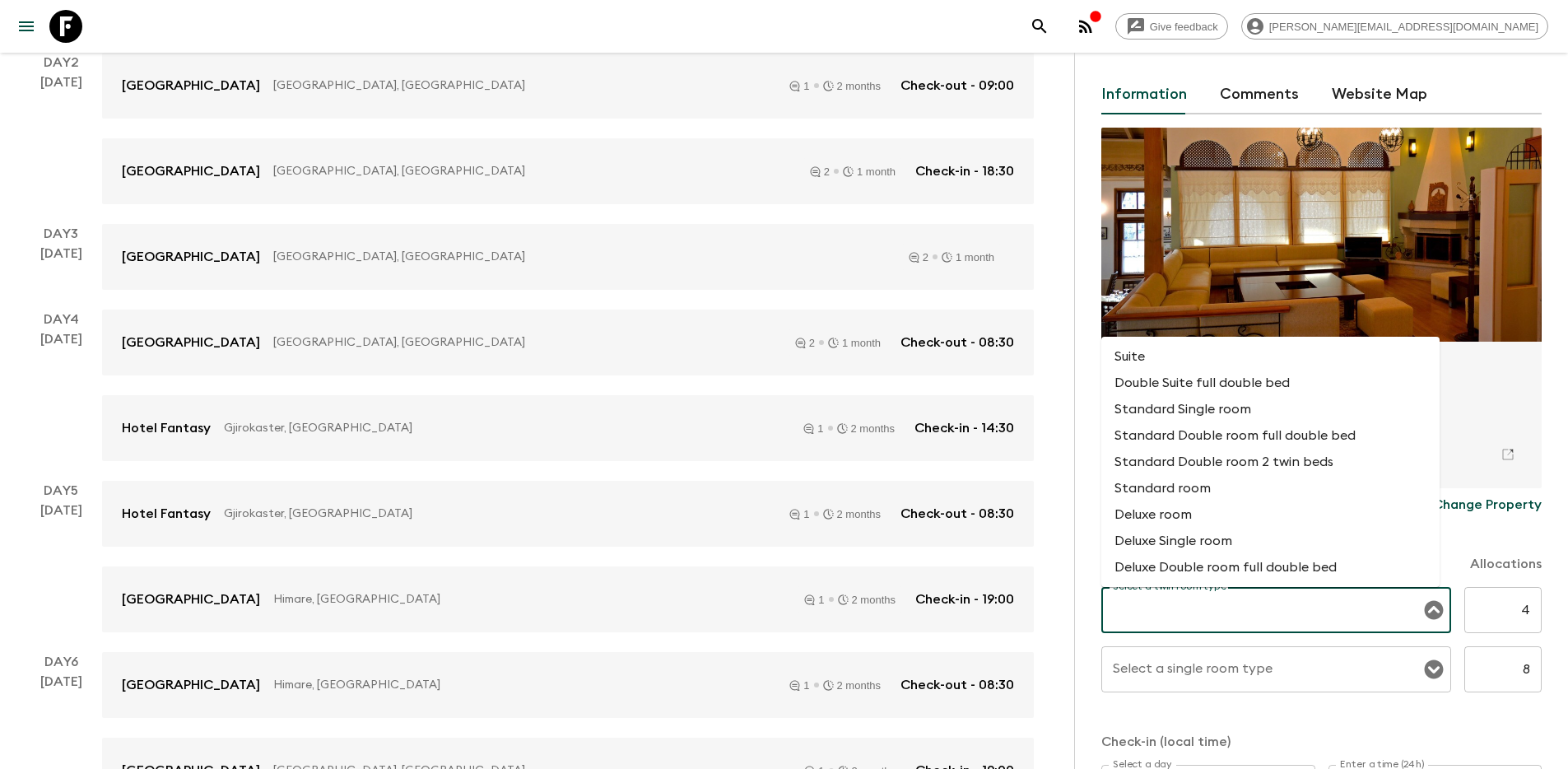
click at [1267, 607] on input "Select a twin room type" at bounding box center [1263, 610] width 310 height 32
click at [1339, 437] on li "Standard Double room full double bed" at bounding box center [1271, 435] width 338 height 26
type input "Standard Double room full double bed"
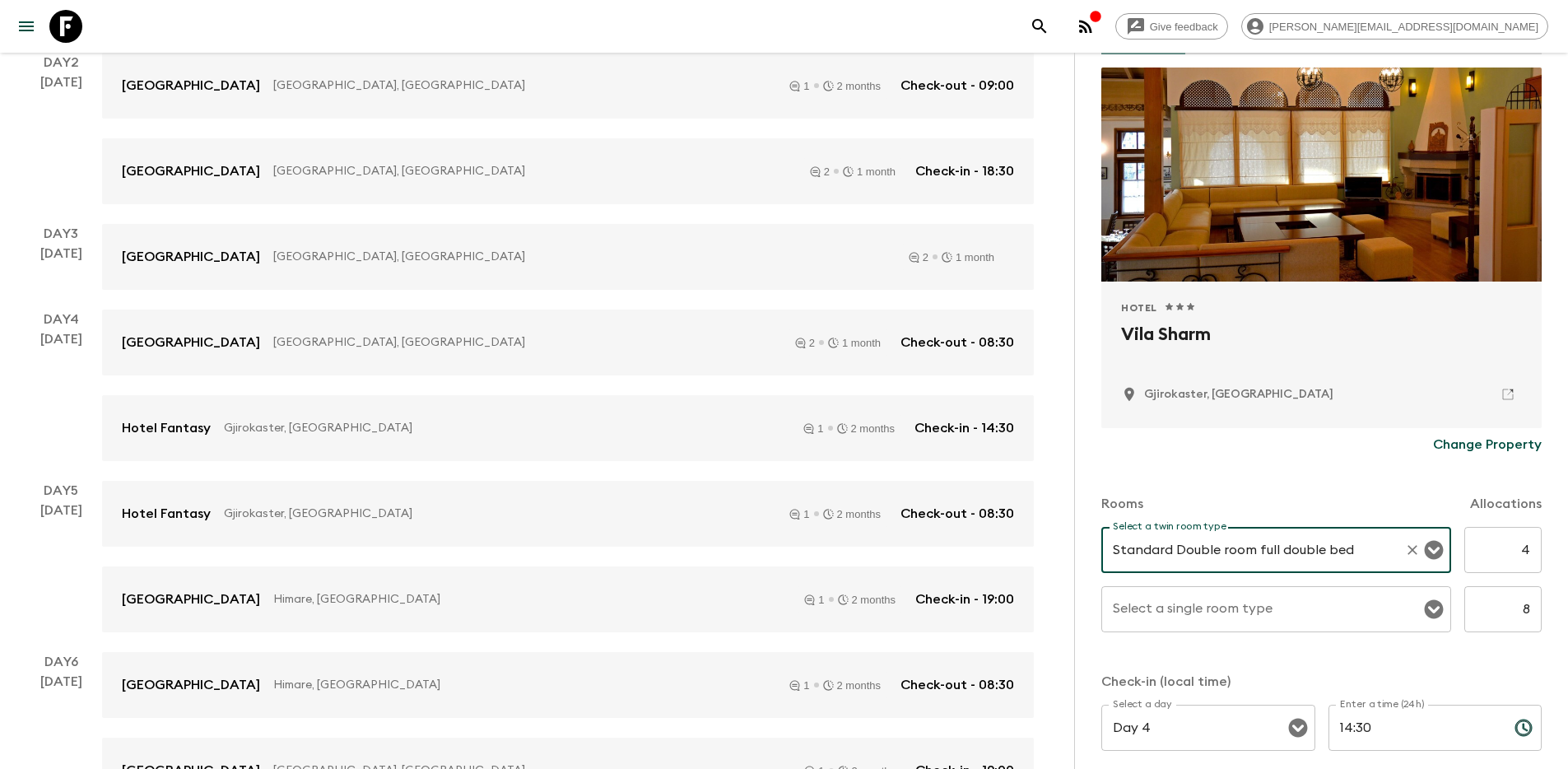
scroll to position [137, 0]
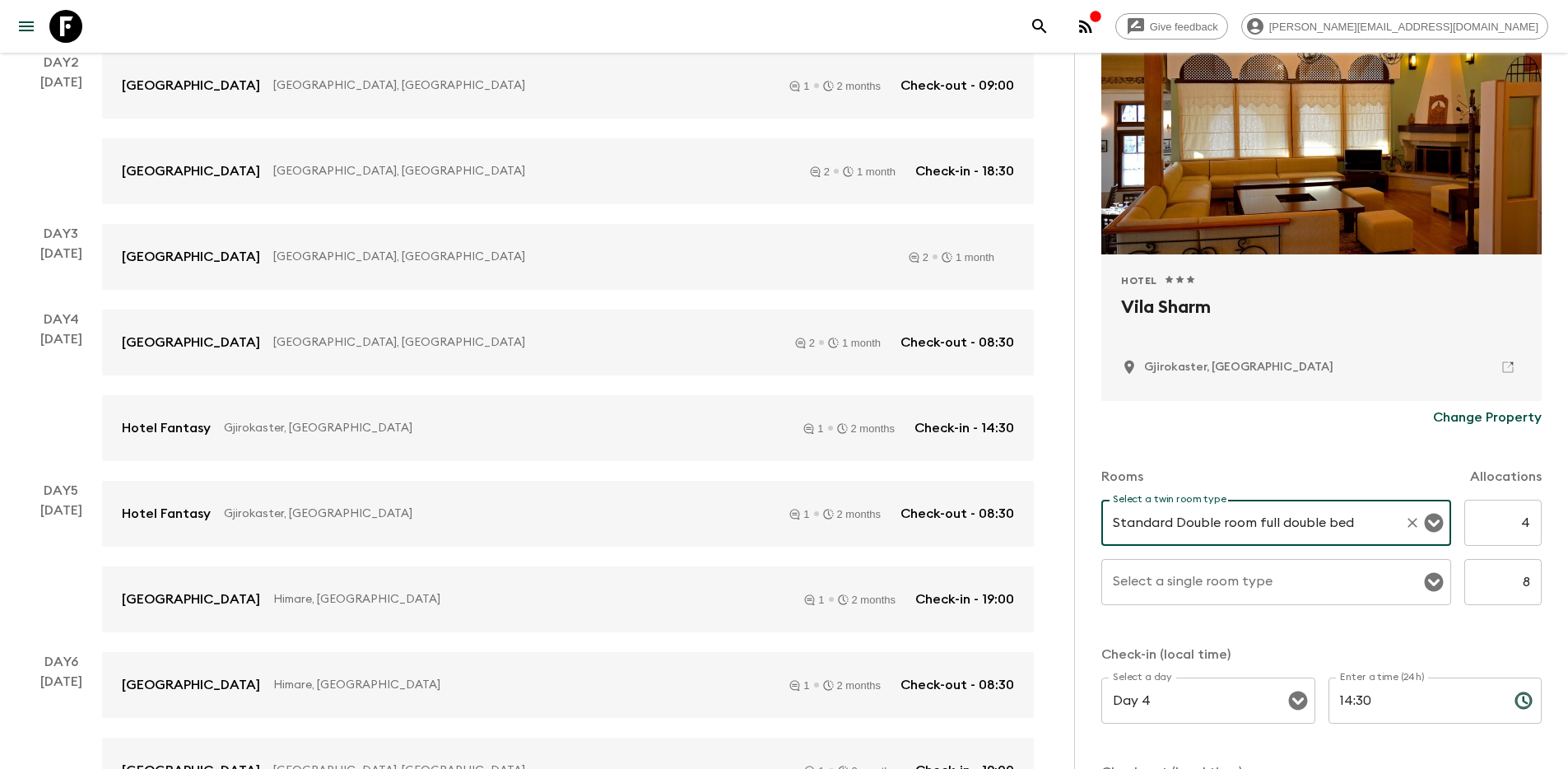
click at [1332, 578] on input "Select a single room type" at bounding box center [1263, 582] width 310 height 32
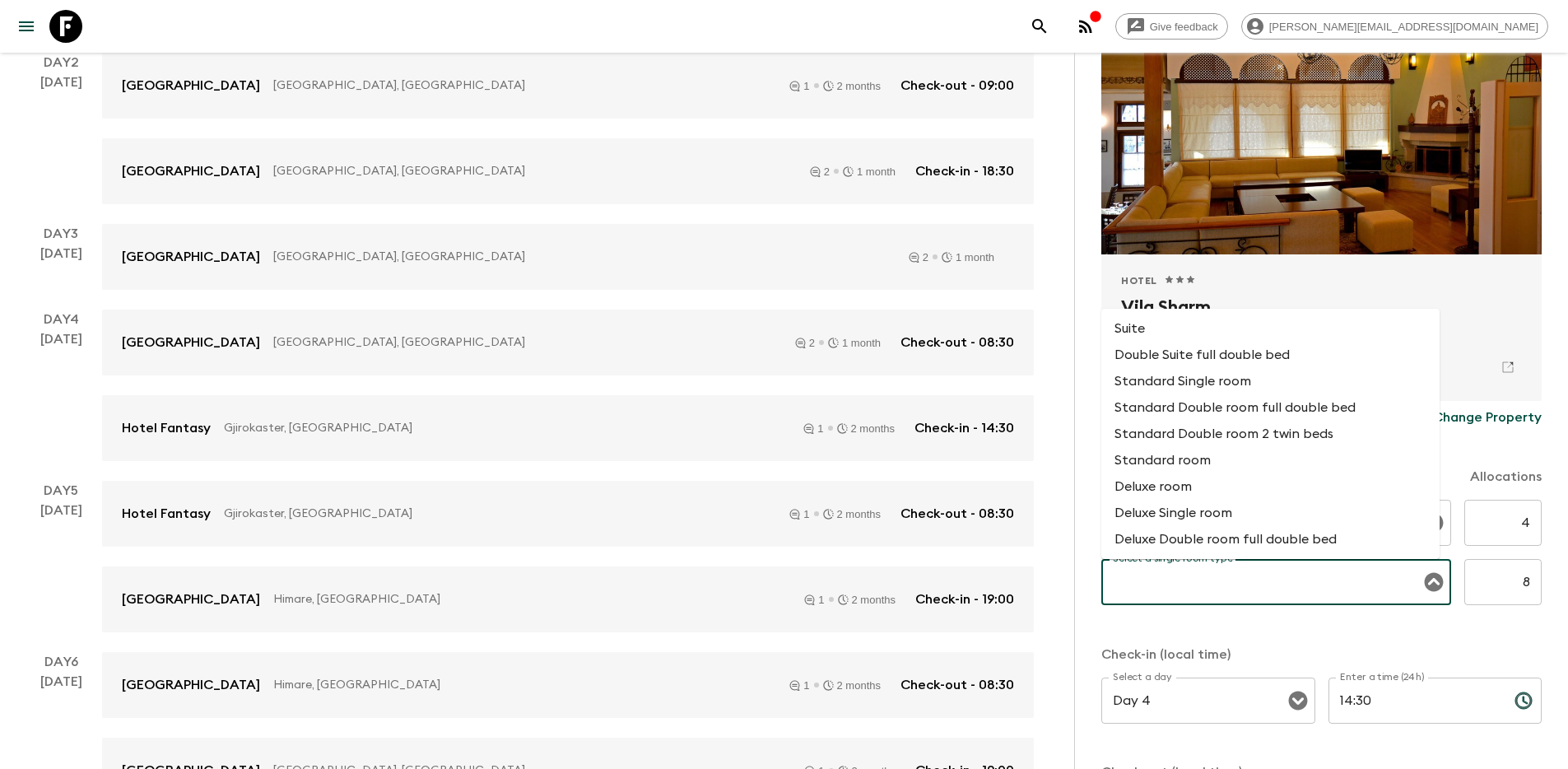
click at [1298, 467] on li "Standard room" at bounding box center [1271, 460] width 338 height 26
type input "Standard room"
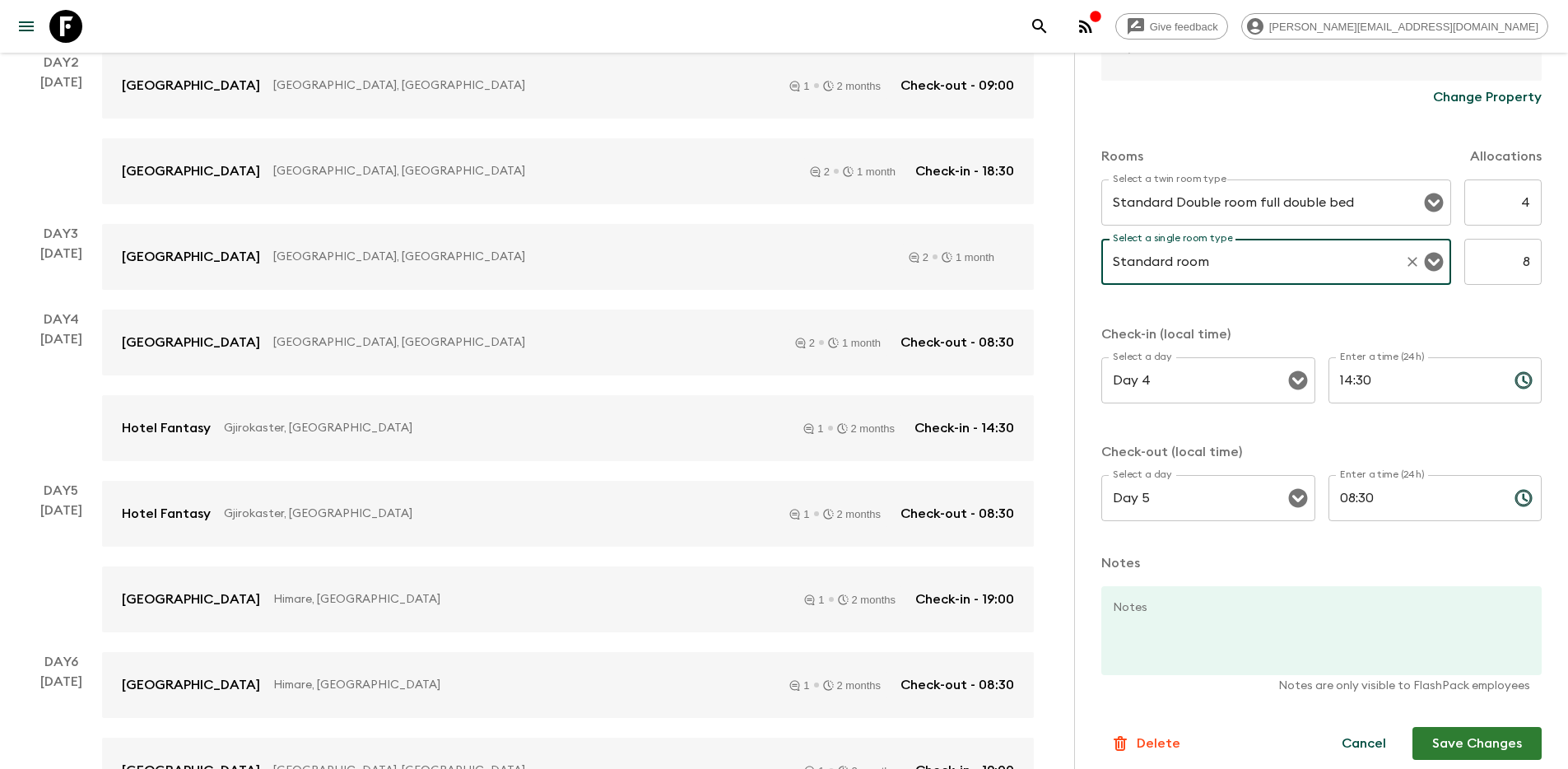
scroll to position [468, 0]
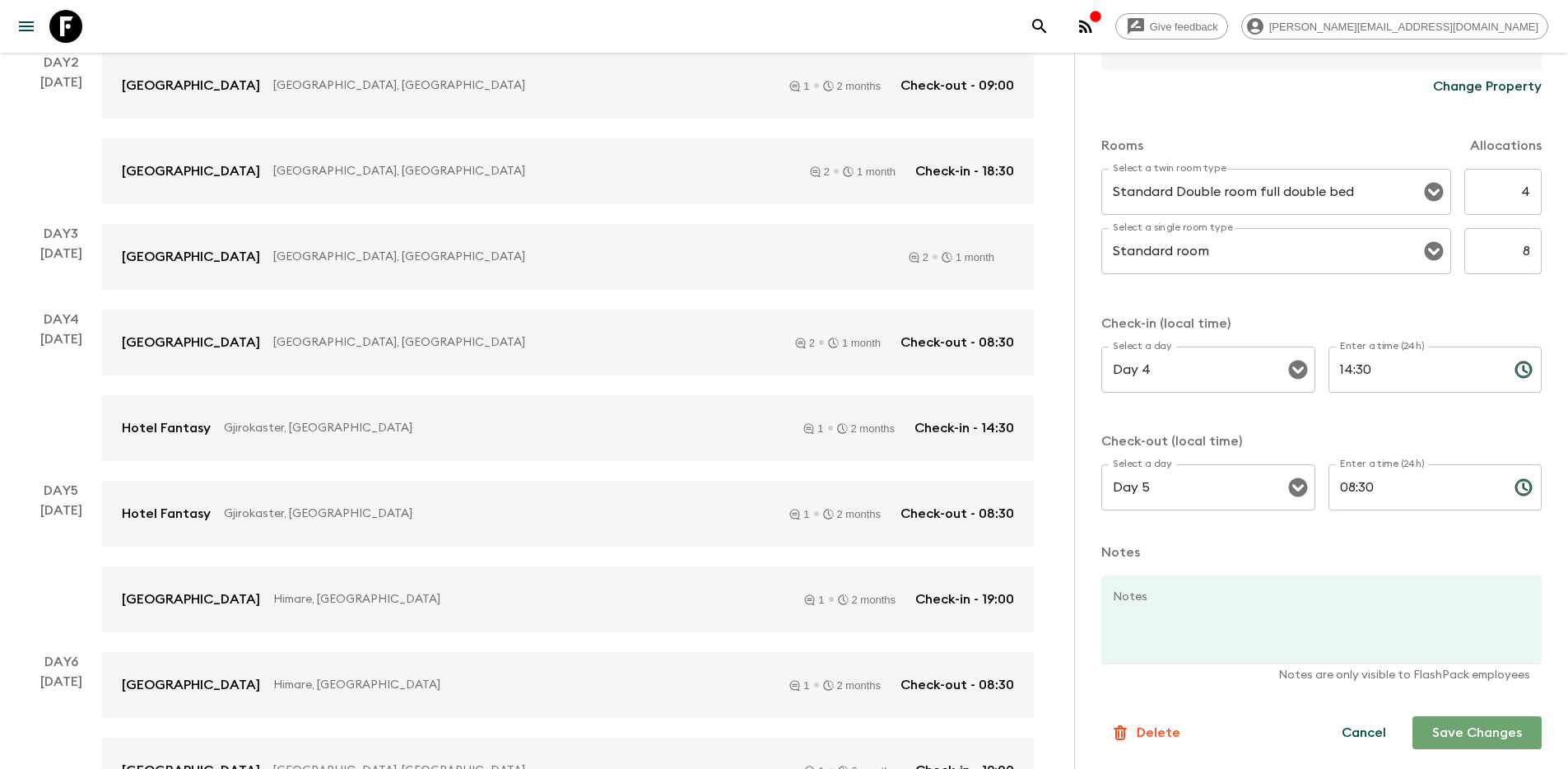
click at [1461, 736] on button "Save Changes" at bounding box center [1477, 732] width 129 height 33
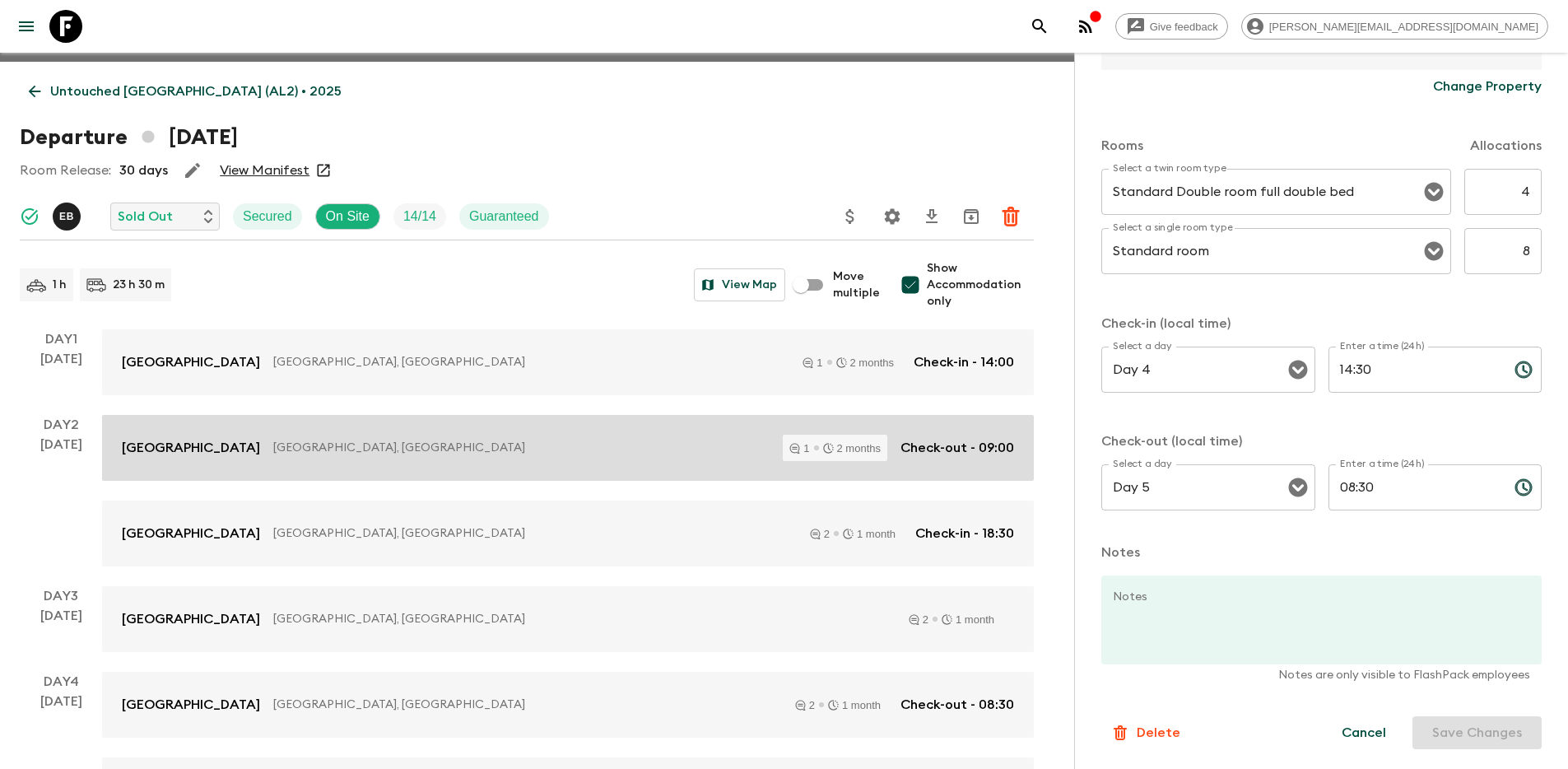
scroll to position [0, 0]
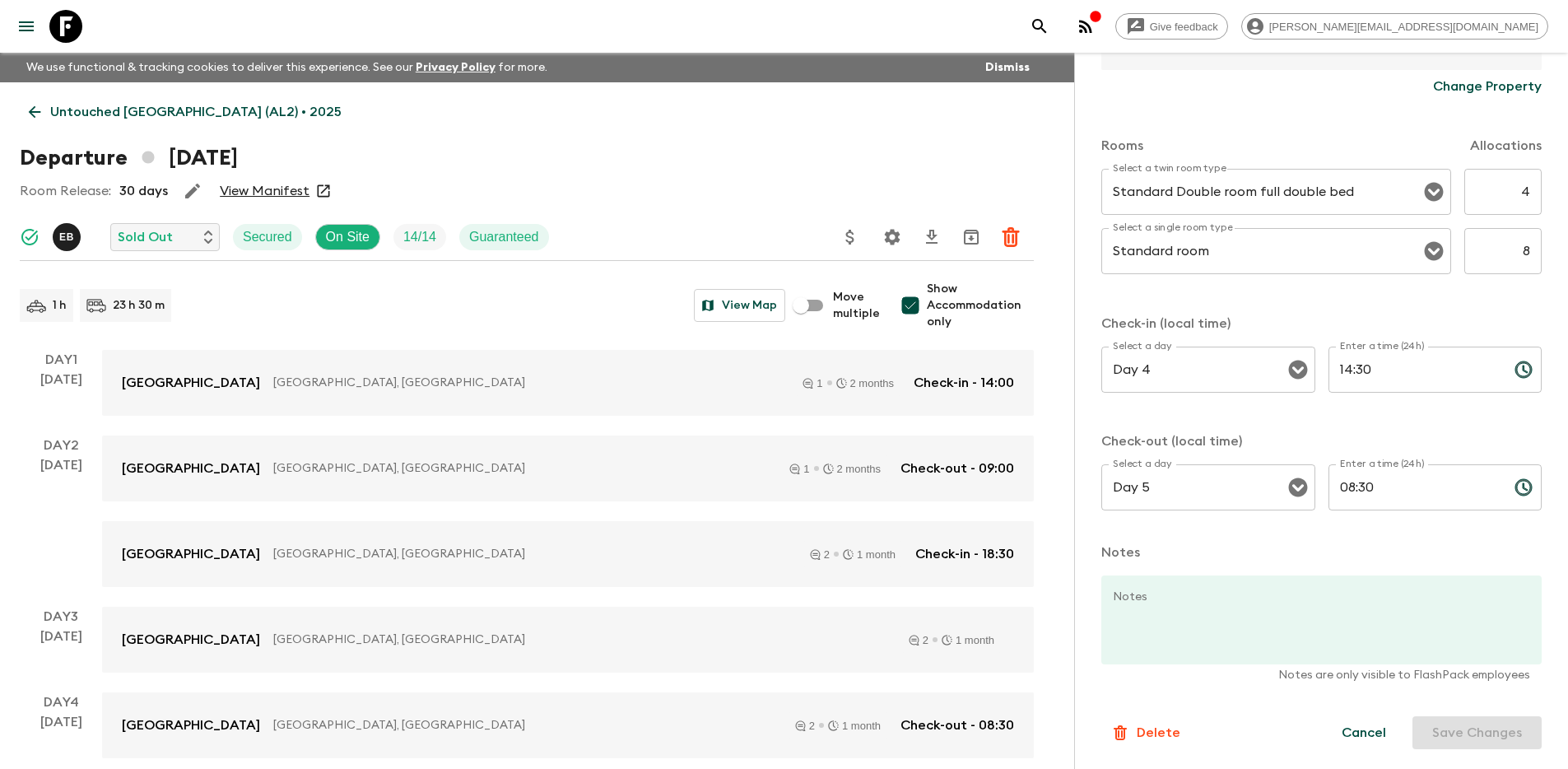
click at [34, 111] on icon at bounding box center [35, 112] width 13 height 13
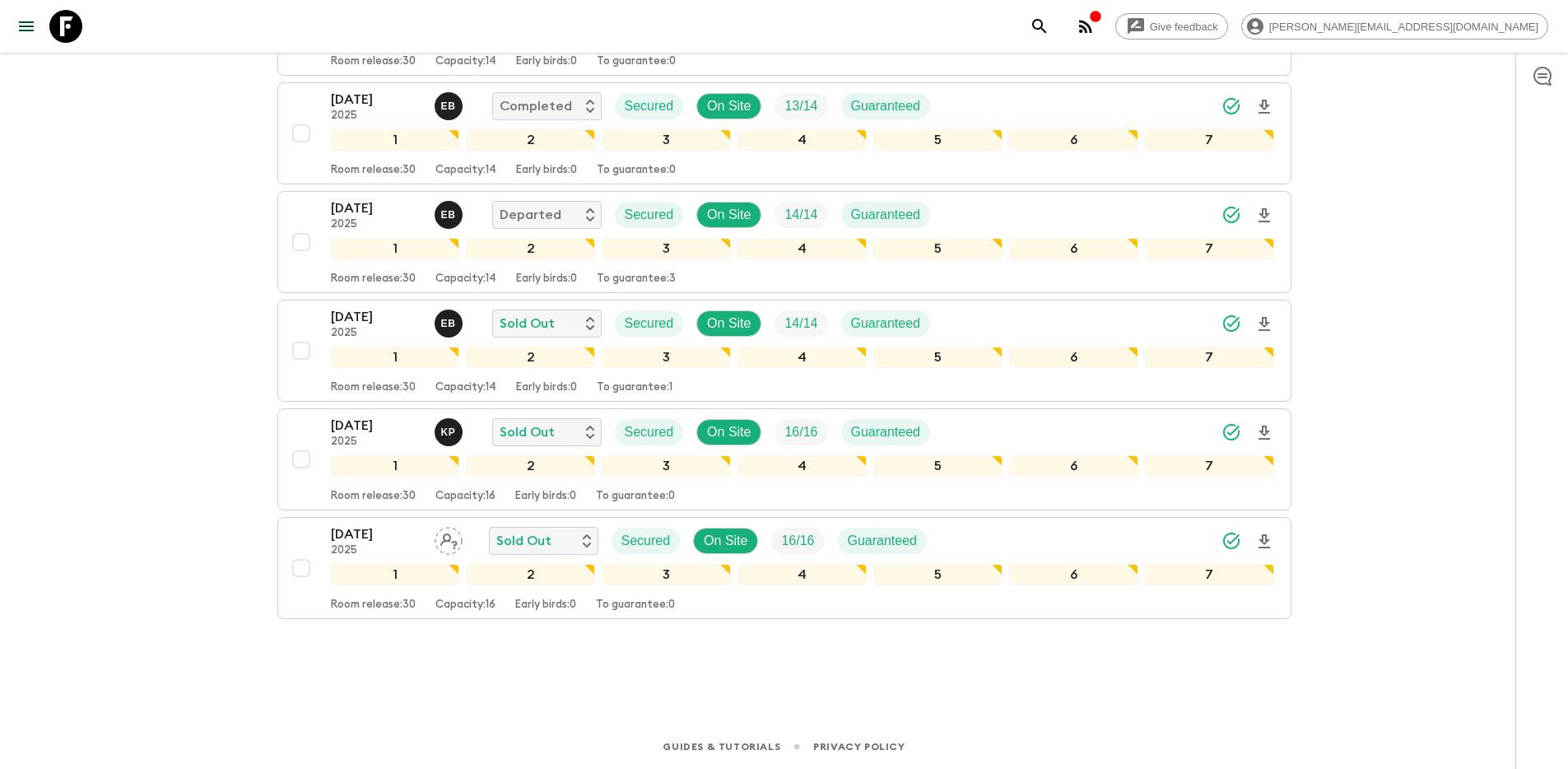
scroll to position [686, 0]
